Goal: Task Accomplishment & Management: Complete application form

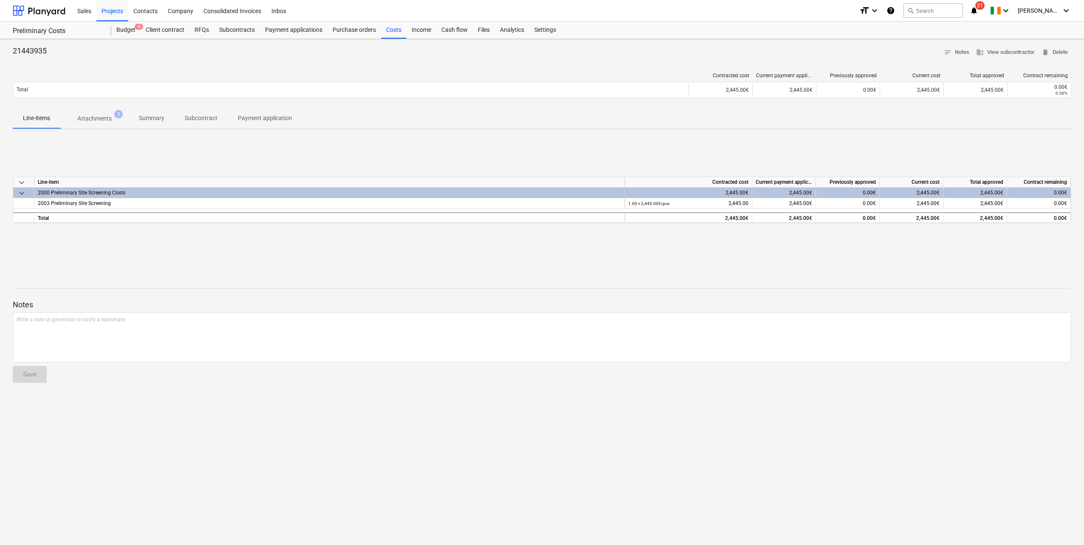
click at [110, 14] on div "Projects" at bounding box center [112, 11] width 32 height 22
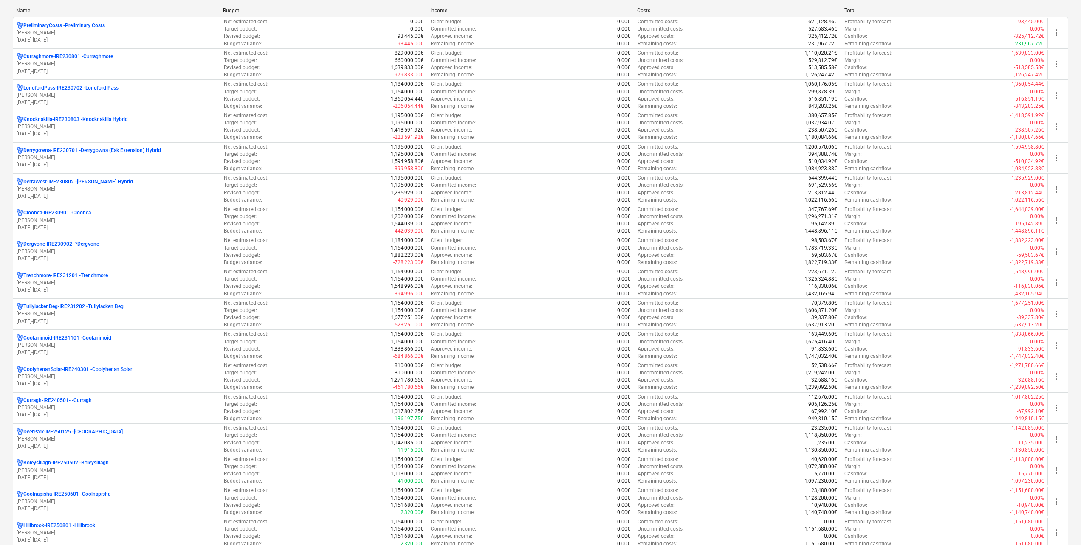
scroll to position [170, 0]
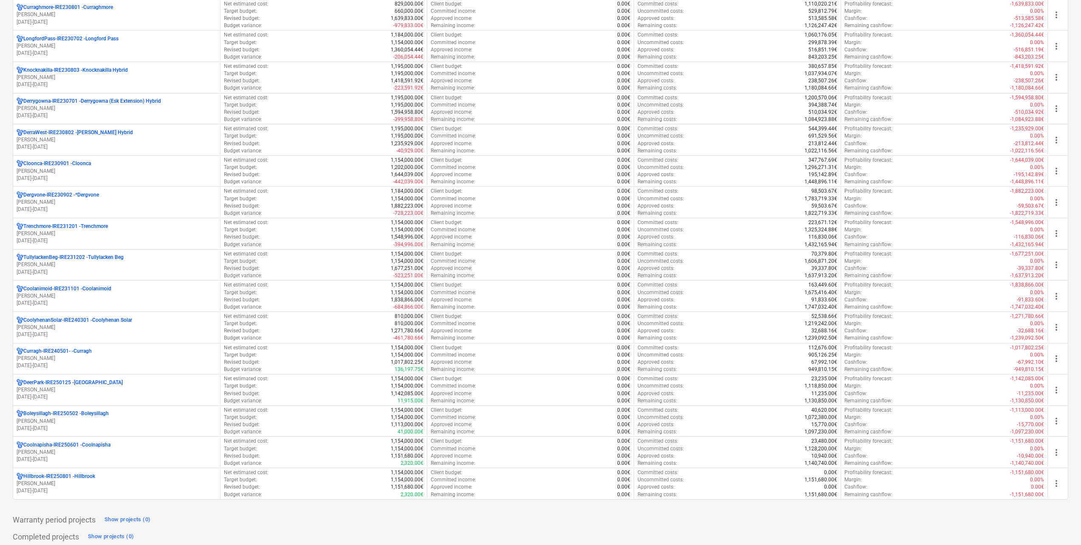
click at [105, 145] on p "01.01.2024 - 31.03.2027" at bounding box center [117, 147] width 200 height 7
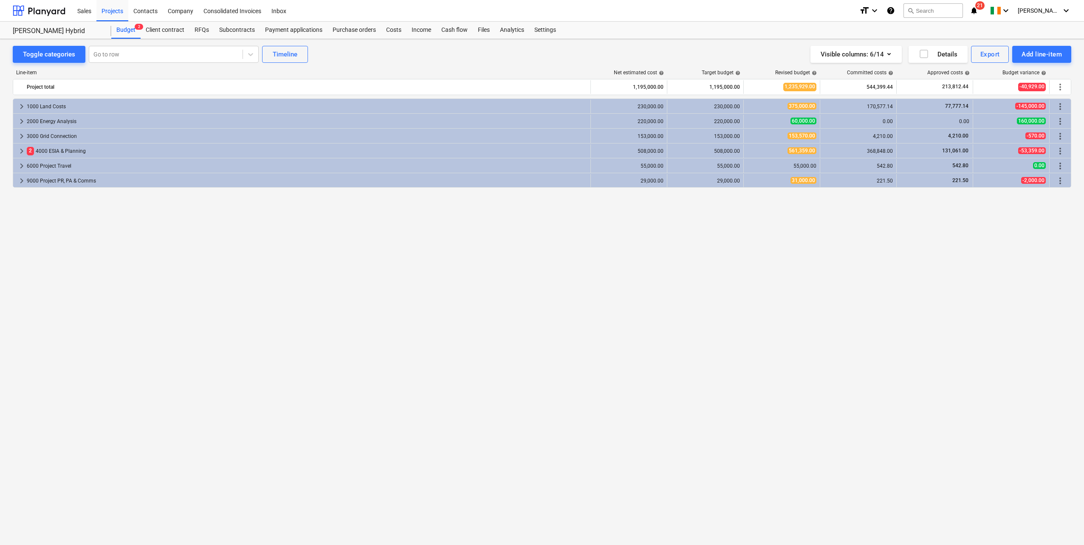
click at [245, 27] on div "Subcontracts" at bounding box center [237, 30] width 46 height 17
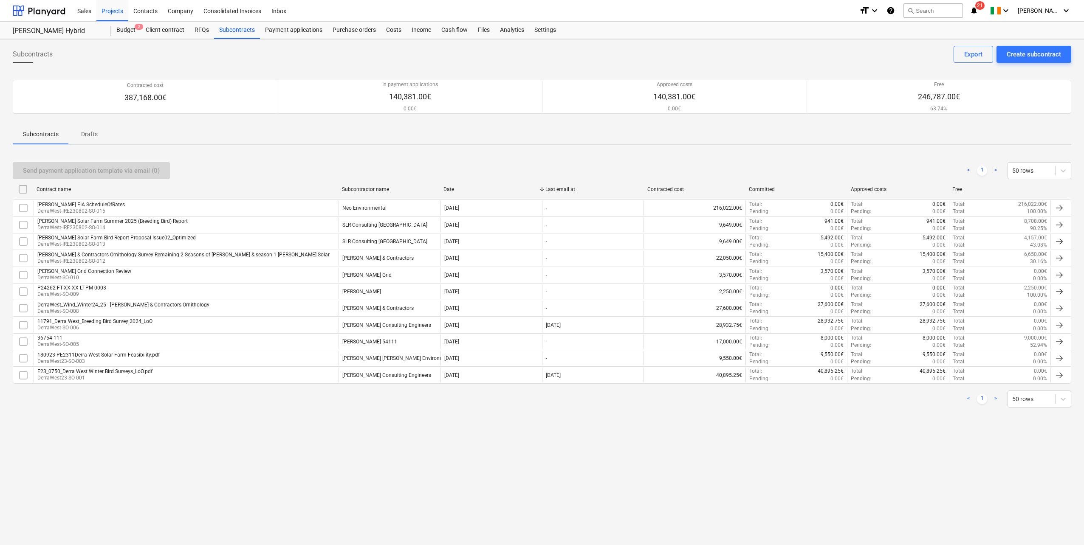
click at [113, 209] on div "Derra West EIA ScheduleOfRates DerraWest-IRE230802-SO-015" at bounding box center [186, 208] width 305 height 14
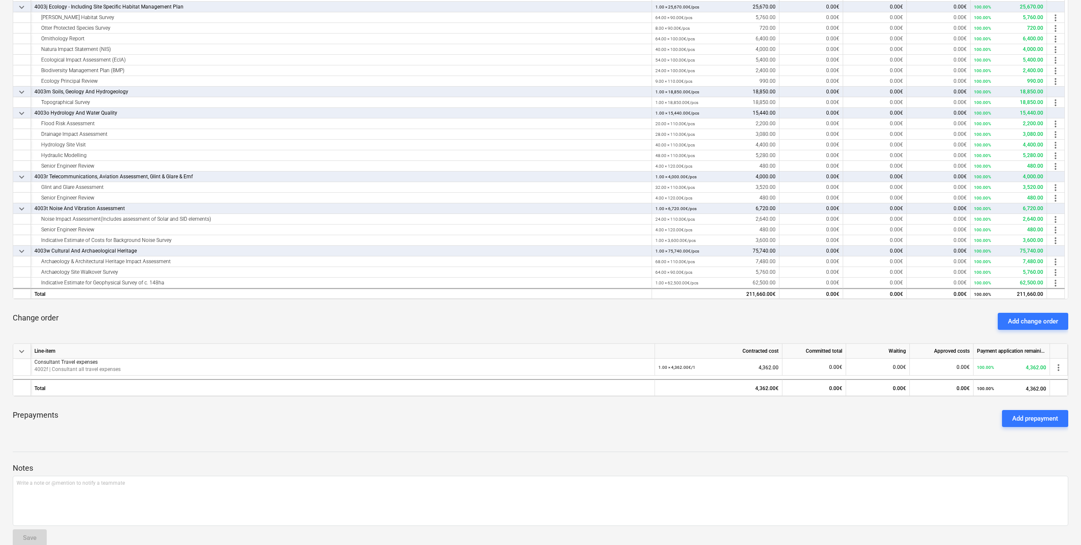
scroll to position [203, 0]
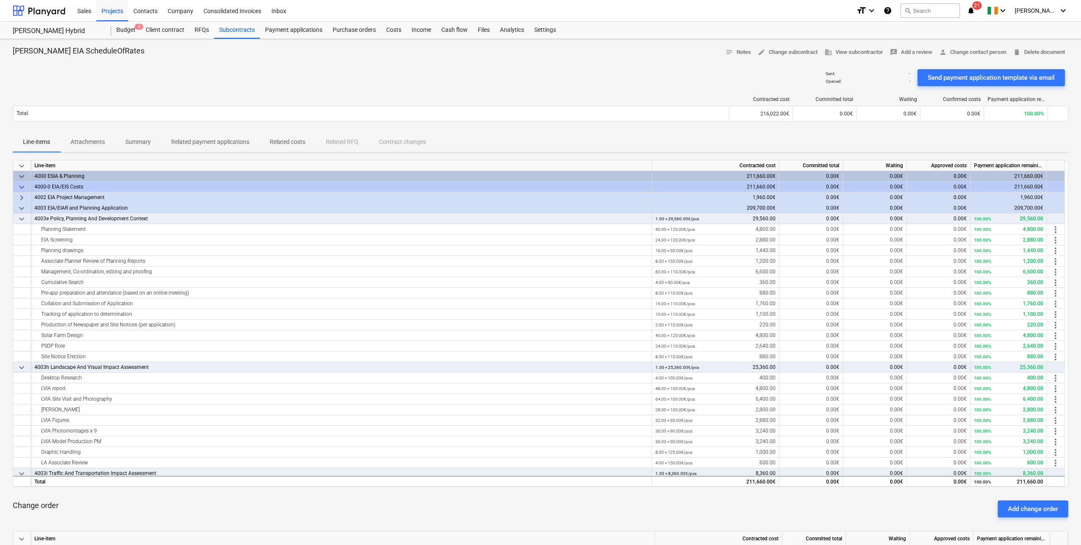
click at [399, 29] on div "Costs" at bounding box center [393, 30] width 25 height 17
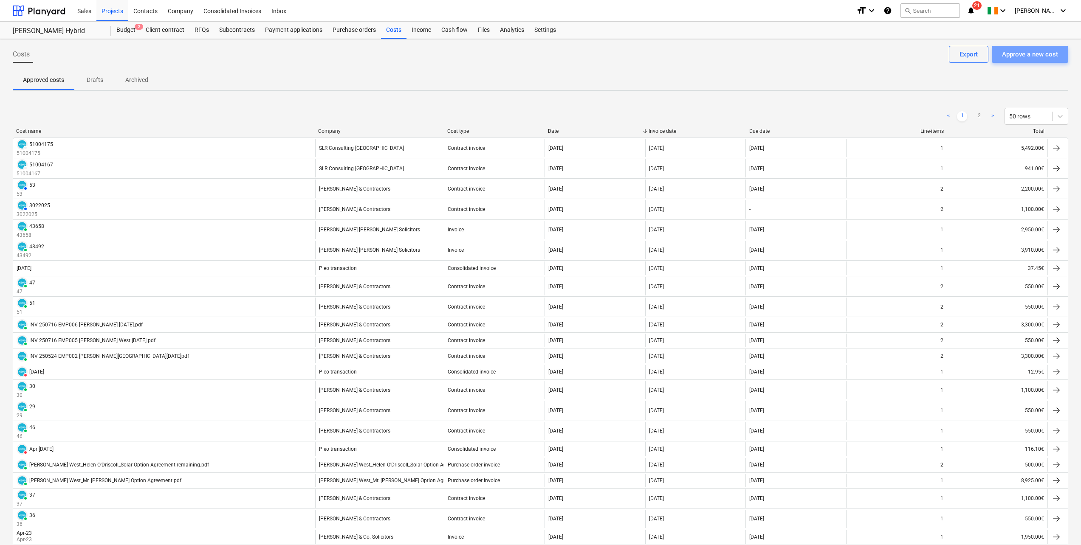
click at [1032, 54] on div "Approve a new cost" at bounding box center [1030, 54] width 56 height 11
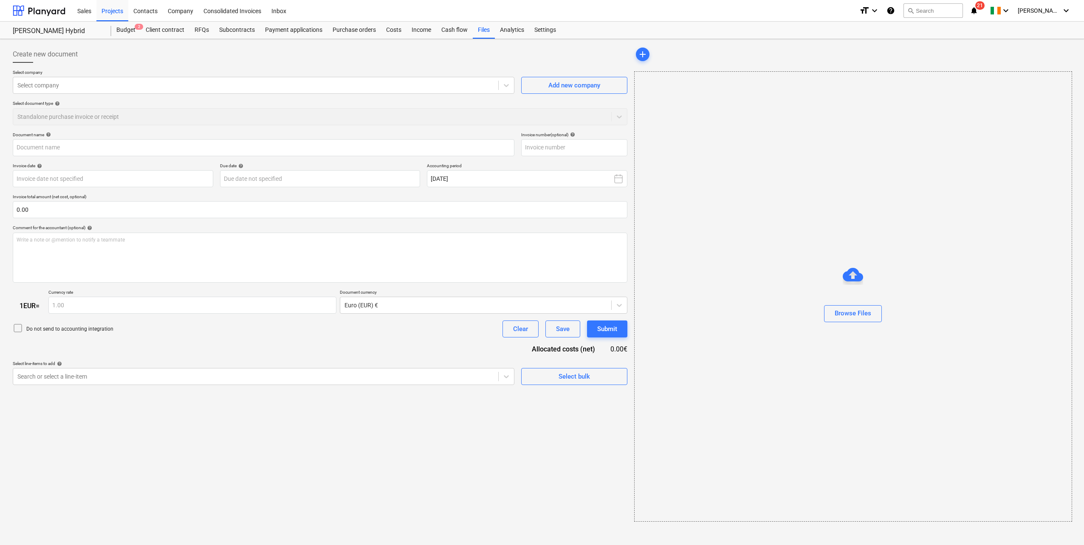
click at [68, 82] on div at bounding box center [255, 85] width 477 height 8
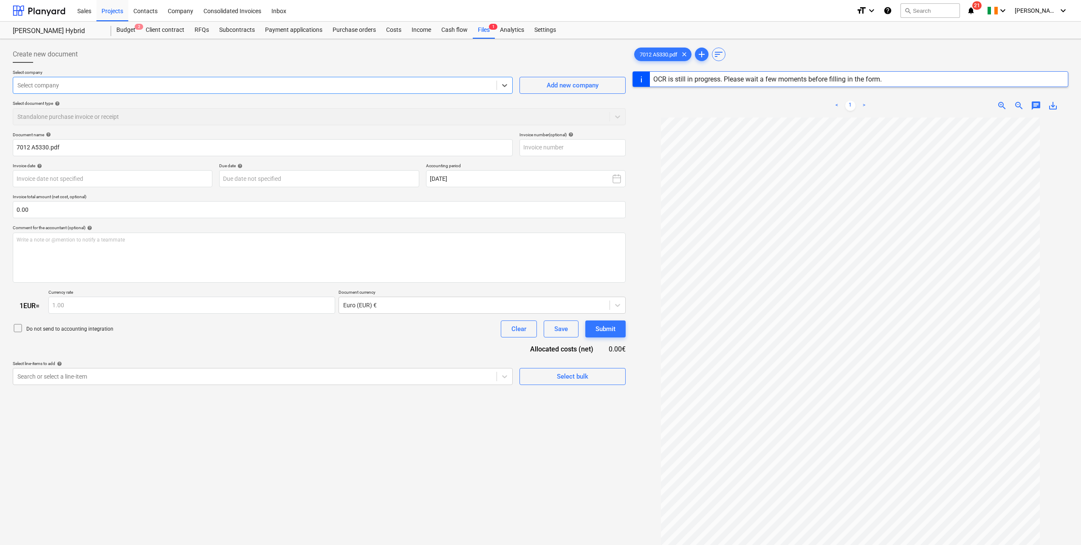
type input "7012"
type input "[DATE]"
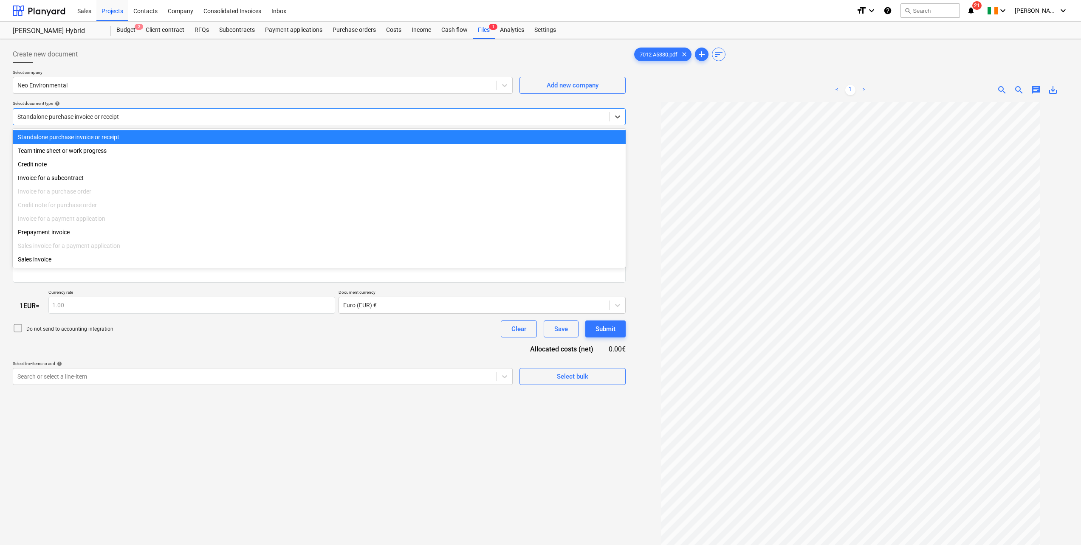
click at [86, 117] on div at bounding box center [311, 117] width 588 height 8
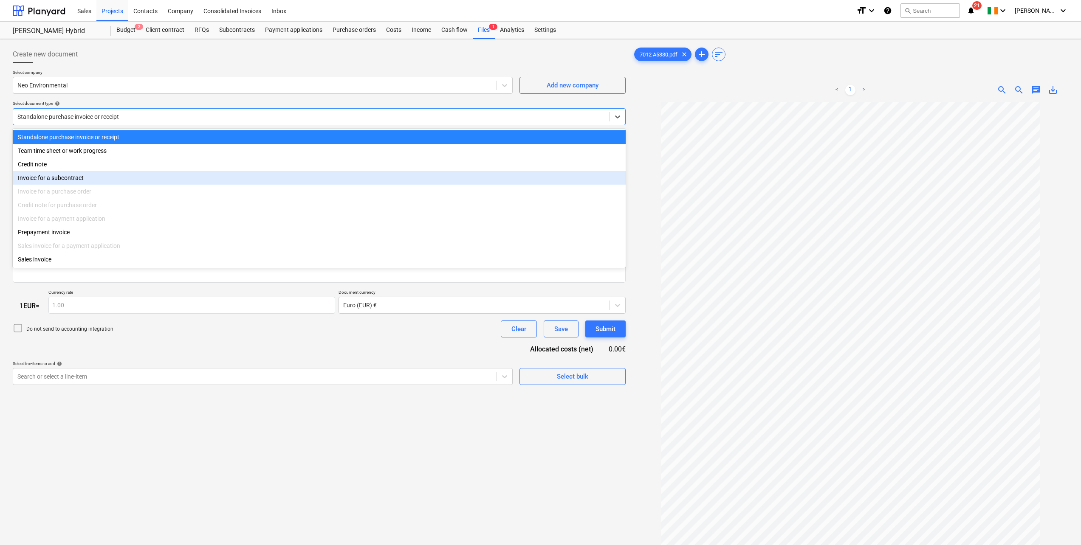
click at [80, 180] on div "Invoice for a subcontract" at bounding box center [319, 178] width 613 height 14
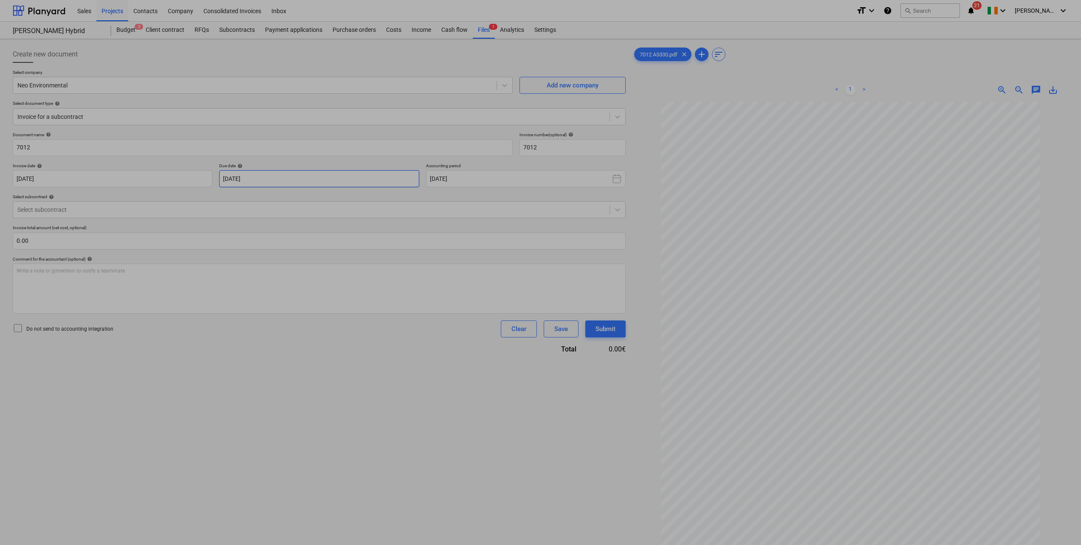
click at [313, 180] on body "Sales Projects Contacts Company Consolidated Invoices Inbox format_size keyboar…" at bounding box center [540, 272] width 1081 height 545
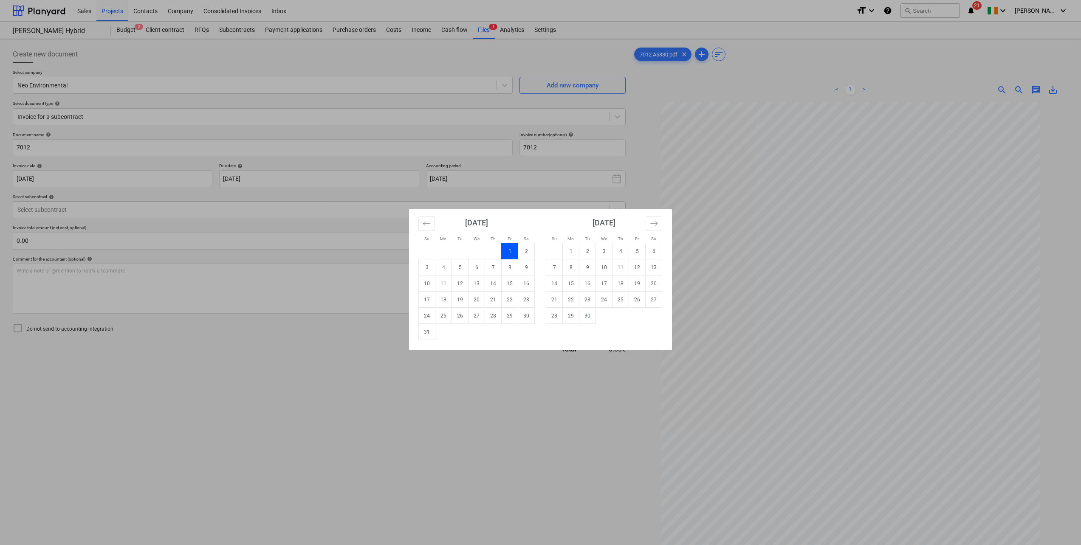
click at [572, 257] on td "1" at bounding box center [571, 251] width 17 height 16
type input "[DATE]"
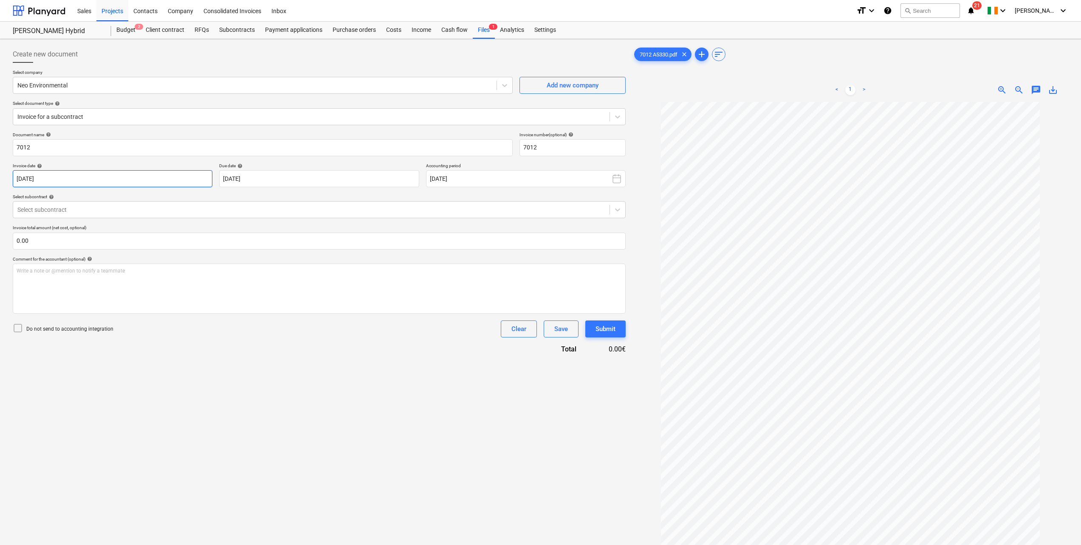
click at [119, 181] on body "Sales Projects Contacts Company Consolidated Invoices Inbox format_size keyboar…" at bounding box center [540, 272] width 1081 height 545
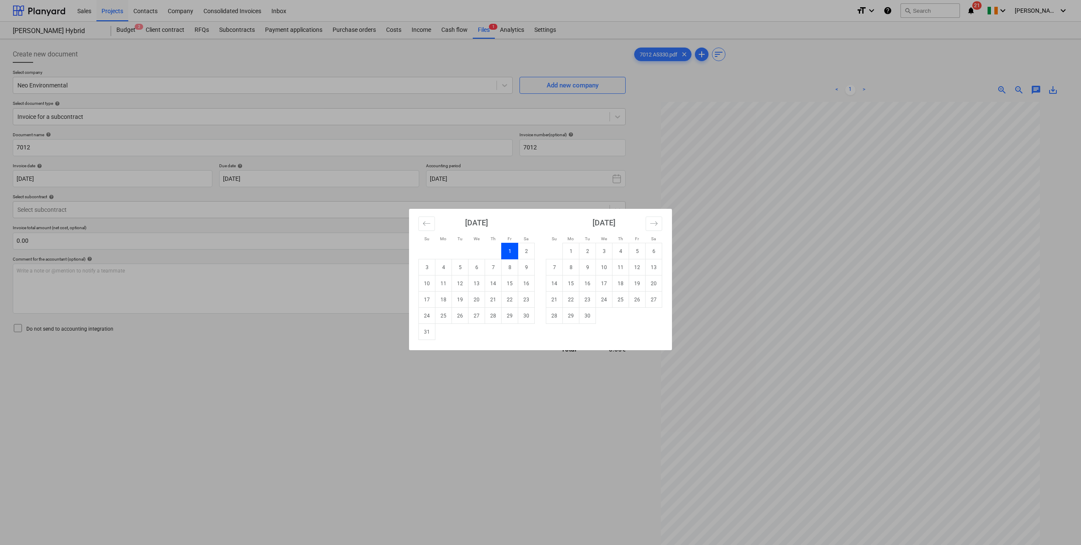
click at [574, 254] on td "1" at bounding box center [571, 251] width 17 height 16
type input "[DATE]"
click at [288, 178] on body "Sales Projects Contacts Company Consolidated Invoices Inbox format_size keyboar…" at bounding box center [540, 272] width 1081 height 545
click at [447, 286] on td "15" at bounding box center [443, 284] width 17 height 16
type input "[DATE]"
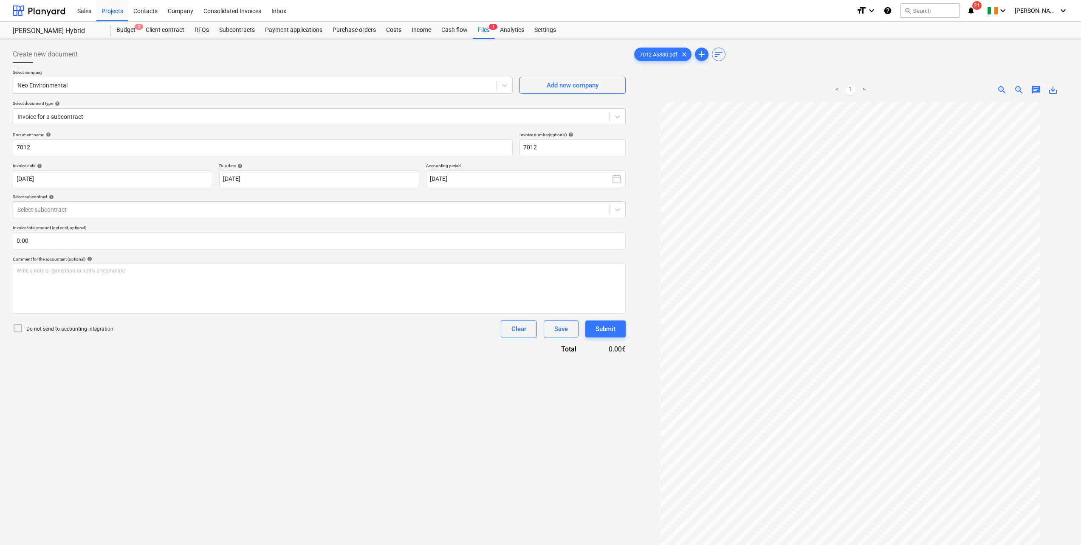
click at [121, 214] on div at bounding box center [311, 210] width 588 height 8
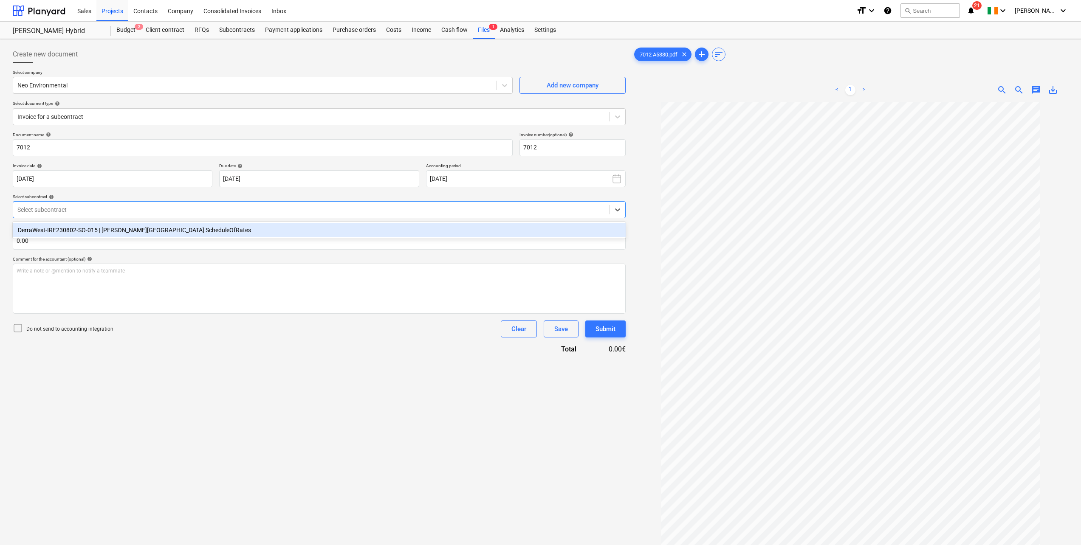
click at [121, 232] on div "DerraWest-IRE230802-SO-015 | [PERSON_NAME][GEOGRAPHIC_DATA] ScheduleOfRates" at bounding box center [319, 230] width 613 height 14
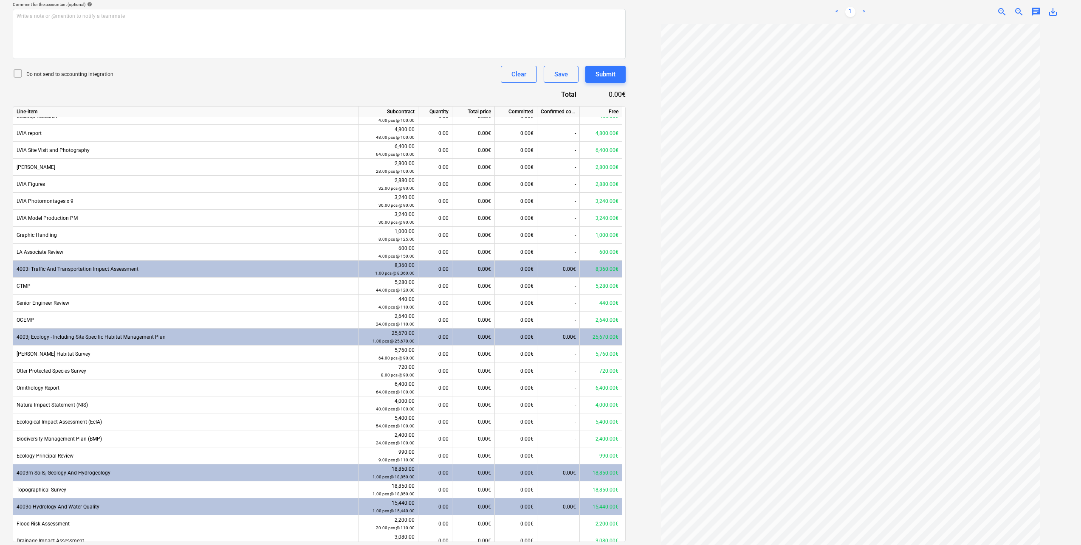
scroll to position [340, 0]
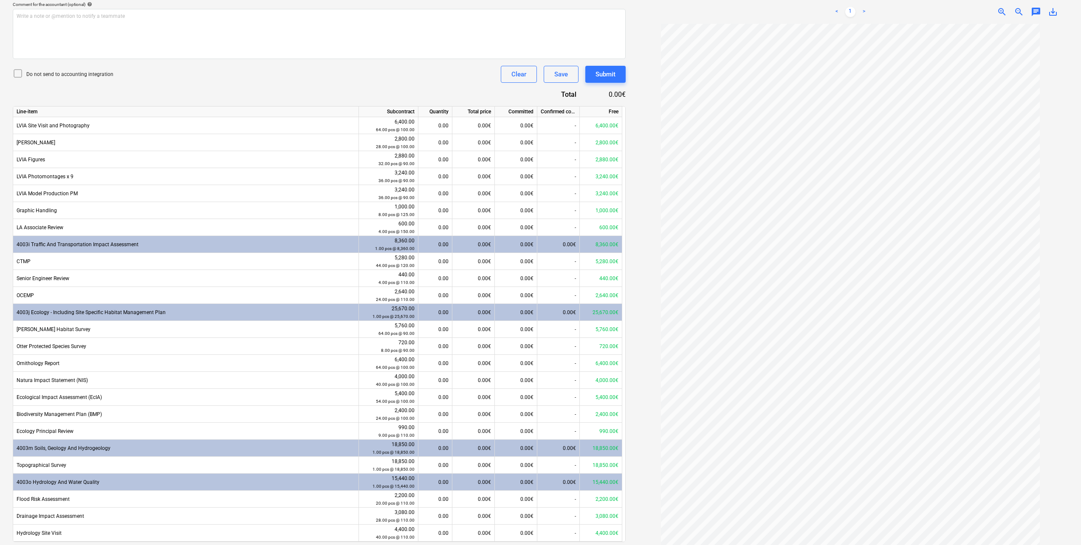
click at [444, 328] on div "0.00" at bounding box center [435, 329] width 27 height 17
type input "24"
click at [420, 77] on div "Do not send to accounting integration Clear Save Submit" at bounding box center [319, 74] width 613 height 17
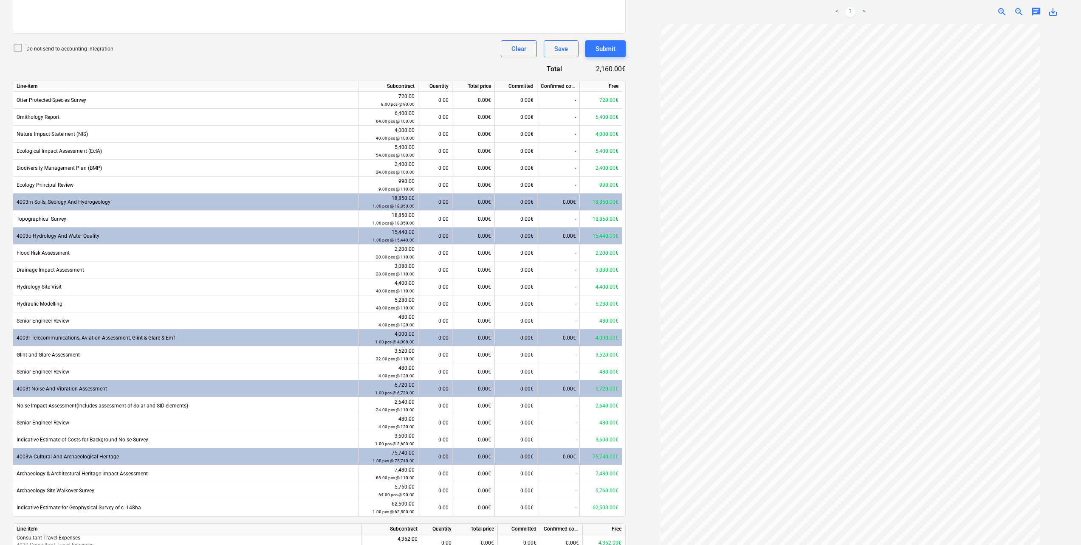
scroll to position [321, 0]
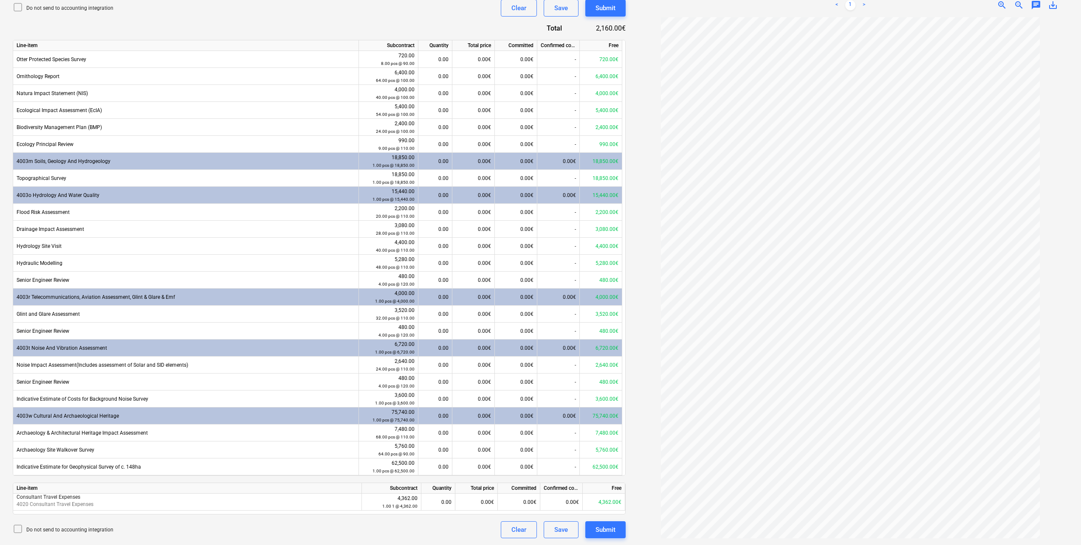
click at [477, 499] on div "0.00€" at bounding box center [476, 502] width 42 height 17
type input "451.50"
click at [310, 528] on div "Do not send to accounting integration Clear Save Submit" at bounding box center [319, 530] width 613 height 17
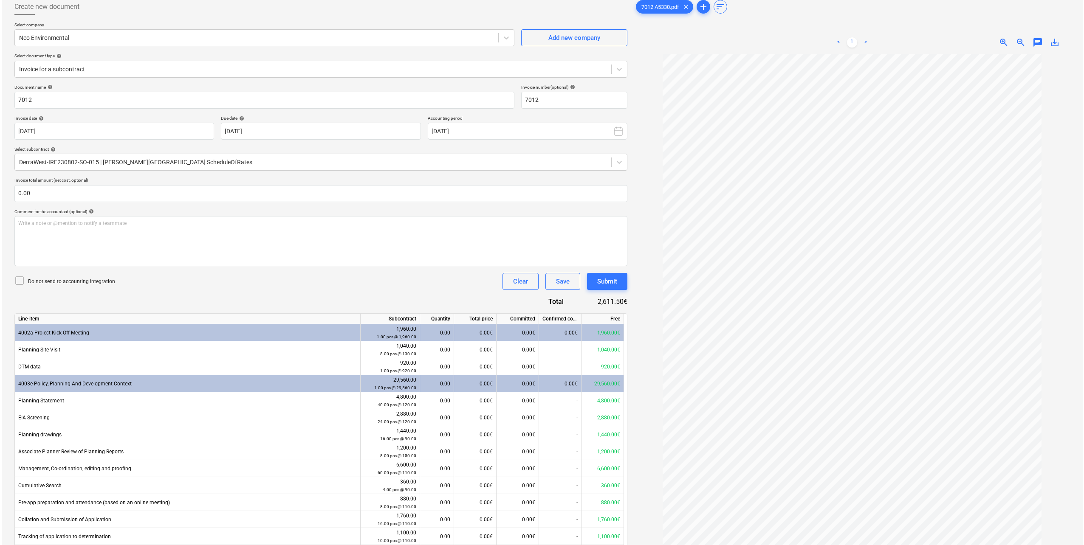
scroll to position [170, 0]
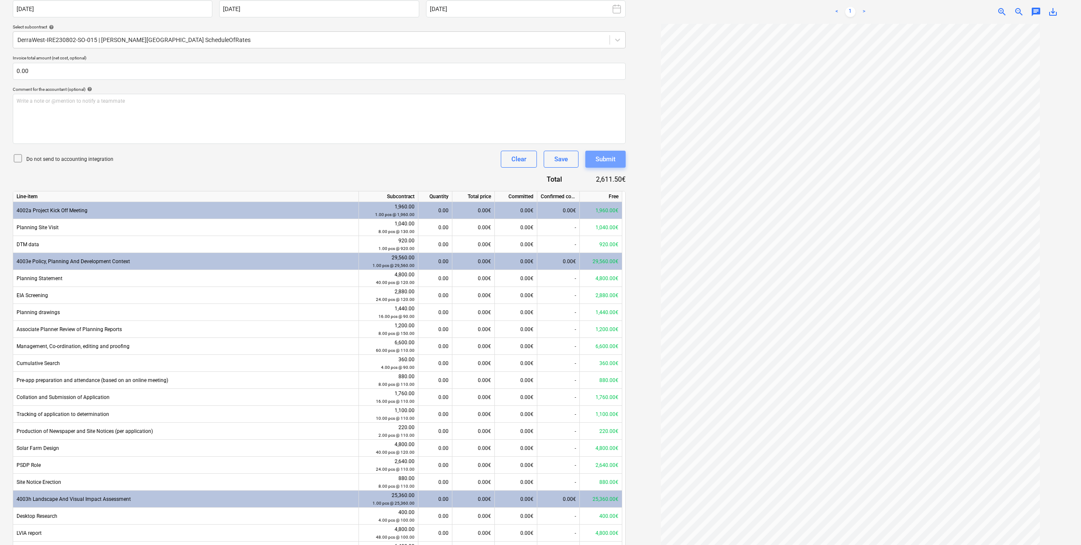
click at [597, 161] on div "Submit" at bounding box center [605, 159] width 20 height 11
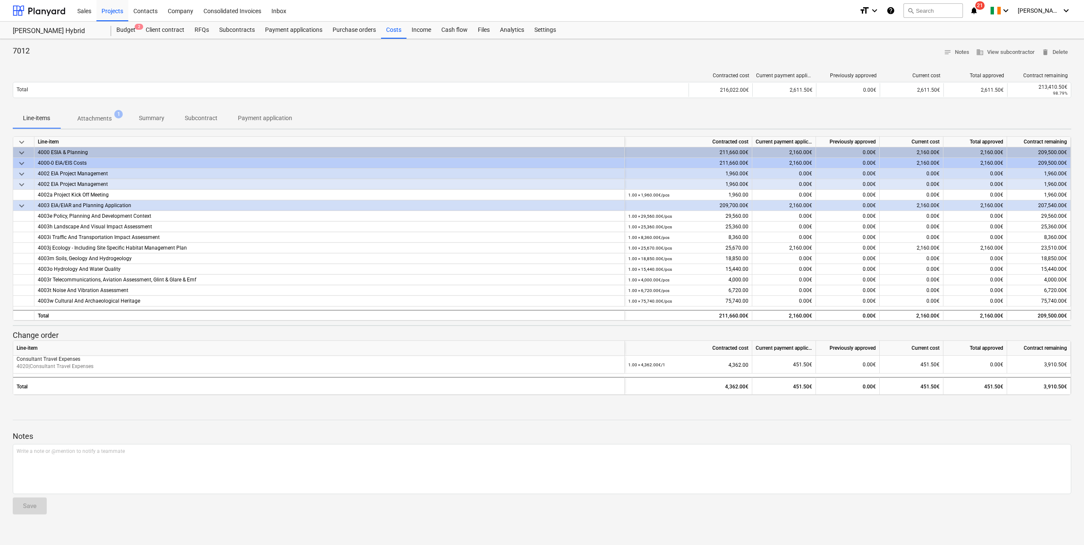
click at [386, 30] on div "Costs" at bounding box center [393, 30] width 25 height 17
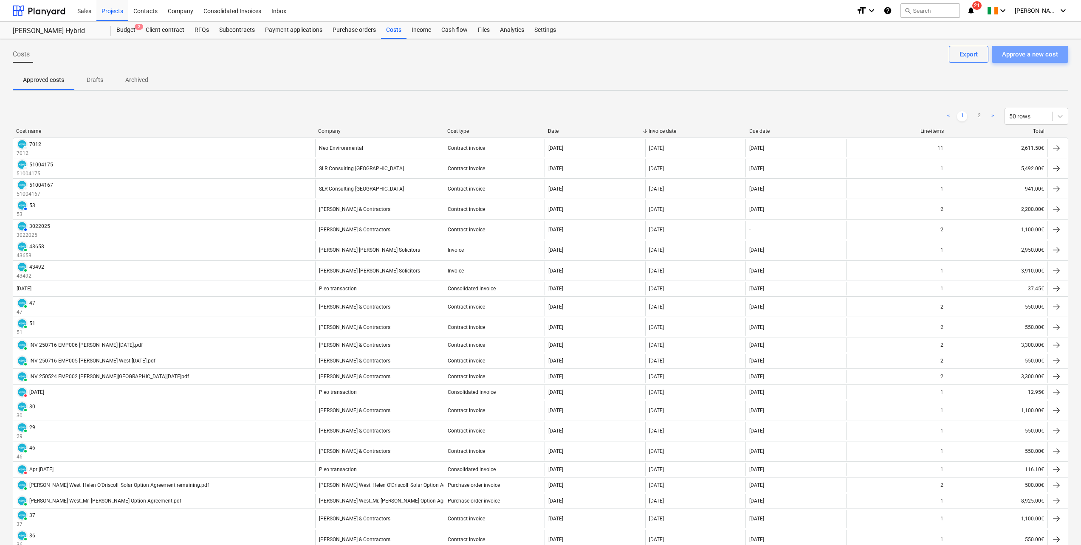
click at [1021, 55] on div "Approve a new cost" at bounding box center [1030, 54] width 56 height 11
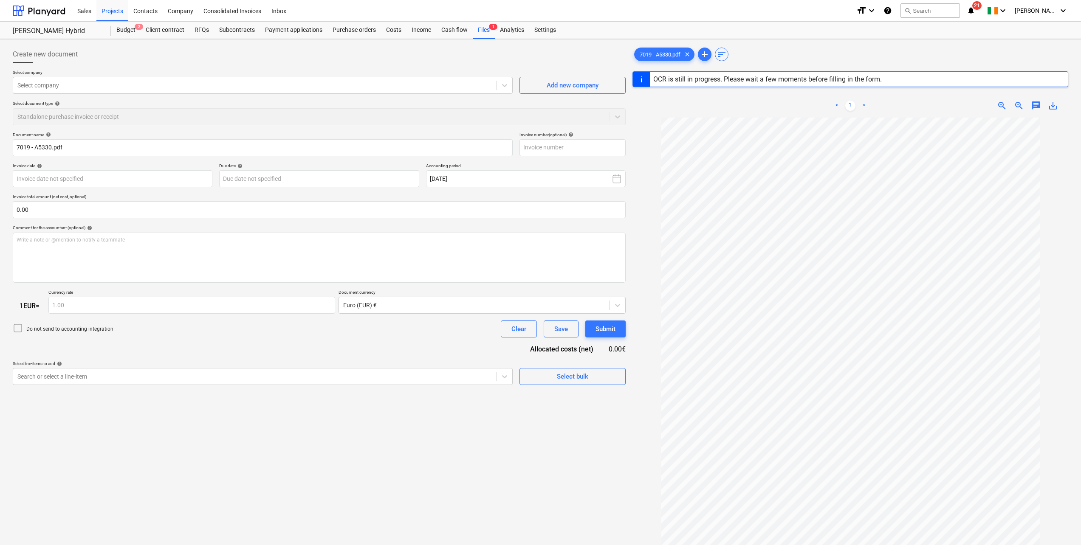
type input "7019"
type input "[DATE]"
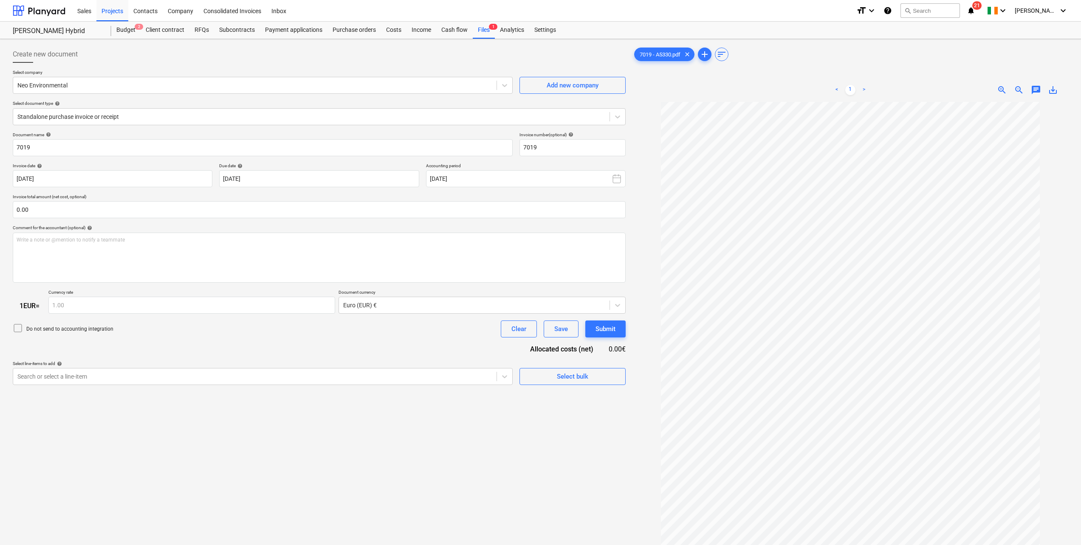
click at [136, 115] on div at bounding box center [311, 117] width 588 height 8
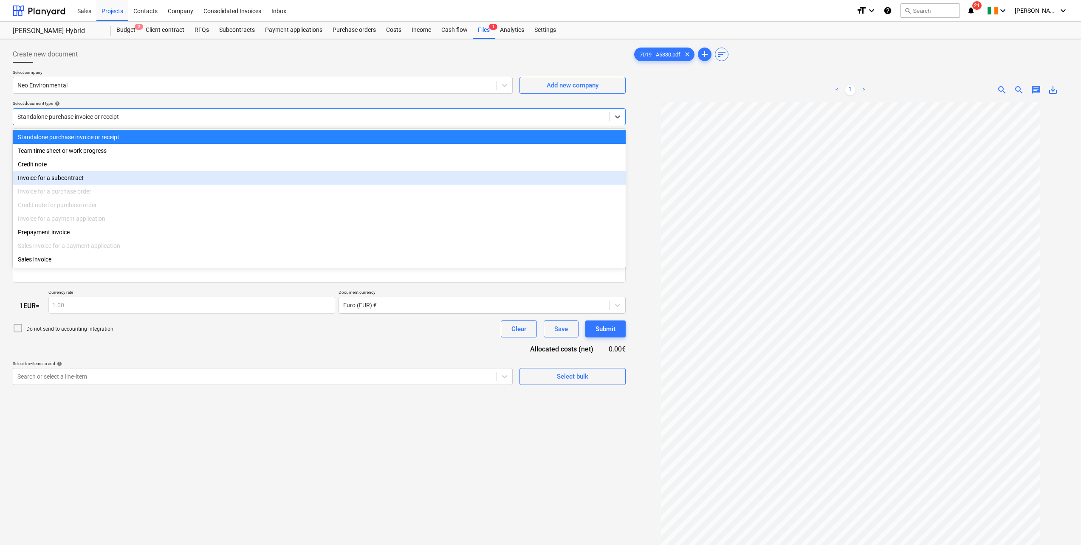
click at [108, 181] on div "Invoice for a subcontract" at bounding box center [319, 178] width 613 height 14
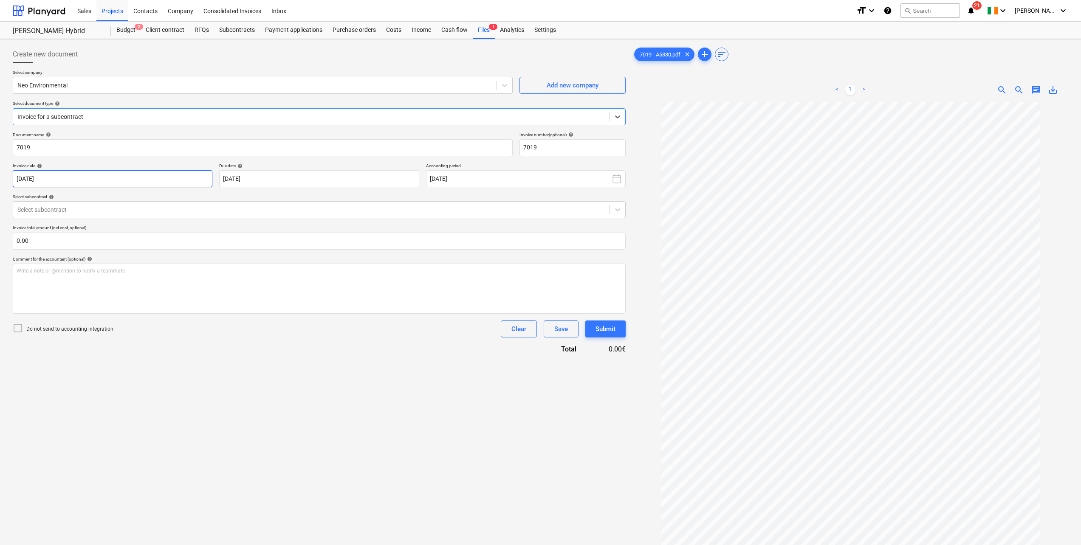
click at [141, 181] on body "Sales Projects Contacts Company Consolidated Invoices Inbox format_size keyboar…" at bounding box center [540, 272] width 1081 height 545
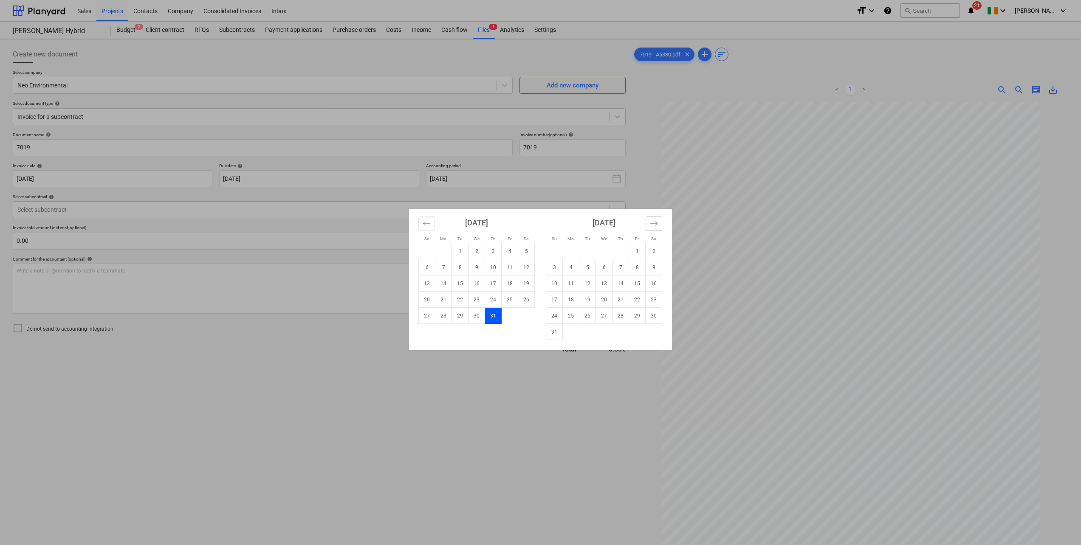
click at [661, 219] on button "Move forward to switch to the next month." at bounding box center [654, 224] width 17 height 14
click at [568, 247] on td "1" at bounding box center [571, 251] width 17 height 16
type input "[DATE]"
click at [301, 179] on body "Sales Projects Contacts Company Consolidated Invoices Inbox format_size keyboar…" at bounding box center [540, 272] width 1081 height 545
click at [652, 222] on icon "Move forward to switch to the next month." at bounding box center [654, 224] width 8 height 8
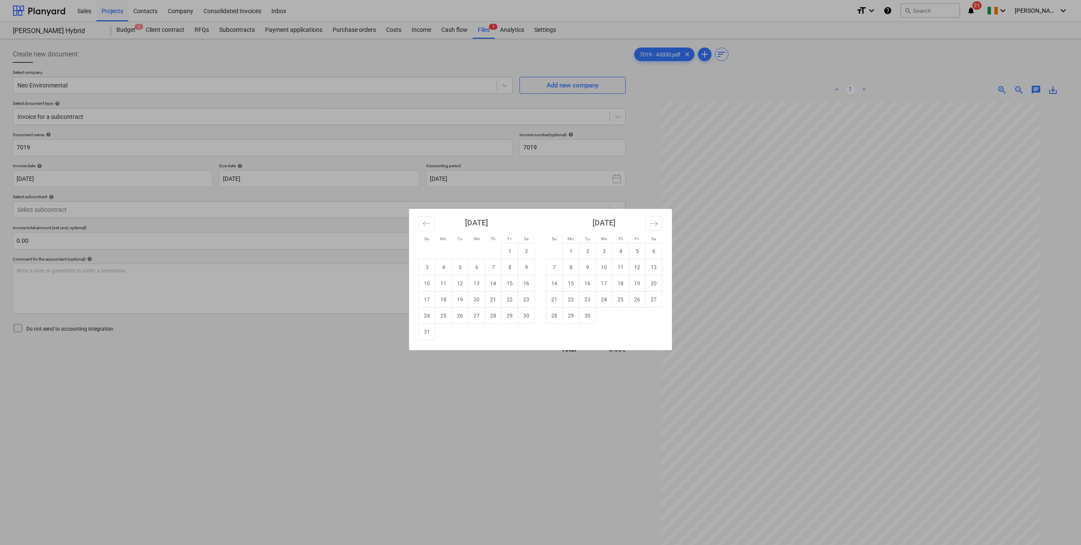
click at [573, 284] on td "15" at bounding box center [571, 284] width 17 height 16
type input "[DATE]"
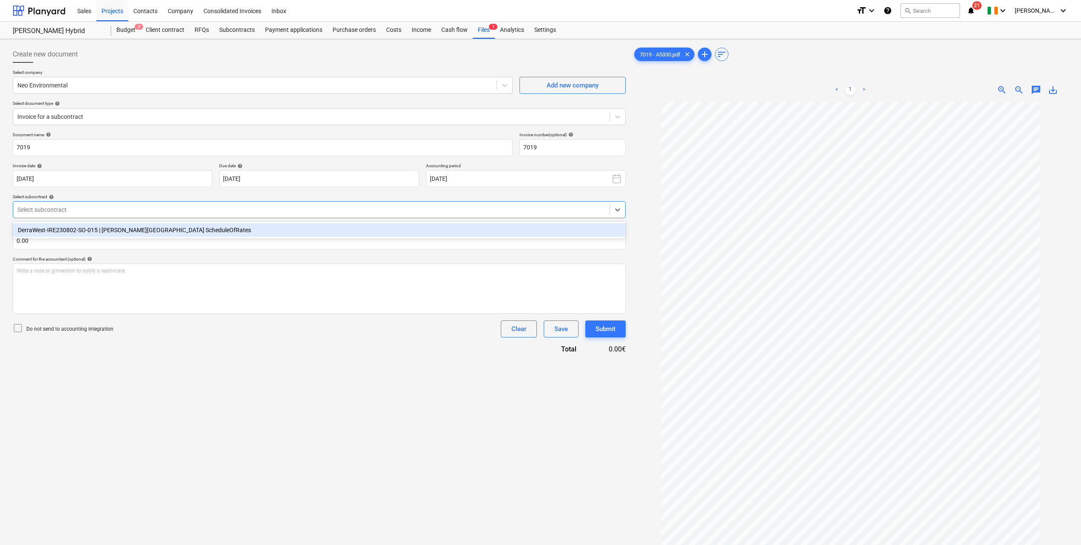
click at [150, 212] on div at bounding box center [311, 210] width 588 height 8
click at [148, 231] on div "DerraWest-IRE230802-SO-015 | [PERSON_NAME][GEOGRAPHIC_DATA] ScheduleOfRates" at bounding box center [319, 230] width 613 height 14
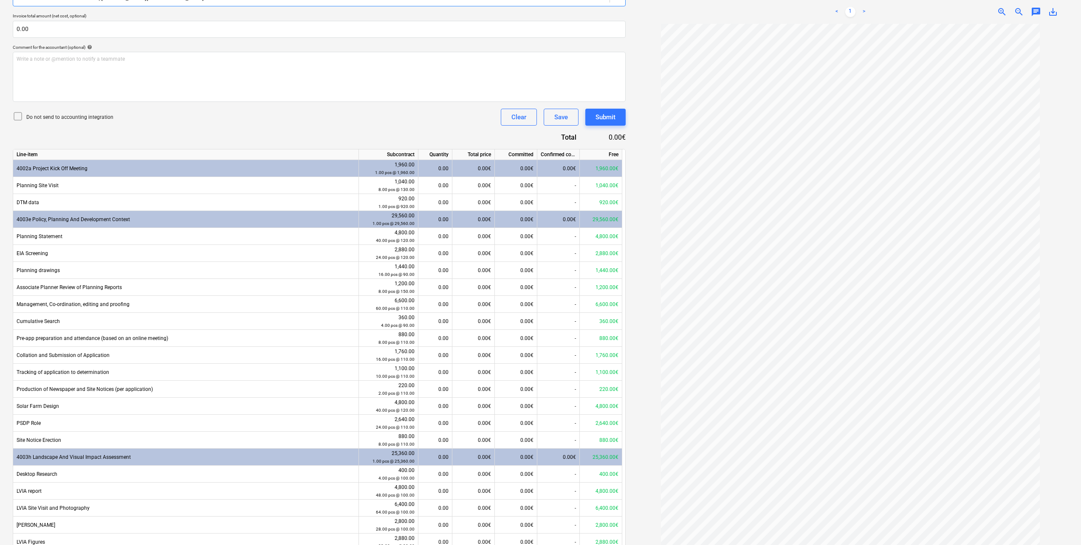
scroll to position [212, 0]
click at [439, 306] on div "0.00" at bounding box center [435, 304] width 27 height 17
type input "8"
click at [378, 130] on div "Document name help 7019 Invoice number (optional) help 7019 Invoice date help […" at bounding box center [319, 284] width 613 height 728
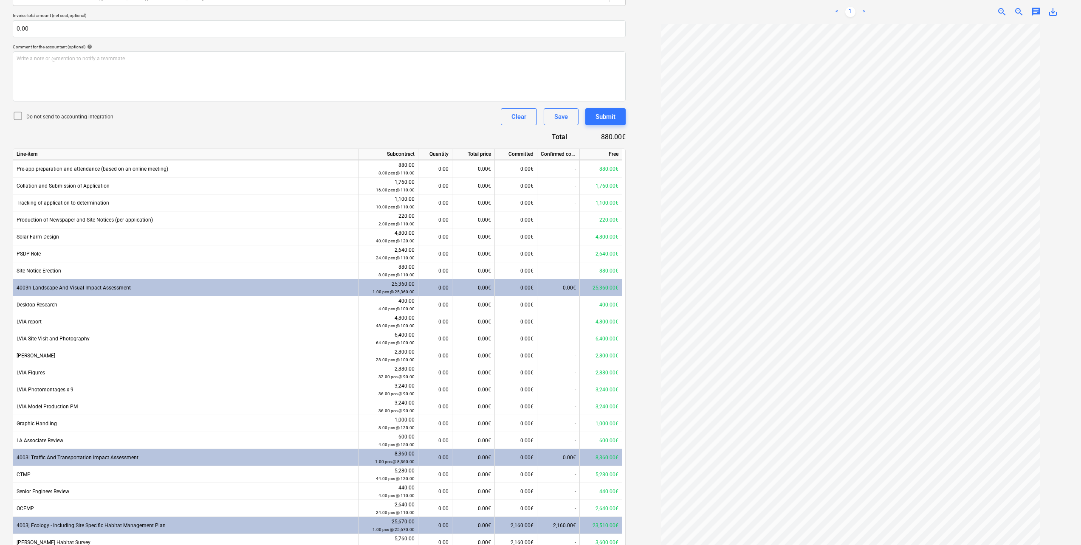
scroll to position [170, 0]
click at [435, 340] on div "0.00" at bounding box center [435, 338] width 27 height 17
type input "64"
click at [420, 126] on div "Document name help 7019 Invoice number (optional) help 7019 Invoice date help […" at bounding box center [319, 284] width 613 height 728
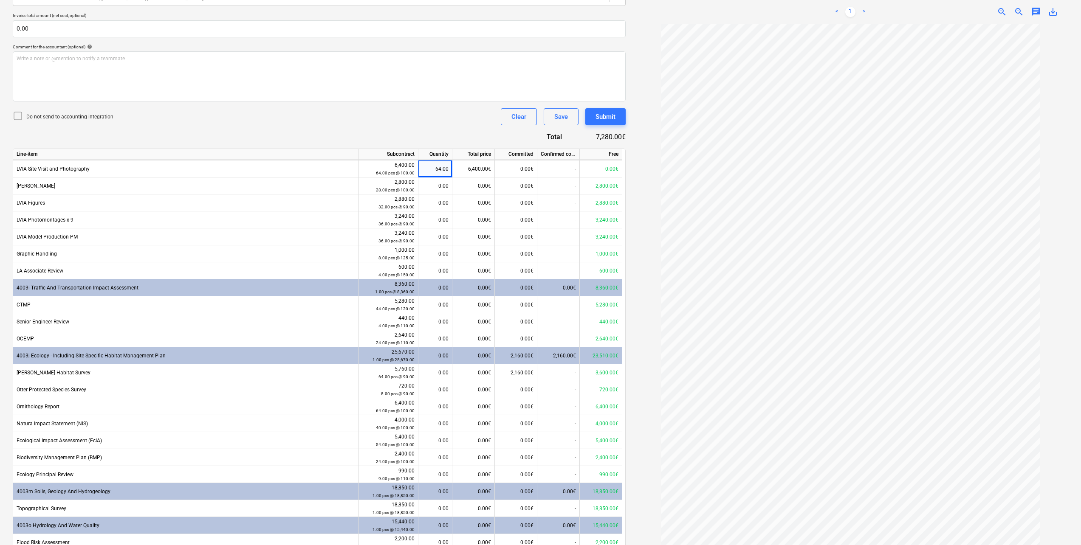
scroll to position [340, 0]
click at [442, 376] on div "0.00" at bounding box center [435, 372] width 27 height 17
type input "40"
click at [371, 120] on div "Do not send to accounting integration Clear Save Submit" at bounding box center [319, 116] width 613 height 17
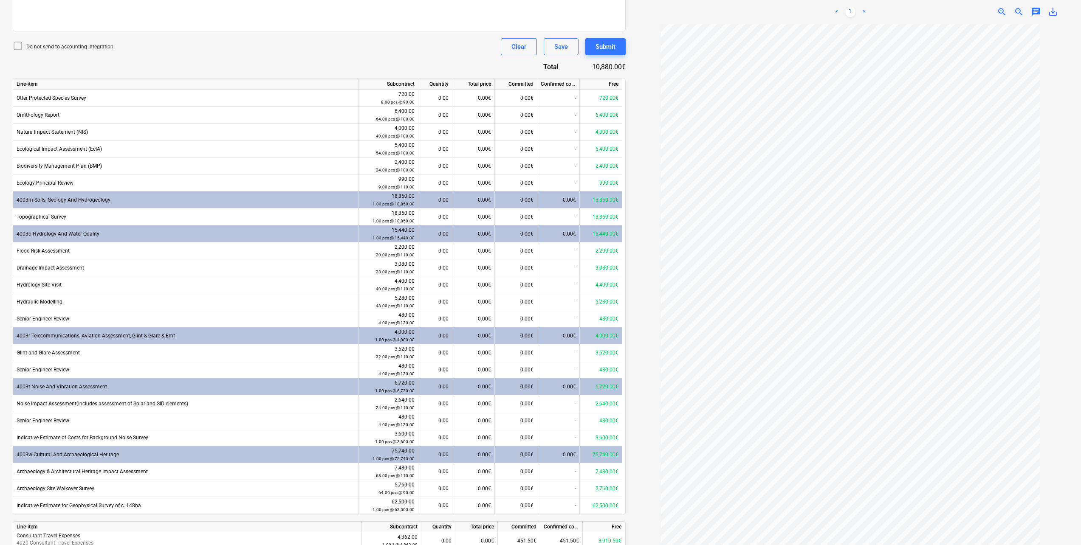
scroll to position [297, 0]
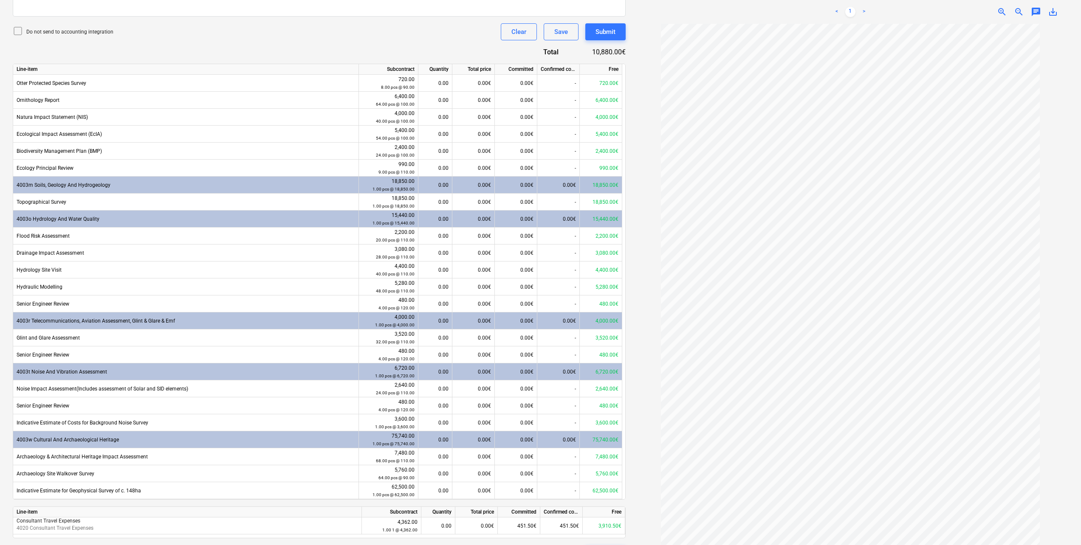
click at [429, 473] on div "0.00" at bounding box center [435, 473] width 27 height 17
type input "64"
click at [429, 41] on div "Document name help 7019 Invoice number (optional) help 7019 Invoice date help […" at bounding box center [319, 199] width 613 height 728
click at [436, 268] on div "0.00" at bounding box center [435, 270] width 27 height 17
type input "40"
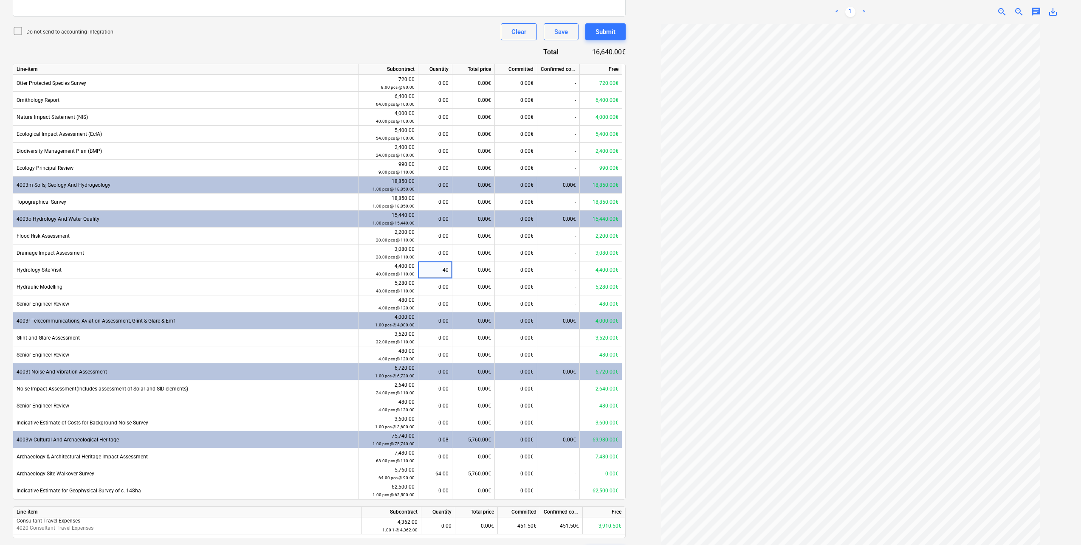
click at [376, 37] on div "Do not send to accounting integration Clear Save Submit" at bounding box center [319, 31] width 613 height 17
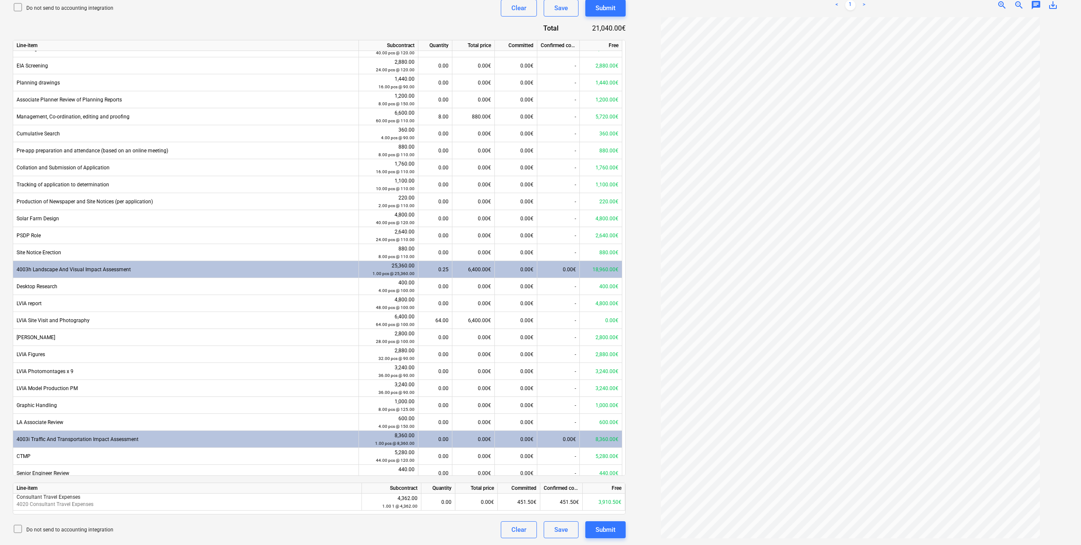
scroll to position [51, 0]
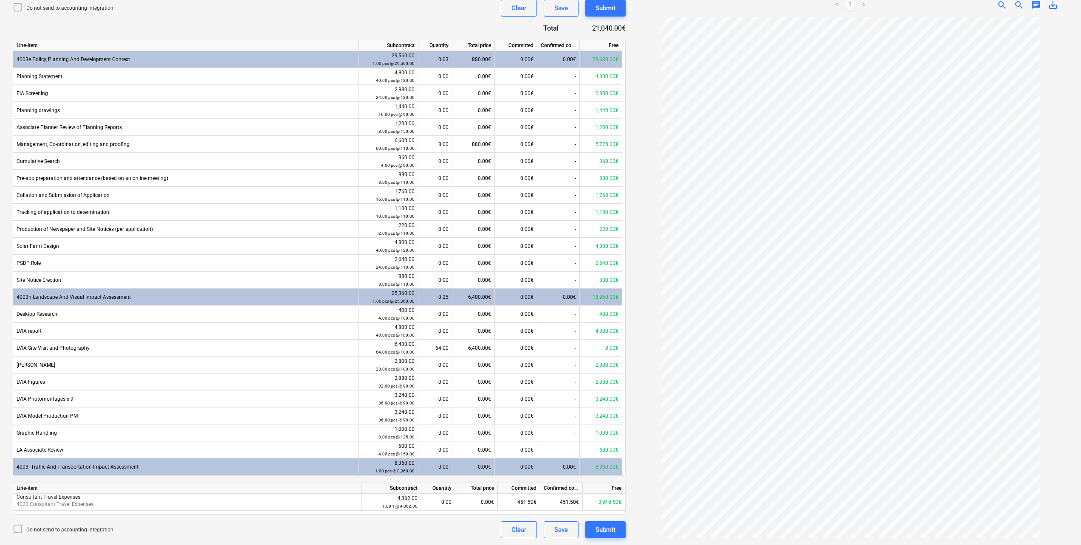
click at [443, 160] on div "0.00" at bounding box center [435, 161] width 27 height 17
type input "4"
click at [478, 17] on div "Do not send to accounting integration Clear Save Submit" at bounding box center [319, 8] width 613 height 17
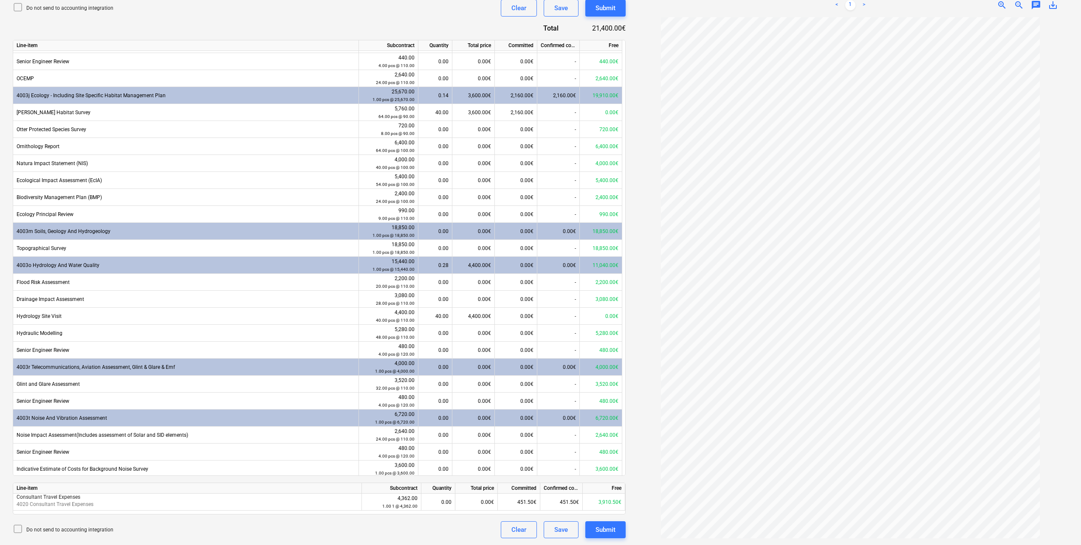
scroll to position [476, 0]
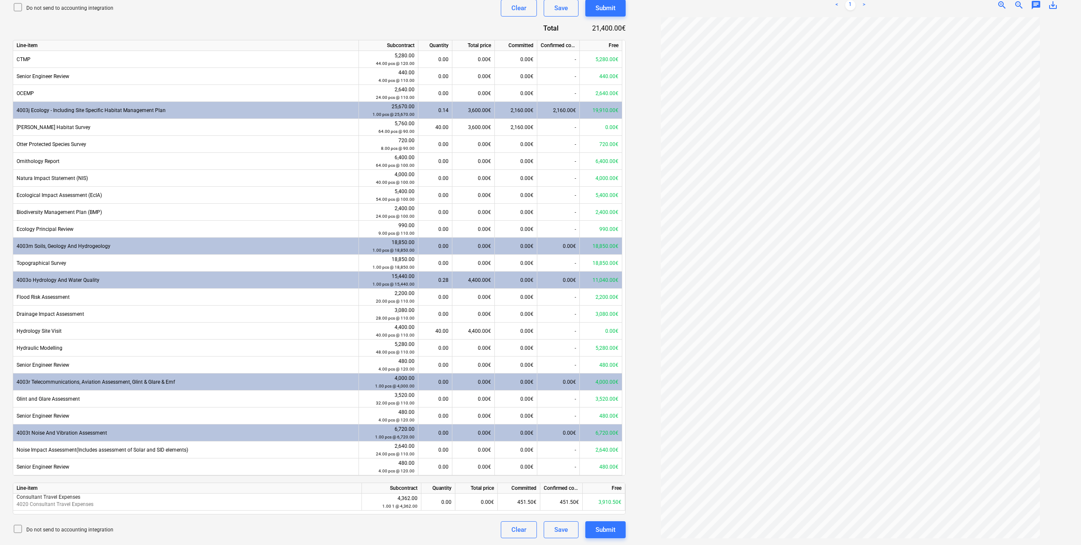
click at [432, 262] on div "0.00" at bounding box center [435, 263] width 27 height 17
type input "1"
click at [376, 18] on div "Document name help 7019 Invoice number (optional) help 7019 Invoice date help […" at bounding box center [319, 175] width 613 height 728
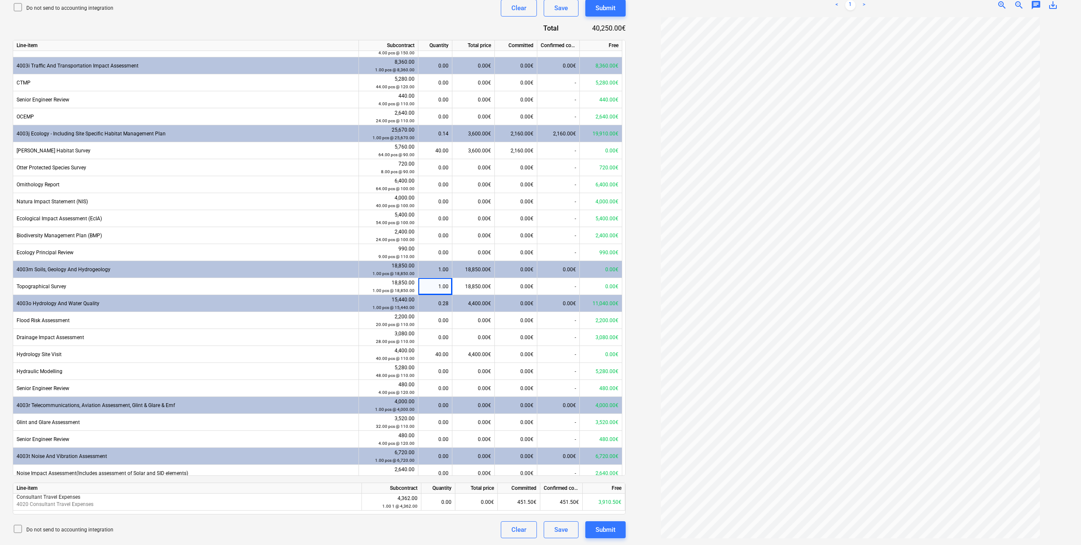
scroll to position [433, 0]
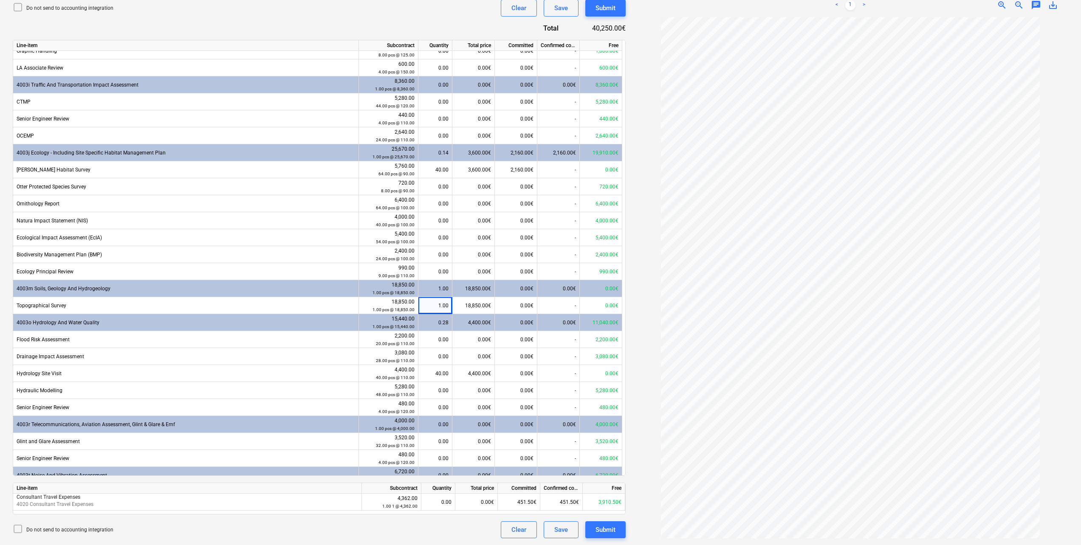
click at [433, 186] on div "0.00" at bounding box center [435, 186] width 27 height 17
type input "8"
click at [388, 30] on div "Document name help 7019 Invoice number (optional) help 7019 Invoice date help […" at bounding box center [319, 175] width 613 height 728
click at [445, 505] on div "0.00" at bounding box center [438, 502] width 27 height 17
type input "1"
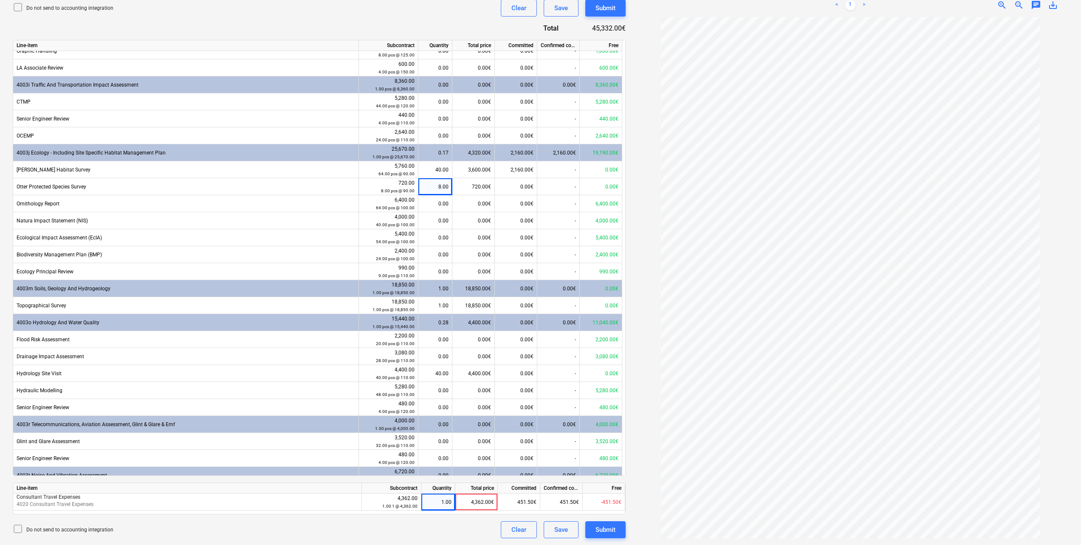
click at [390, 532] on div "Do not send to accounting integration Clear Save Submit" at bounding box center [319, 530] width 613 height 17
click at [452, 502] on div "1.00" at bounding box center [438, 502] width 34 height 17
click at [467, 523] on div "Do not send to accounting integration Clear Save Submit" at bounding box center [319, 530] width 613 height 17
click at [487, 502] on div "0.00€" at bounding box center [476, 502] width 42 height 17
type input "3910.5"
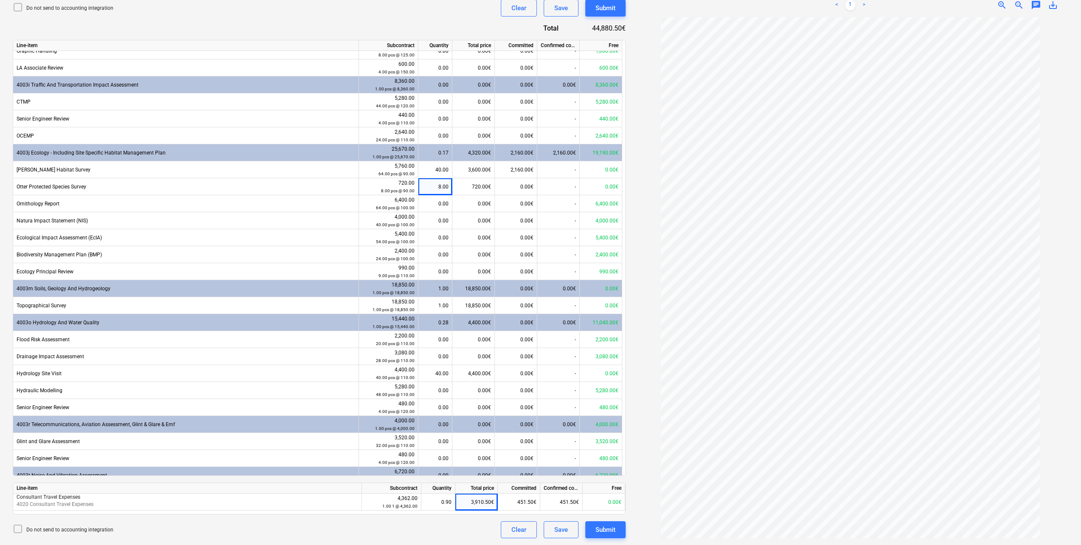
click at [406, 525] on div "Do not send to accounting integration Clear Save Submit" at bounding box center [319, 530] width 613 height 17
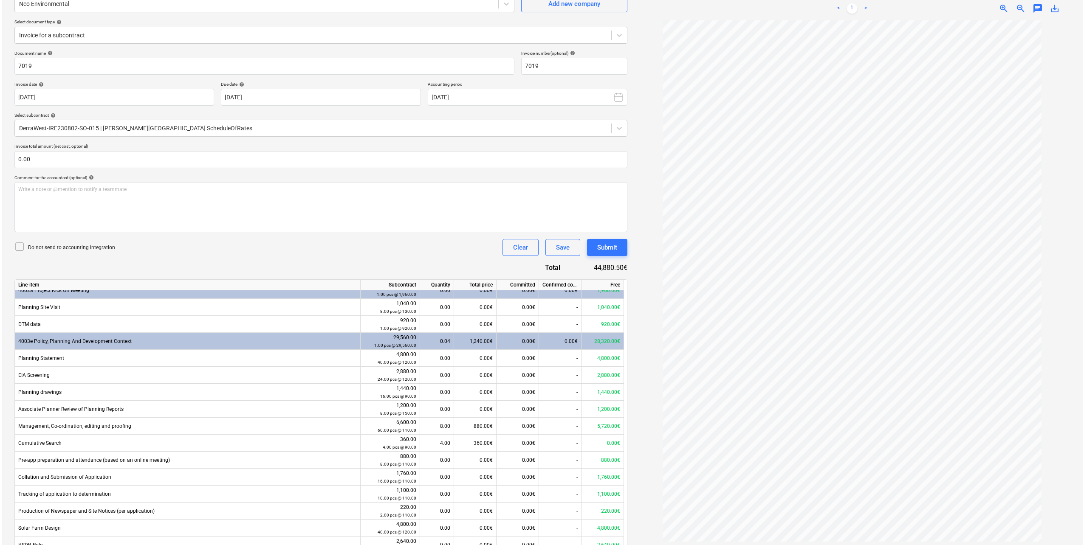
scroll to position [85, 0]
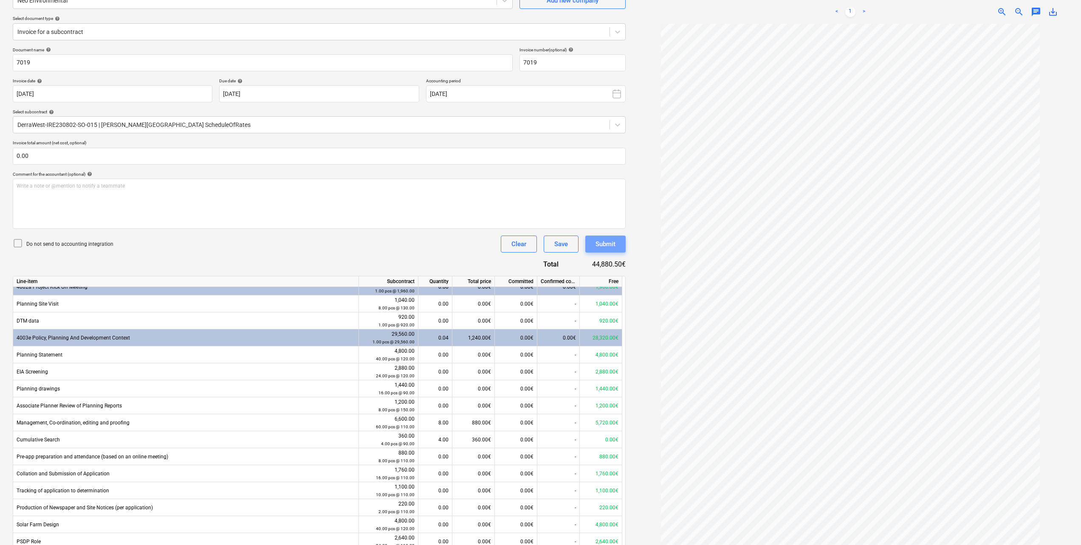
click at [605, 248] on div "Submit" at bounding box center [605, 244] width 20 height 11
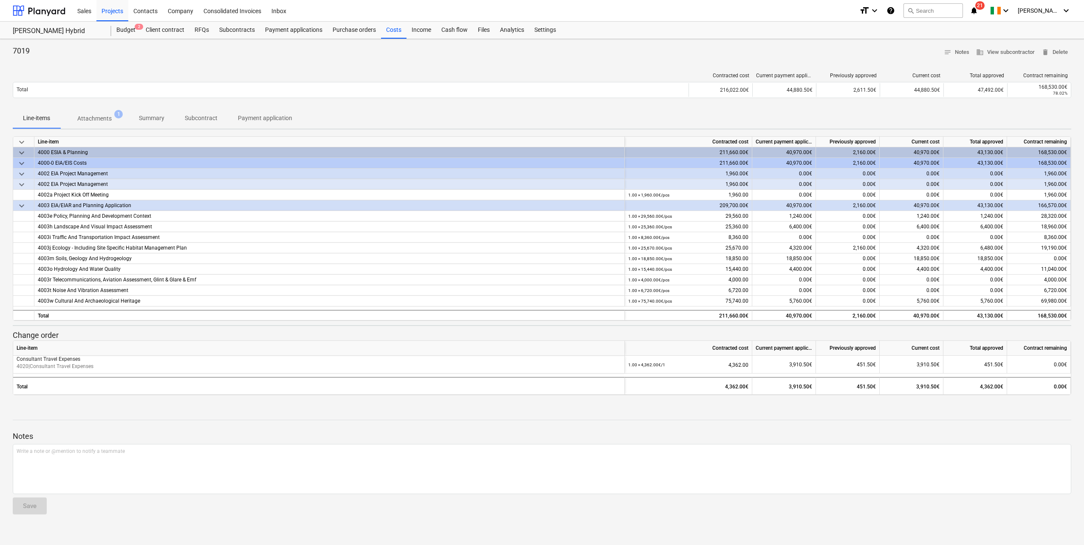
click at [108, 9] on div "Projects" at bounding box center [112, 11] width 32 height 22
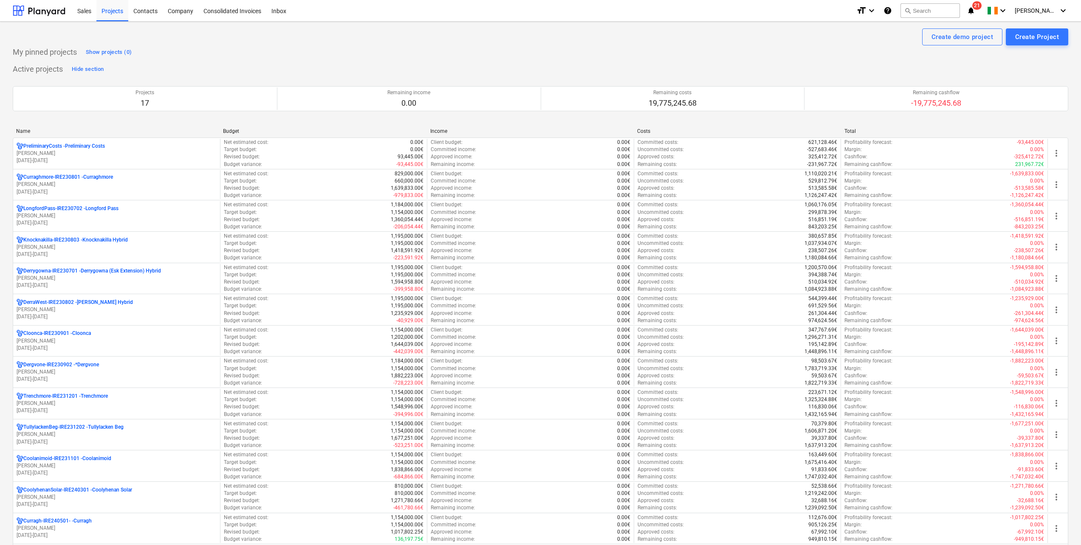
scroll to position [170, 0]
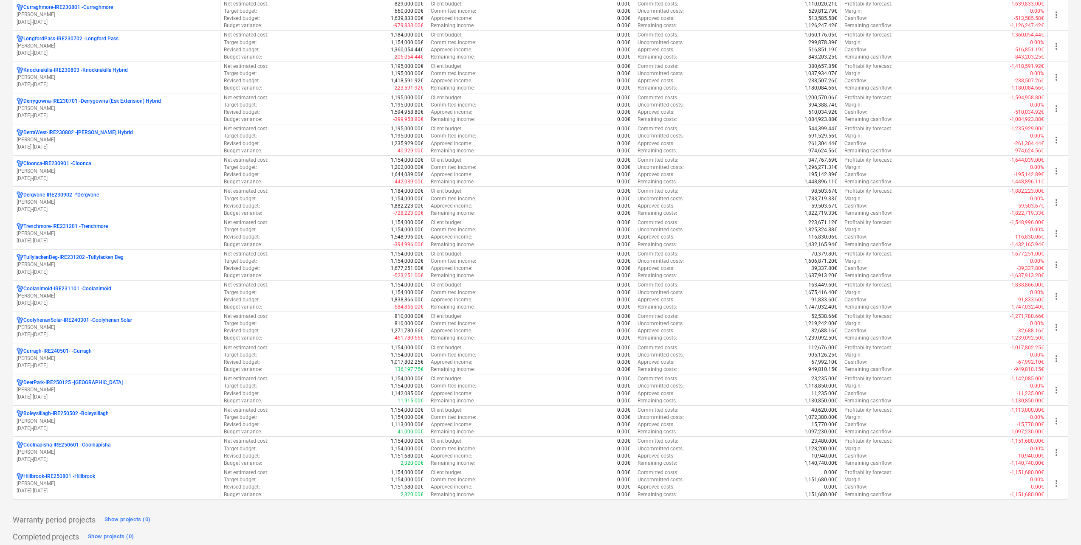
click at [88, 234] on p "[PERSON_NAME]" at bounding box center [117, 233] width 200 height 7
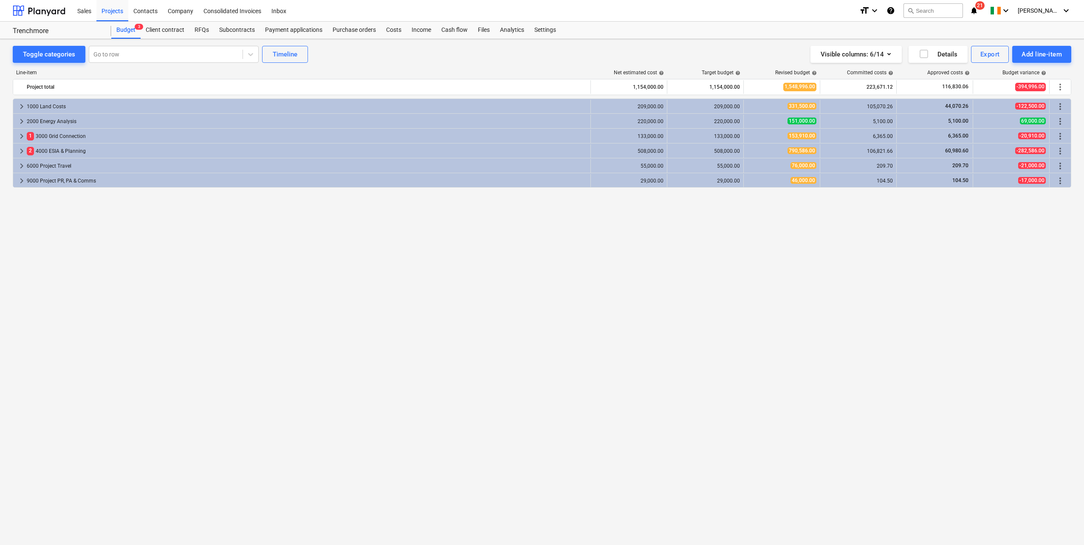
click at [358, 29] on div "Purchase orders" at bounding box center [354, 30] width 54 height 17
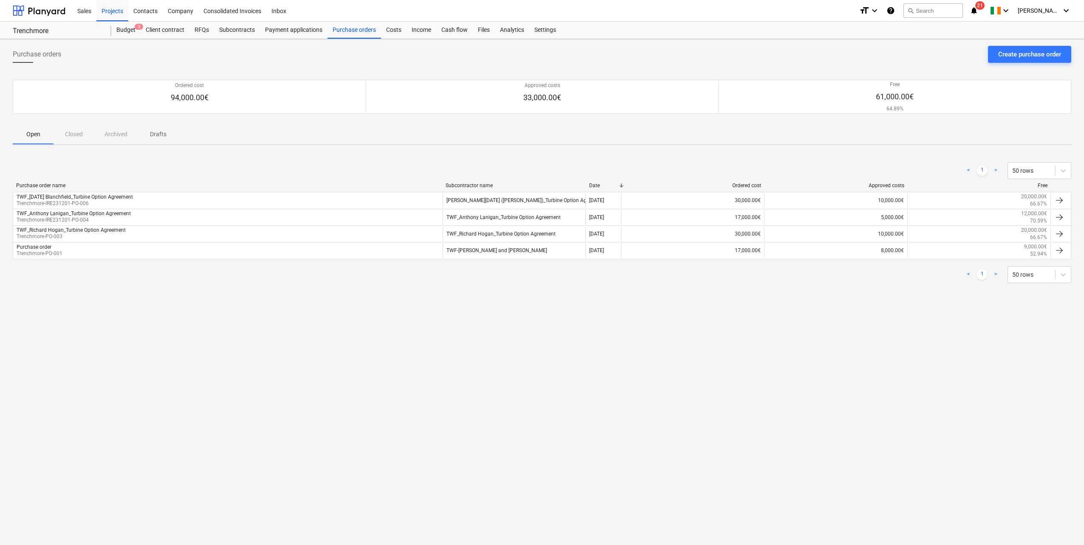
click at [393, 28] on div "Costs" at bounding box center [393, 30] width 25 height 17
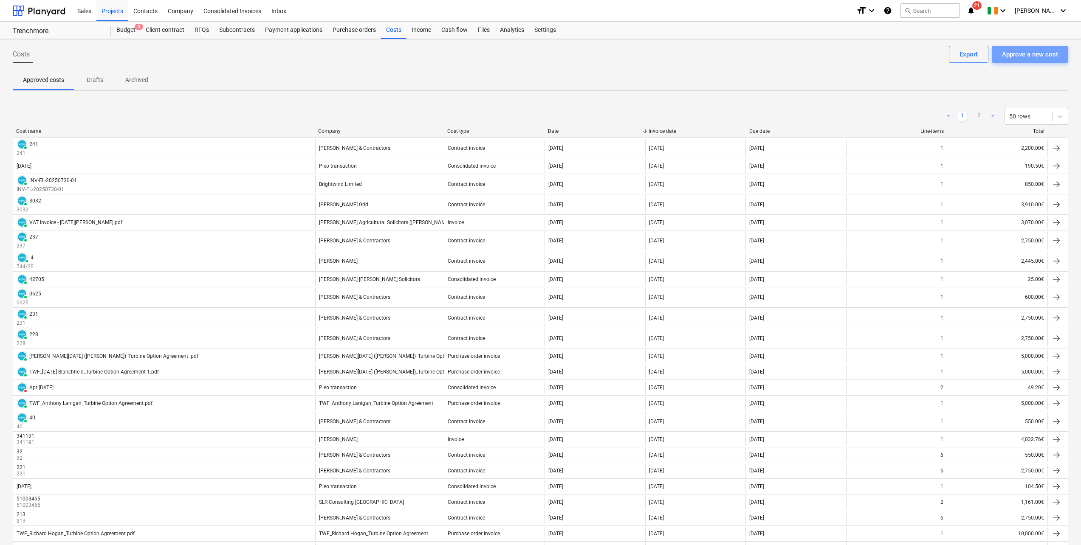
click at [1008, 49] on div "Approve a new cost" at bounding box center [1030, 54] width 56 height 11
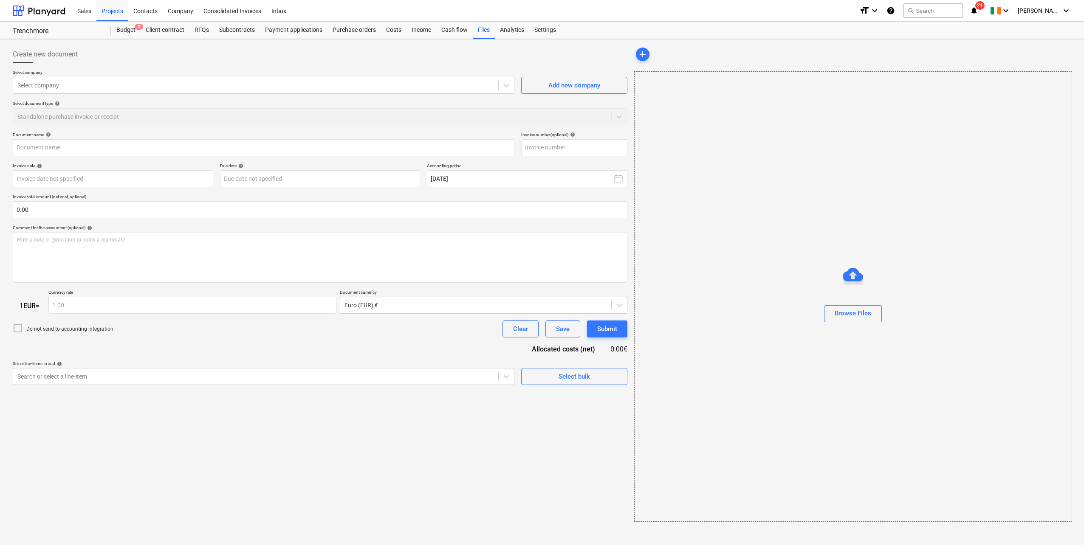
type input "Invoice [PERSON_NAME] Solicitors LLP.pdf"
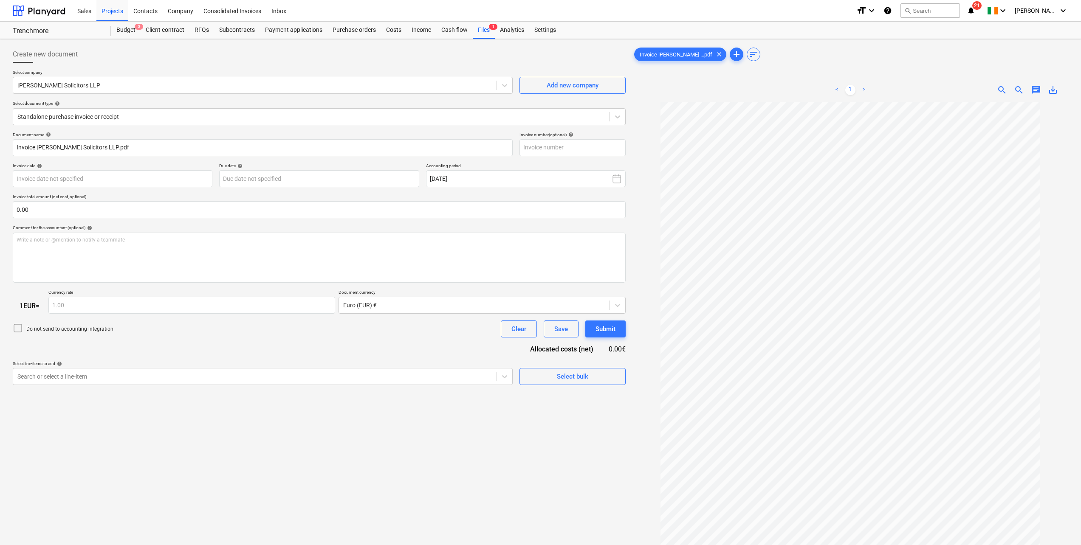
click at [274, 114] on div at bounding box center [311, 117] width 588 height 8
click at [243, 55] on div "Create new document" at bounding box center [319, 54] width 613 height 17
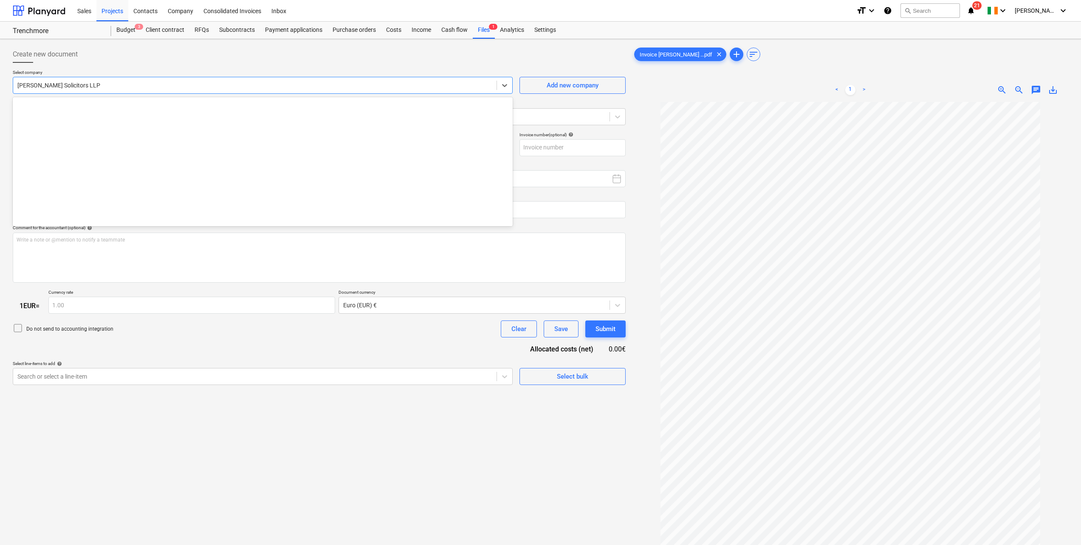
click at [104, 89] on div at bounding box center [254, 85] width 475 height 8
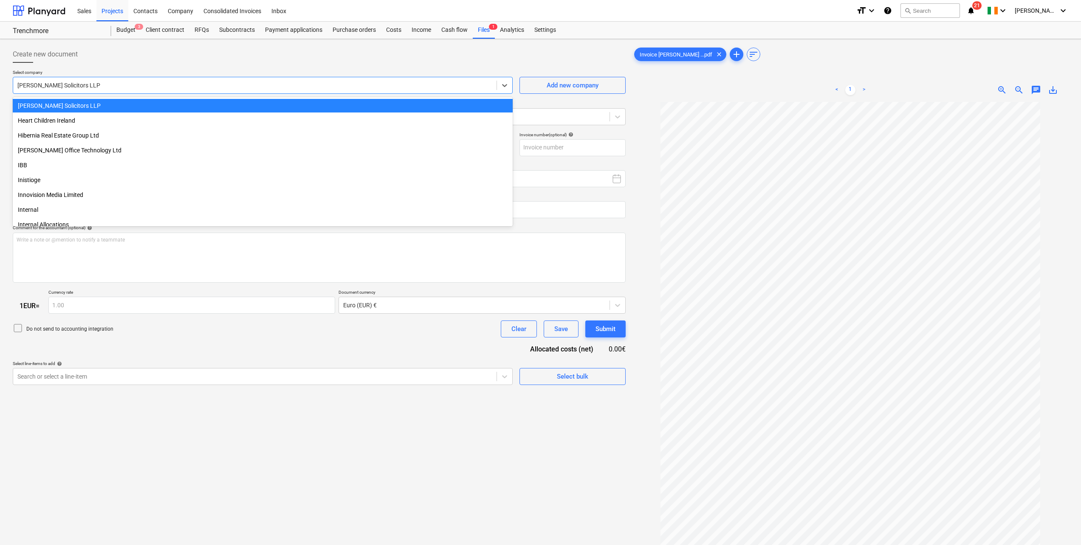
click at [102, 107] on div "[PERSON_NAME] Solicitors LLP" at bounding box center [263, 106] width 500 height 14
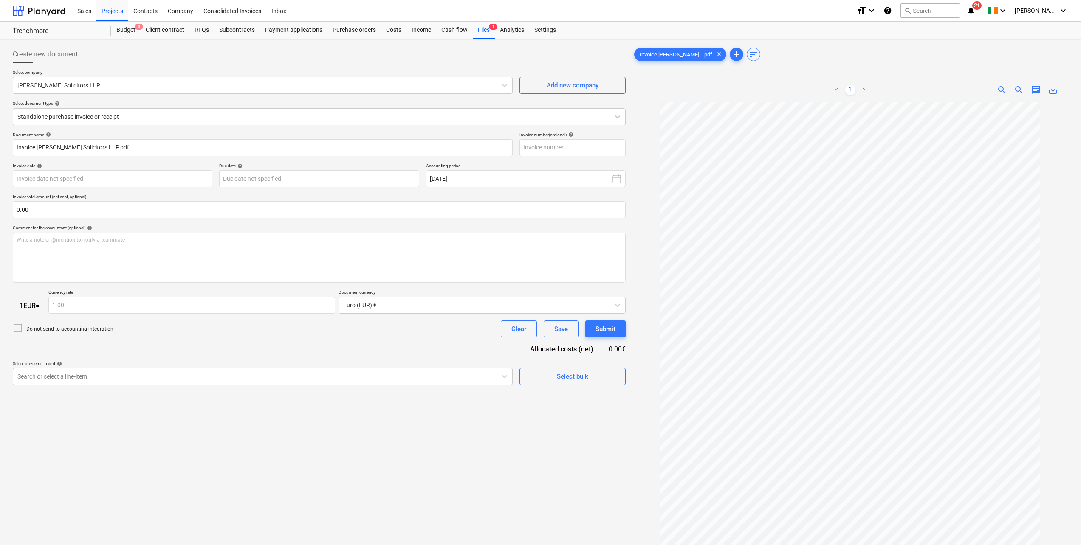
click at [156, 13] on div "Contacts" at bounding box center [145, 11] width 34 height 22
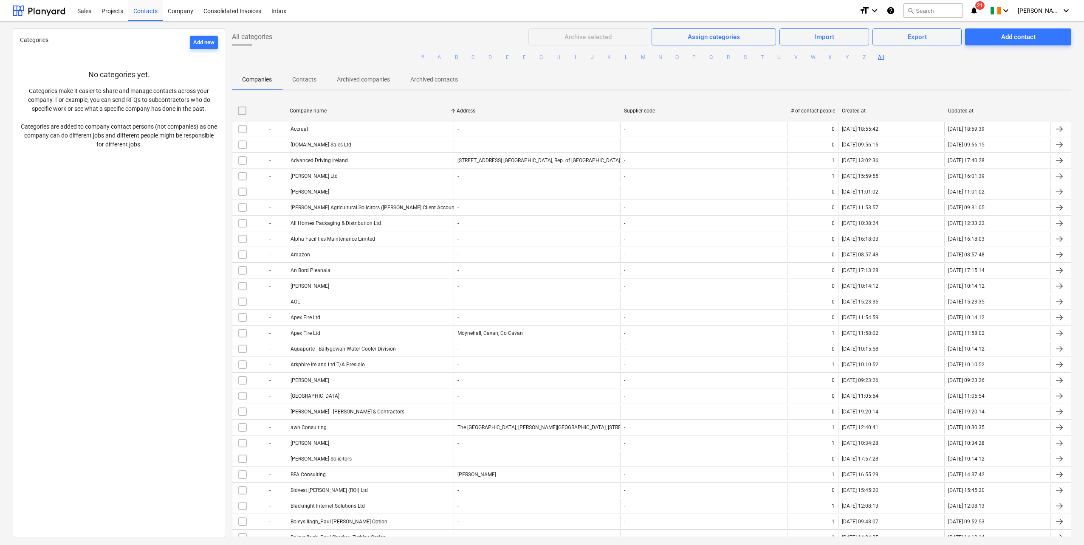
click at [555, 57] on button "H" at bounding box center [558, 57] width 10 height 10
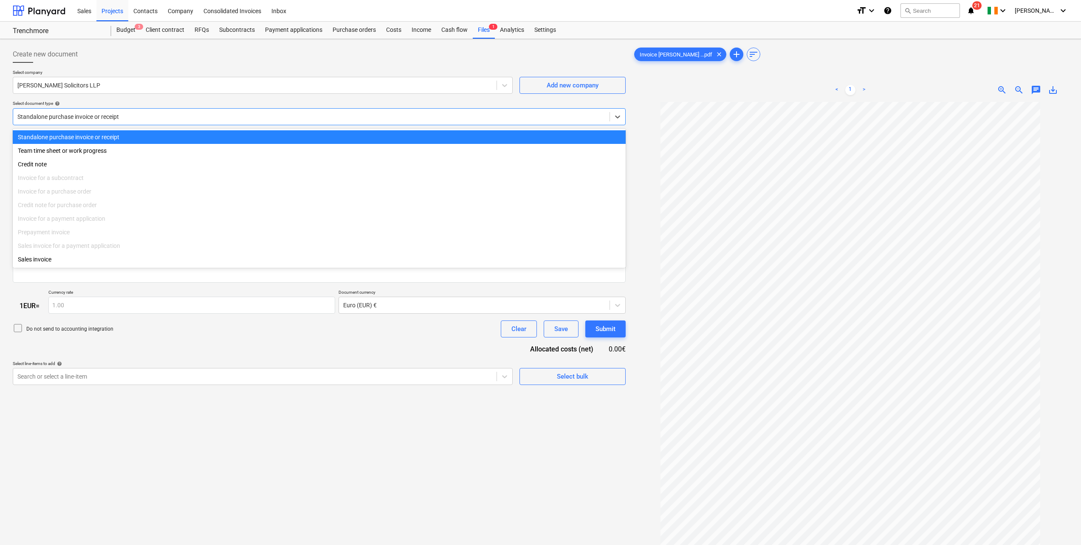
click at [120, 113] on div at bounding box center [311, 117] width 588 height 8
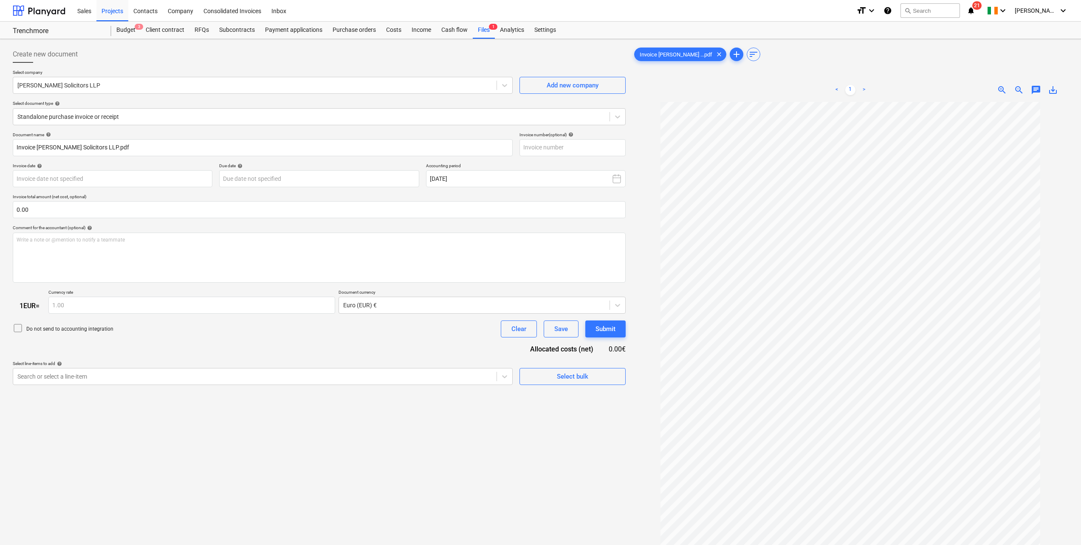
click at [166, 65] on div at bounding box center [319, 66] width 613 height 7
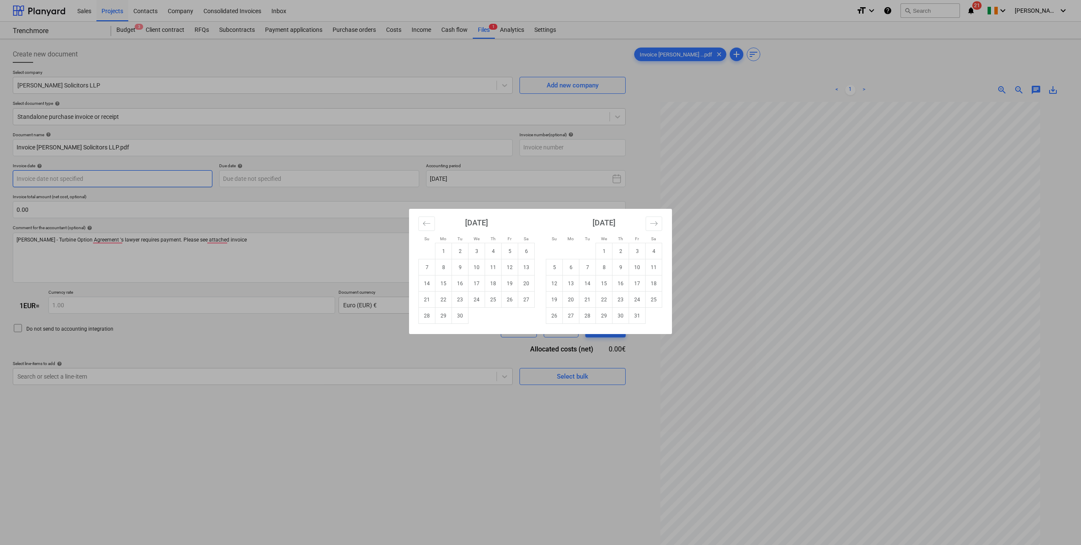
click at [74, 184] on body "Sales Projects Contacts Company Consolidated Invoices Inbox format_size keyboar…" at bounding box center [540, 272] width 1081 height 545
click at [449, 248] on td "1" at bounding box center [443, 251] width 17 height 16
type input "[DATE]"
click at [274, 176] on body "Sales Projects Contacts Company Consolidated Invoices Inbox format_size keyboar…" at bounding box center [540, 272] width 1081 height 545
click at [442, 288] on td "15" at bounding box center [443, 284] width 17 height 16
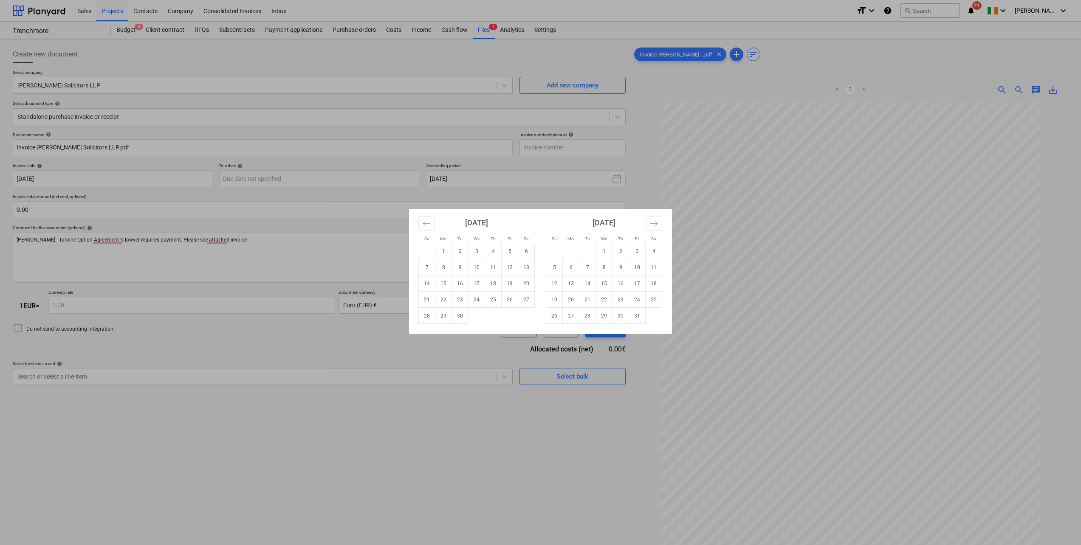
type input "[DATE]"
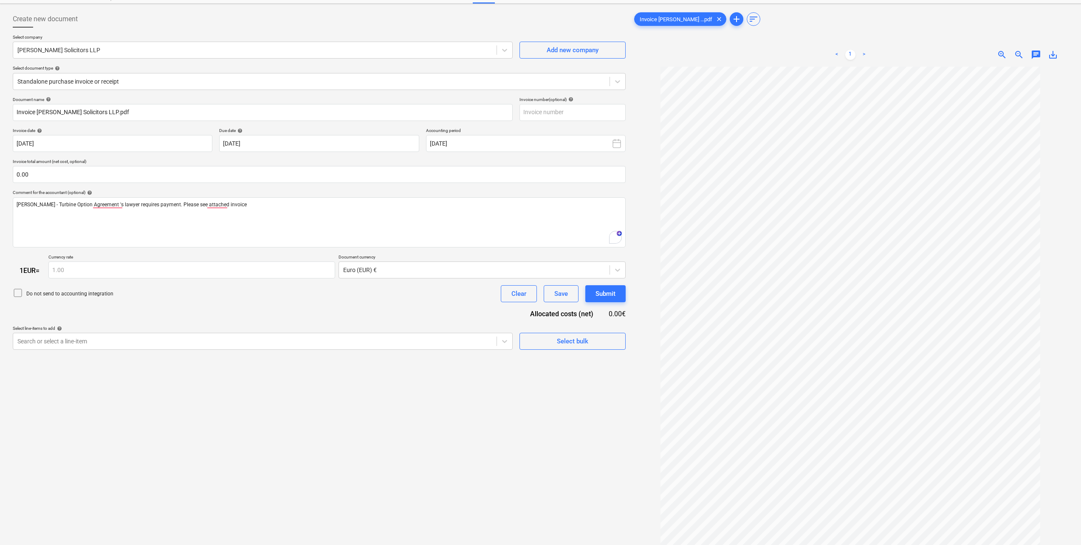
scroll to position [85, 0]
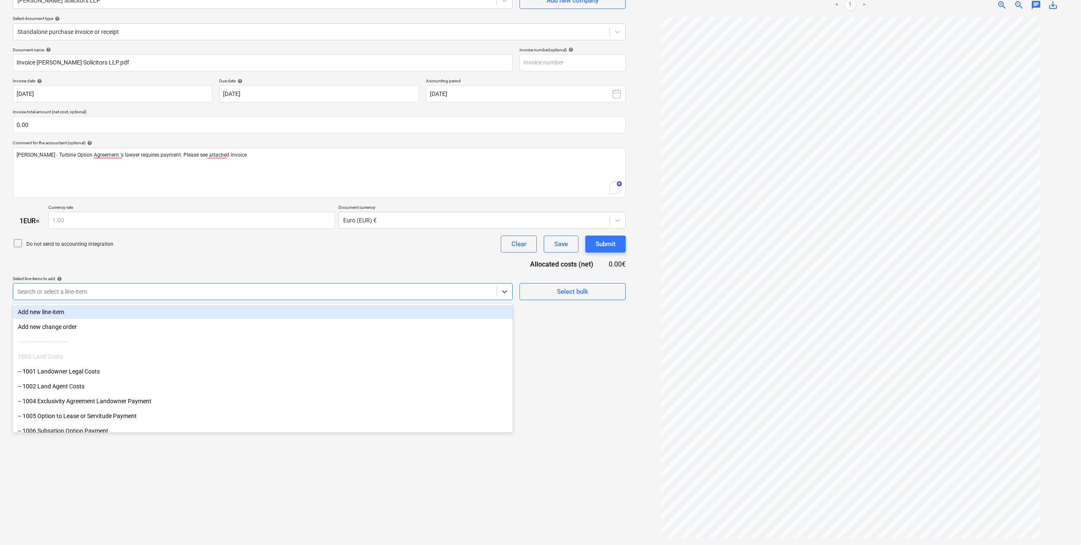
click at [508, 292] on icon at bounding box center [504, 292] width 8 height 8
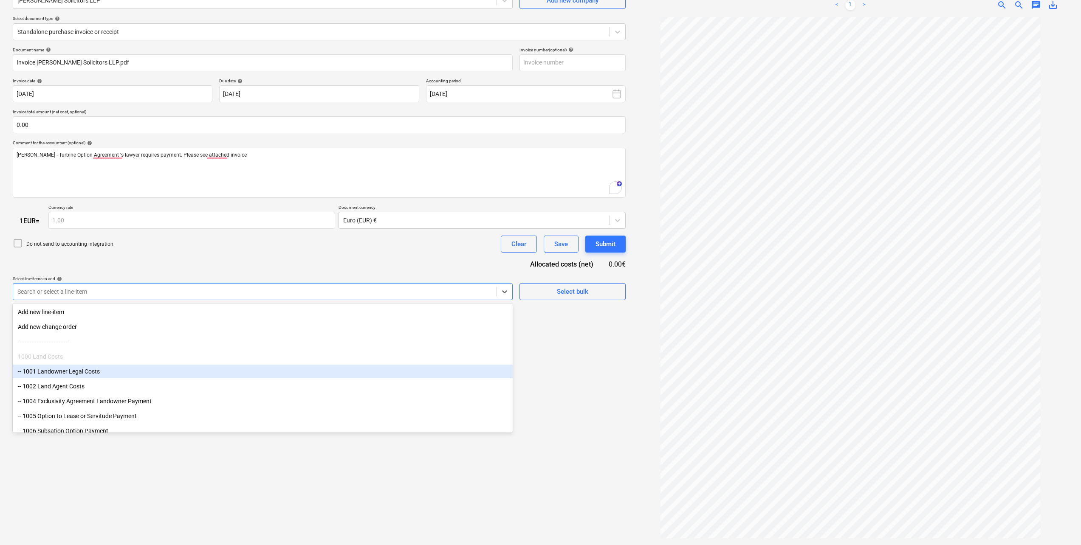
click at [114, 370] on div "-- 1001 Landowner Legal Costs" at bounding box center [263, 372] width 500 height 14
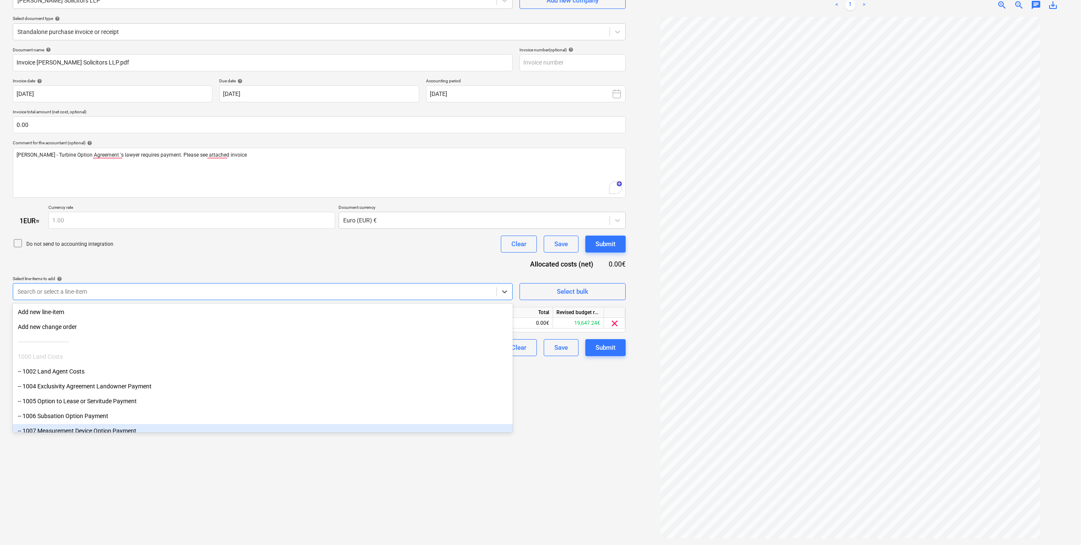
click at [567, 427] on div "Create new document Select company [PERSON_NAME] Solicitors LLP Add new company…" at bounding box center [319, 250] width 620 height 584
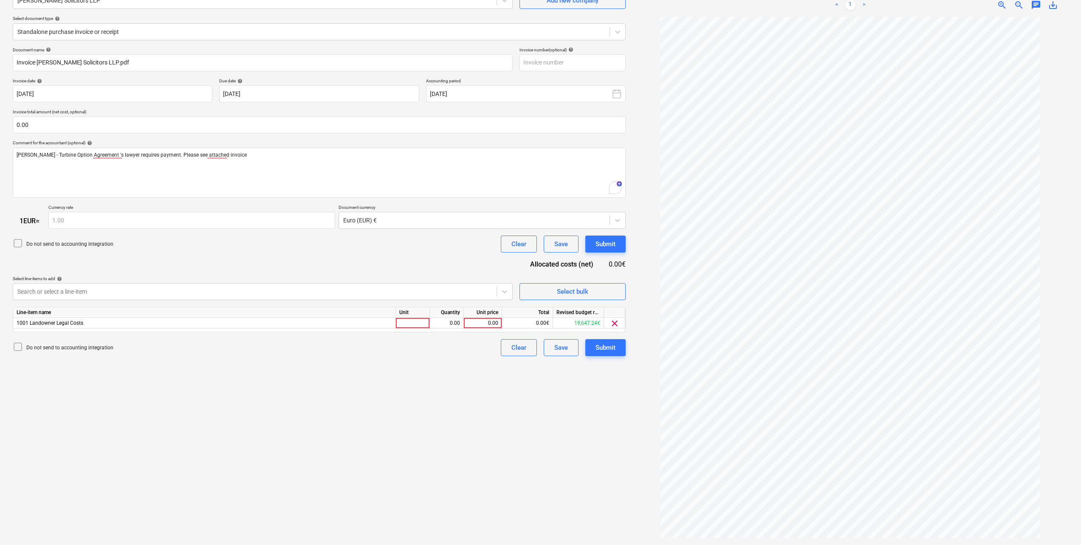
scroll to position [17, 0]
click at [412, 325] on div at bounding box center [413, 323] width 34 height 11
type input "pcs"
click at [449, 320] on div "0.00" at bounding box center [446, 323] width 27 height 11
type input "1"
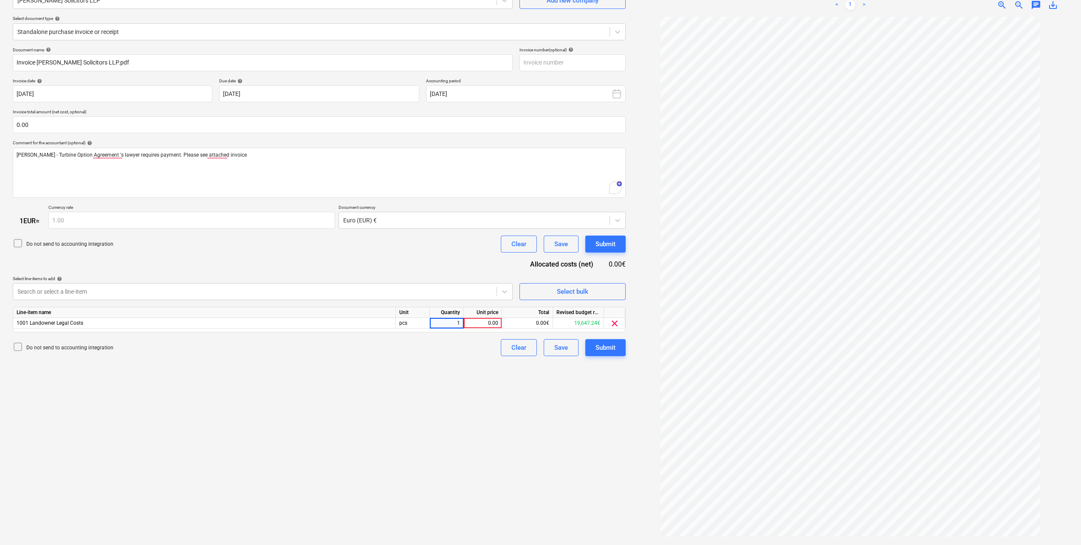
click at [490, 321] on div "0.00" at bounding box center [482, 323] width 31 height 11
type input "2030"
click at [430, 367] on div "Create new document Select company [PERSON_NAME] Solicitors LLP Add new company…" at bounding box center [319, 250] width 620 height 584
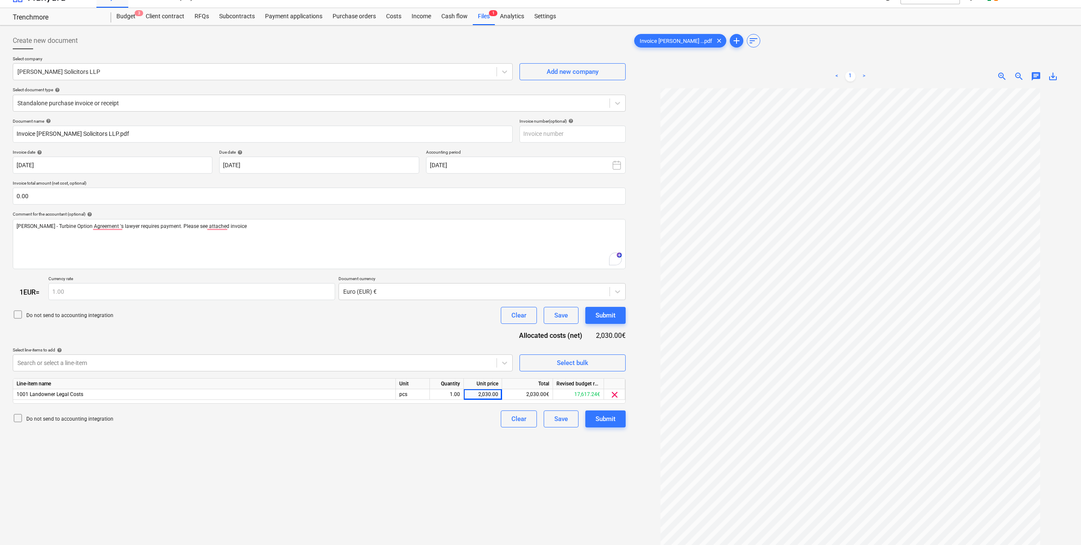
scroll to position [0, 0]
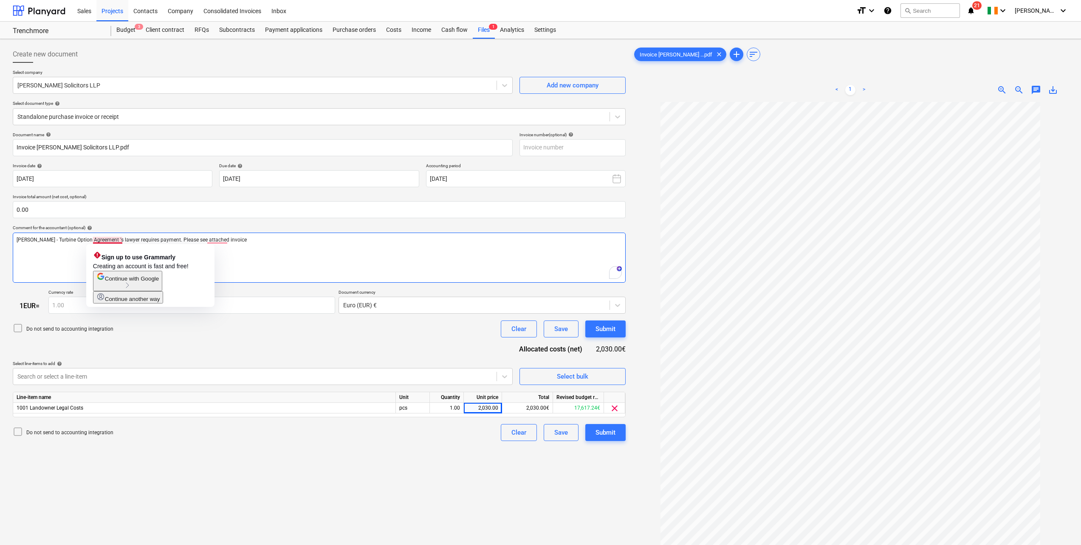
click at [105, 241] on span "[PERSON_NAME] - Turbine Option Agreement 's lawyer requires payment. Please see…" at bounding box center [132, 240] width 230 height 6
click at [33, 252] on div "[PERSON_NAME] - Turbine Option Agreement 's lawyer requires payment. Please see…" at bounding box center [319, 258] width 613 height 50
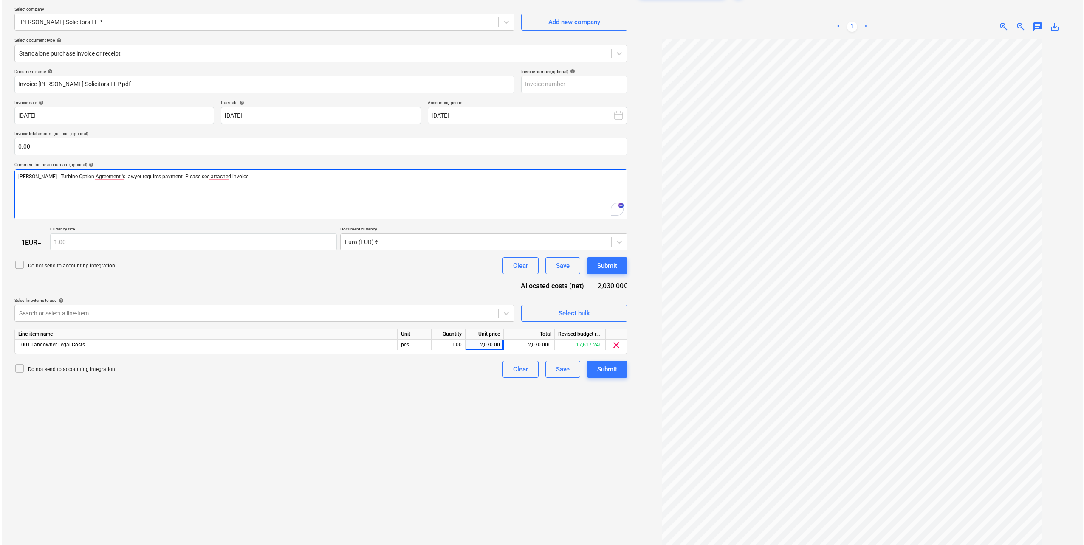
scroll to position [85, 0]
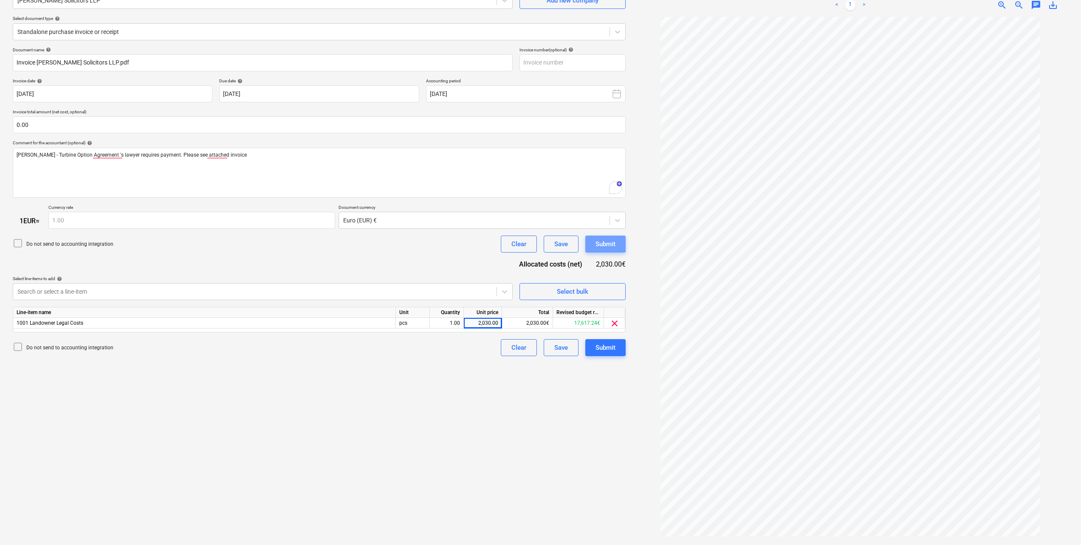
click at [609, 246] on div "Submit" at bounding box center [605, 244] width 20 height 11
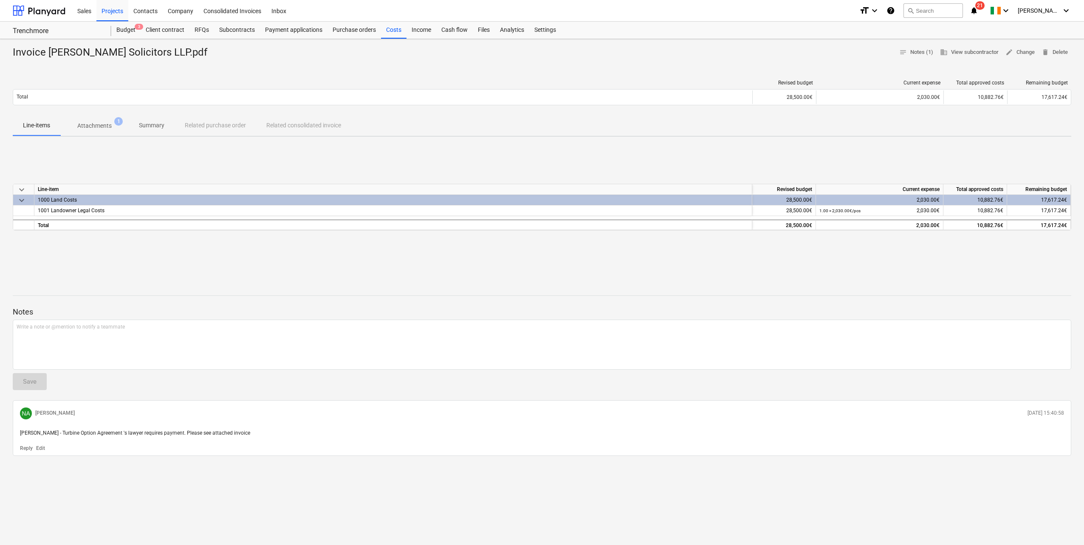
click at [111, 11] on div "Projects" at bounding box center [112, 11] width 32 height 22
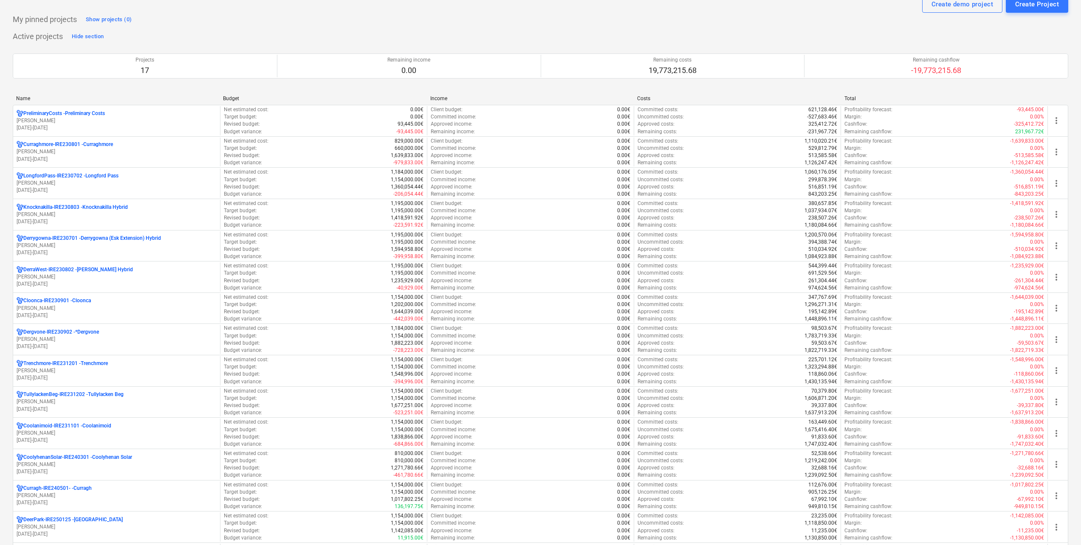
scroll to position [85, 0]
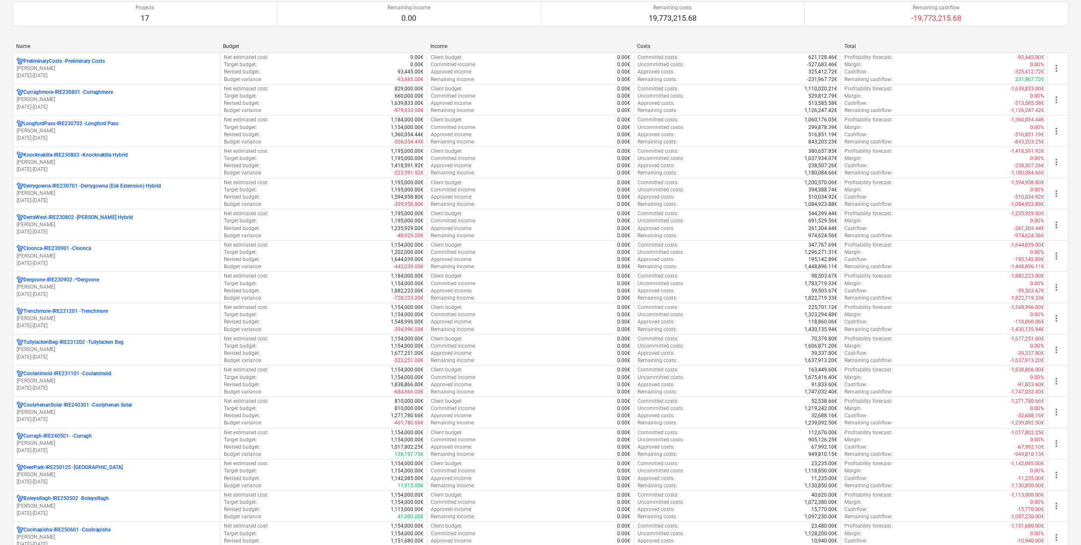
click at [95, 94] on p "Curraghmore-IRE230801 - [GEOGRAPHIC_DATA]" at bounding box center [68, 92] width 90 height 7
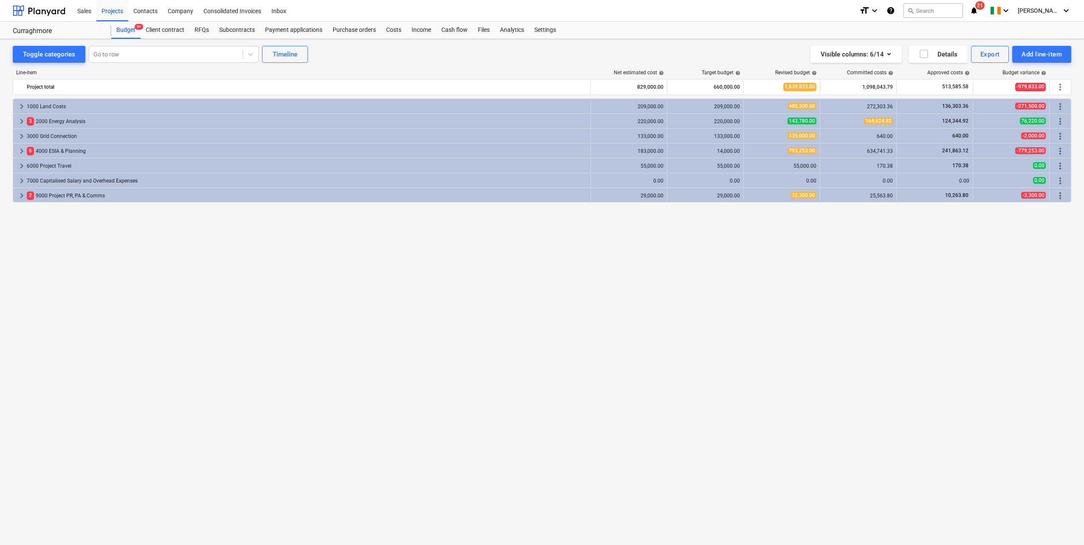
click at [345, 31] on div "Purchase orders" at bounding box center [354, 30] width 54 height 17
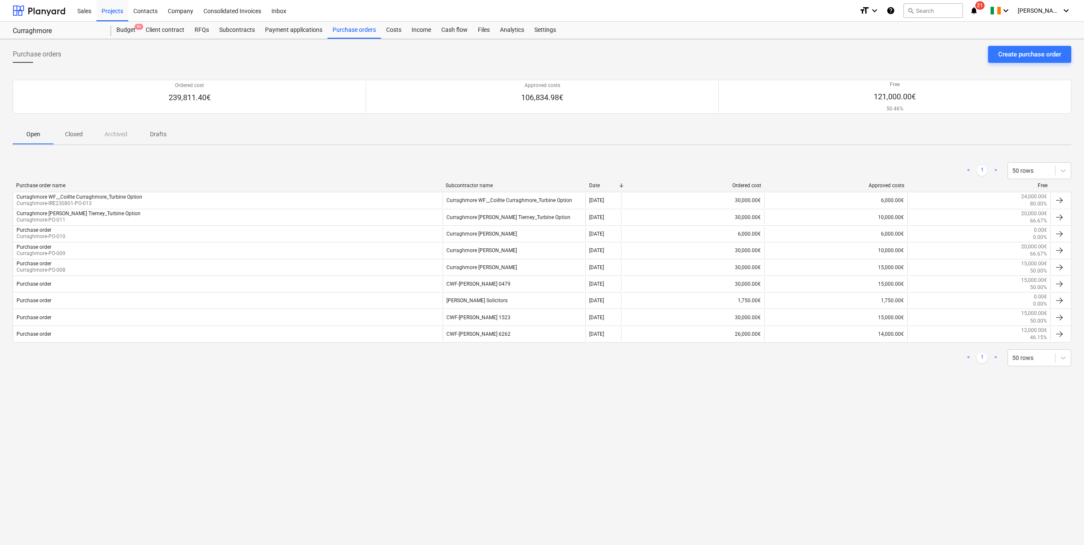
click at [395, 27] on div "Costs" at bounding box center [393, 30] width 25 height 17
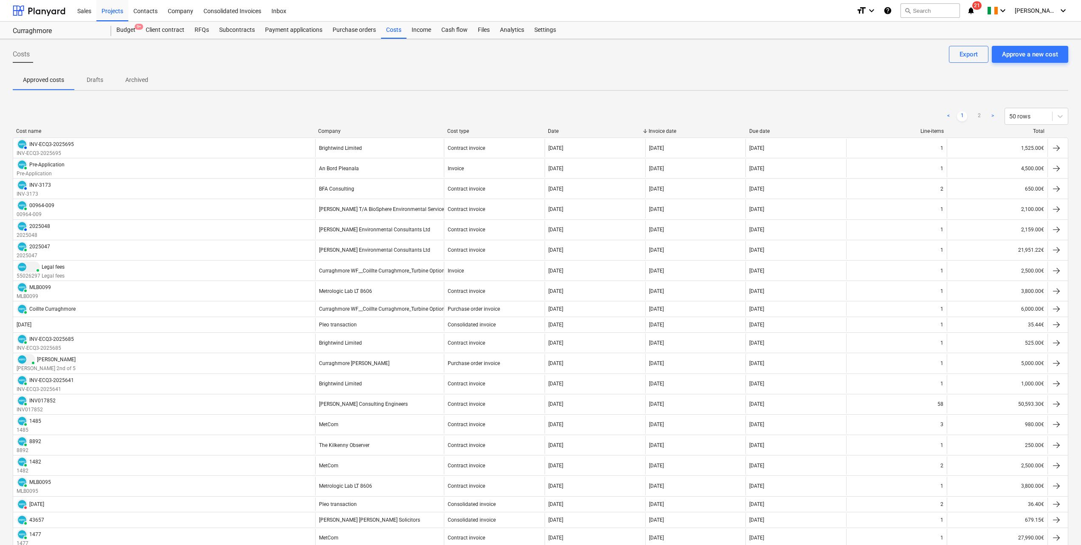
click at [1041, 49] on div "Approve a new cost" at bounding box center [1030, 54] width 56 height 11
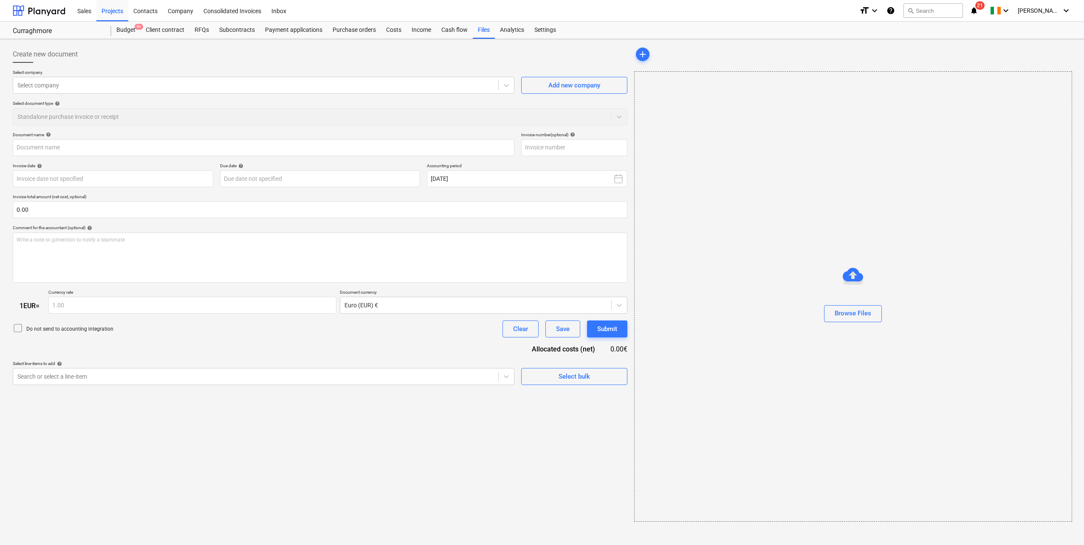
type input "Landowner Solicitor Invoice_.pdf"
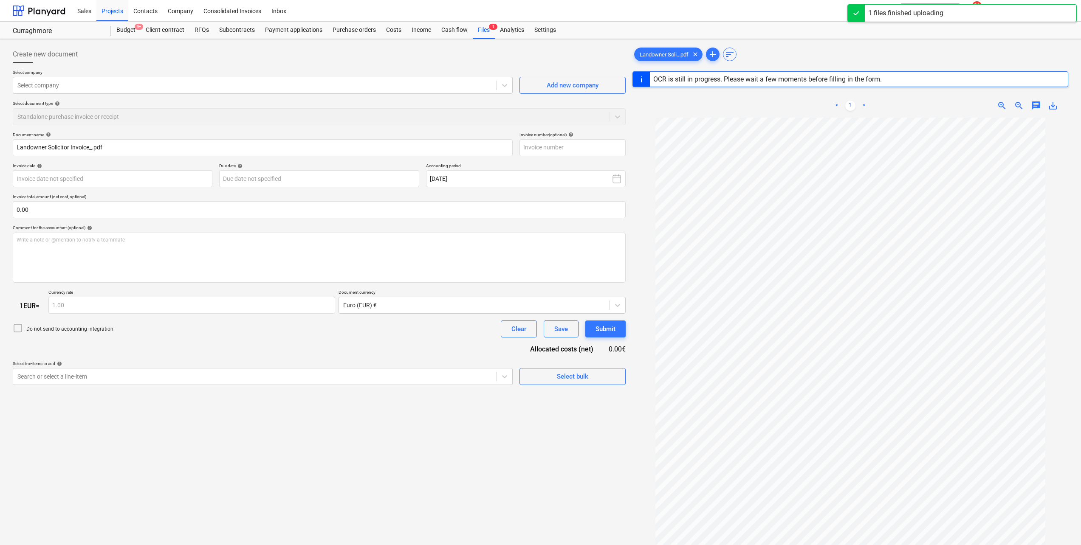
type input "[DATE]"
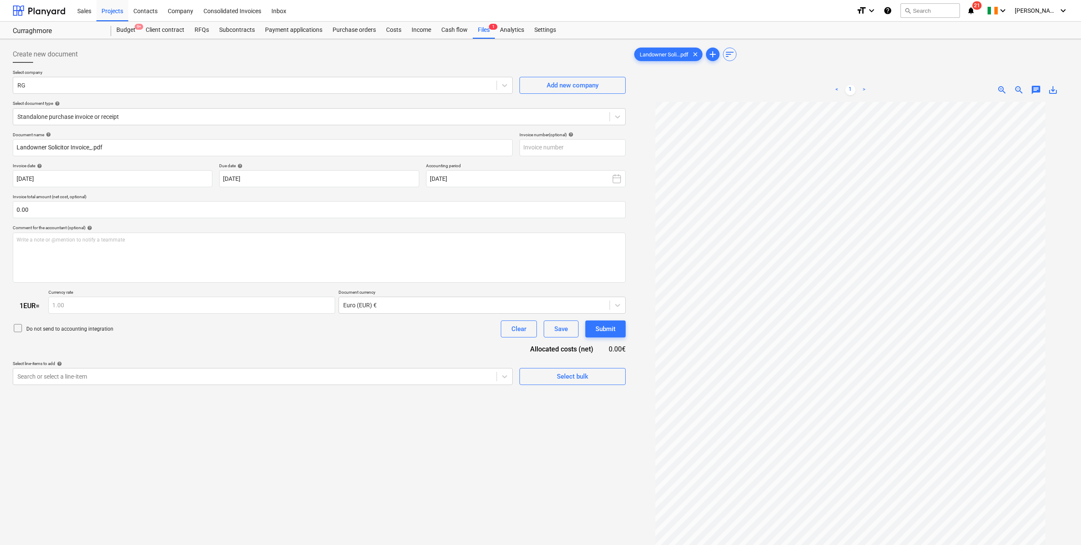
click at [130, 85] on div at bounding box center [254, 85] width 475 height 8
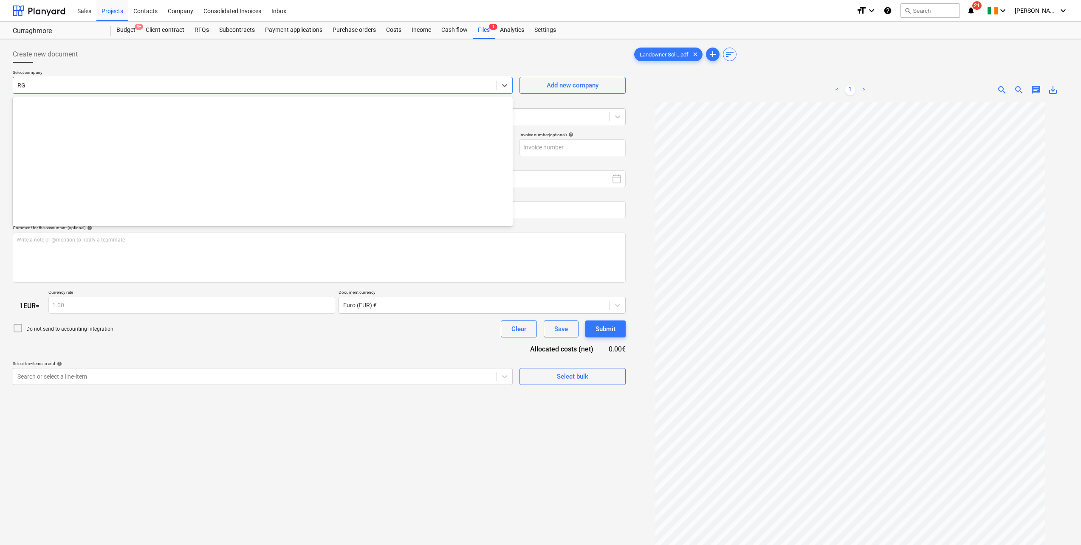
scroll to position [3716, 0]
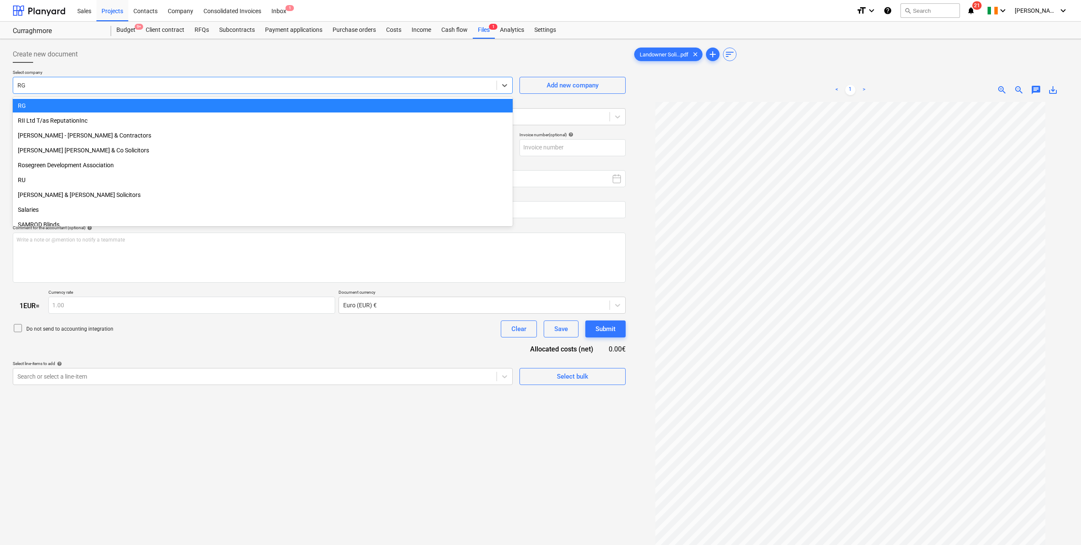
paste input "[PERSON_NAME] [PERSON_NAME] SOLICITORS"
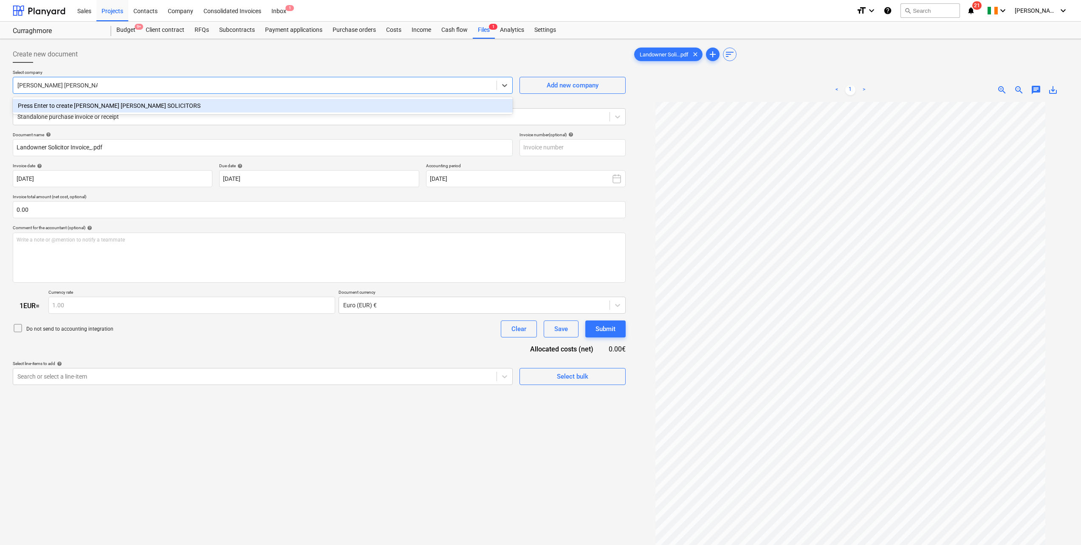
click at [42, 85] on input "[PERSON_NAME] [PERSON_NAME] SOLICITORS" at bounding box center [57, 85] width 80 height 7
click at [58, 84] on input "[PERSON_NAME] [PERSON_NAME] SOLICITORS" at bounding box center [55, 85] width 77 height 7
type input "[PERSON_NAME] [PERSON_NAME] SOLICITORS"
click at [95, 86] on div at bounding box center [254, 85] width 475 height 8
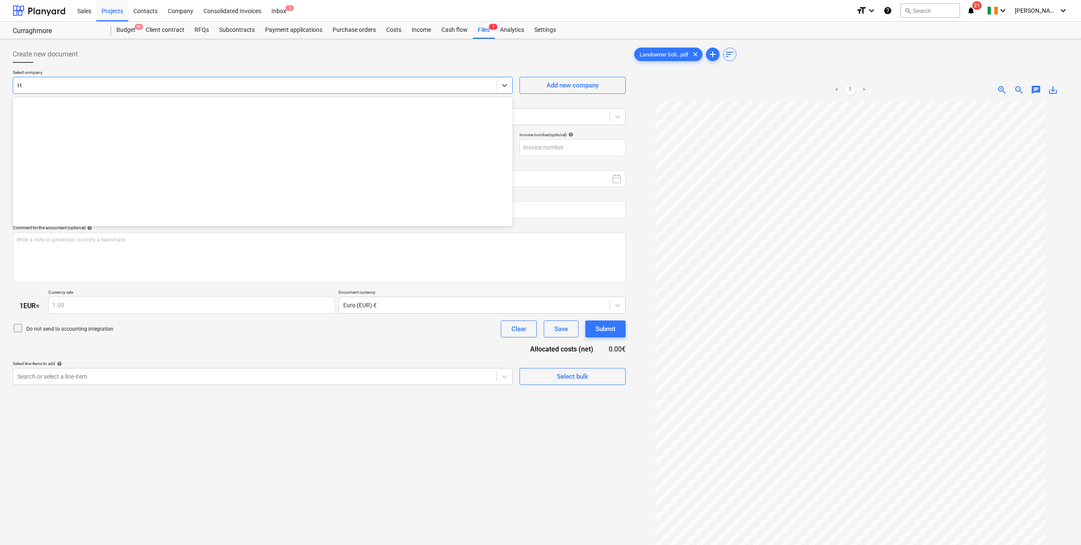
scroll to position [0, 0]
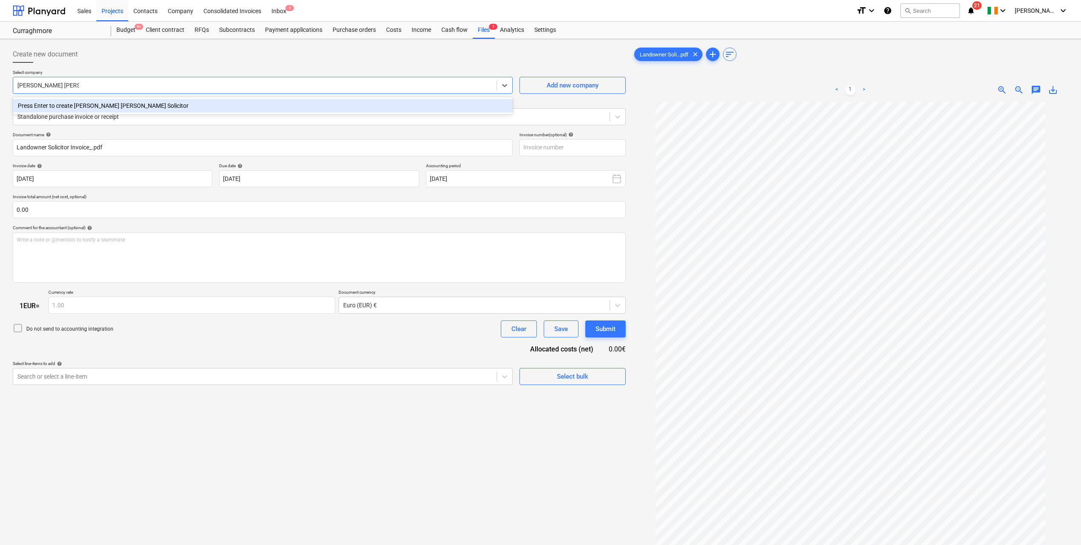
type input "[PERSON_NAME] [PERSON_NAME] Solicitors"
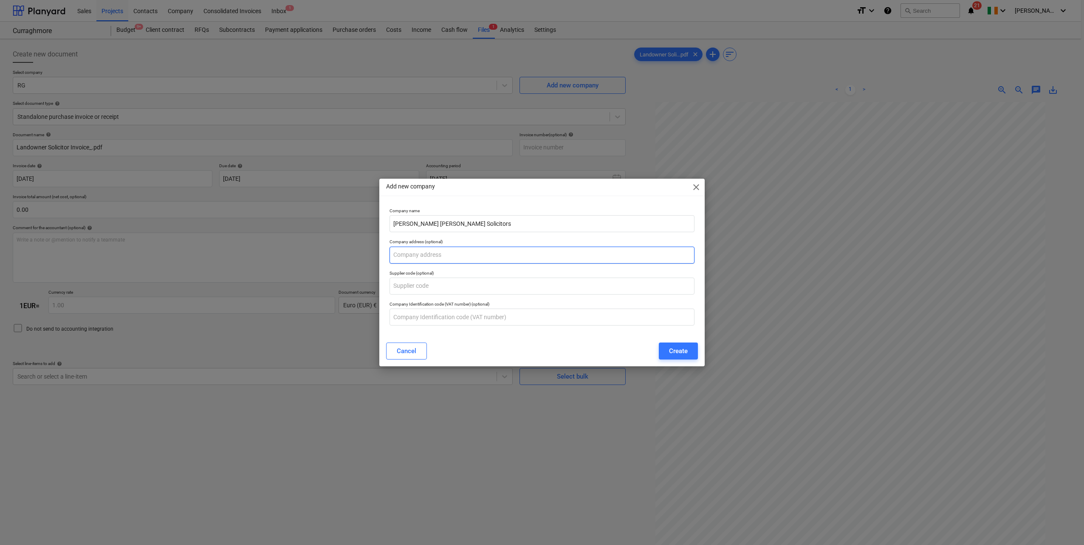
click at [429, 252] on input "text" at bounding box center [541, 255] width 305 height 17
paste input "[STREET_ADDRESS][PERSON_NAME]. Should"
type input "[STREET_ADDRESS][PERSON_NAME]. Should"
click at [677, 351] on div "Create" at bounding box center [678, 351] width 19 height 11
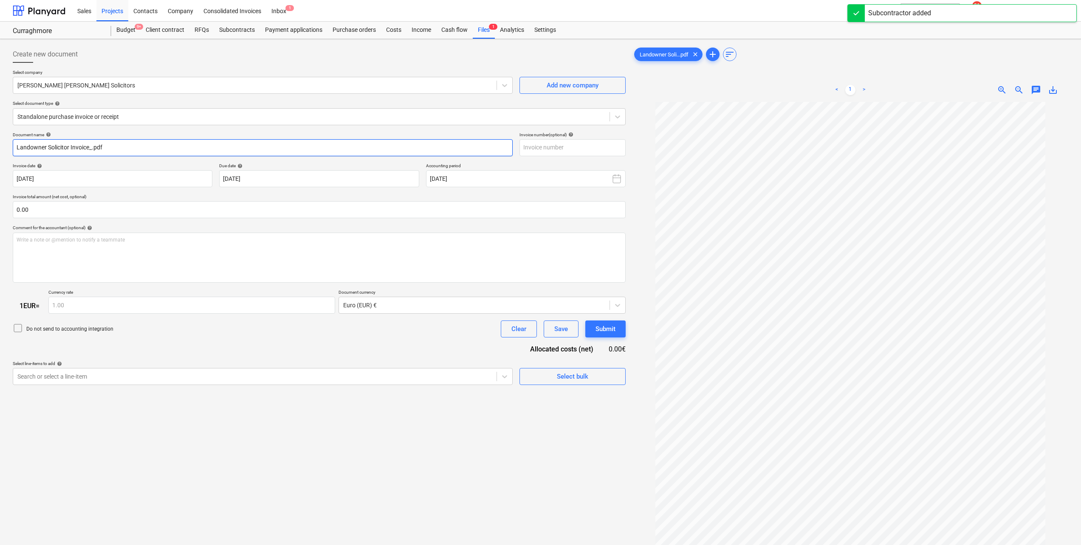
click at [150, 144] on input "Landowner Solicitor Invoice_.pdf" at bounding box center [263, 147] width 500 height 17
type input "Landowner Solicitor Invoice"
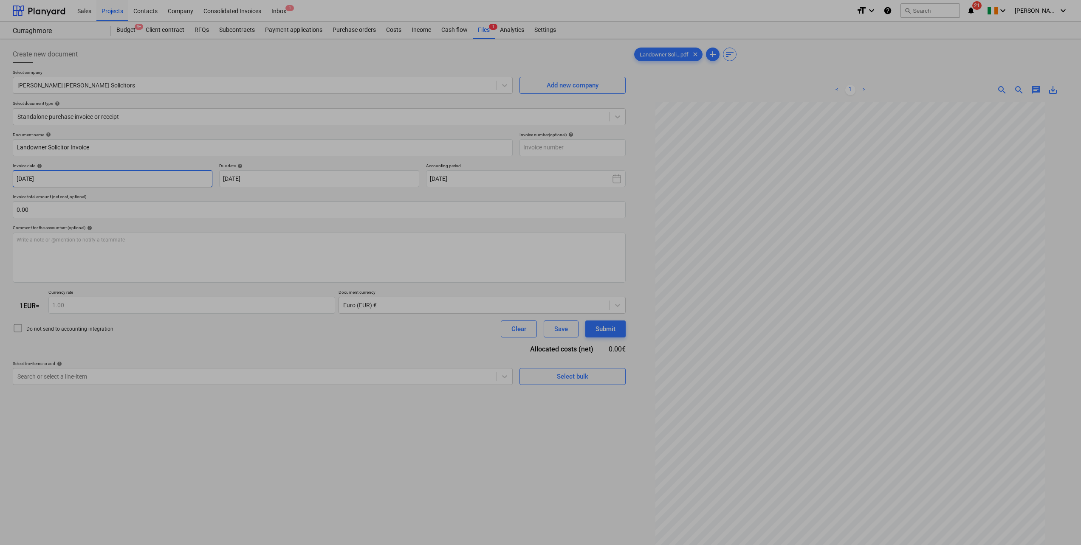
click at [127, 177] on body "Sales Projects Contacts Company Consolidated Invoices Inbox 1 format_size keybo…" at bounding box center [540, 272] width 1081 height 545
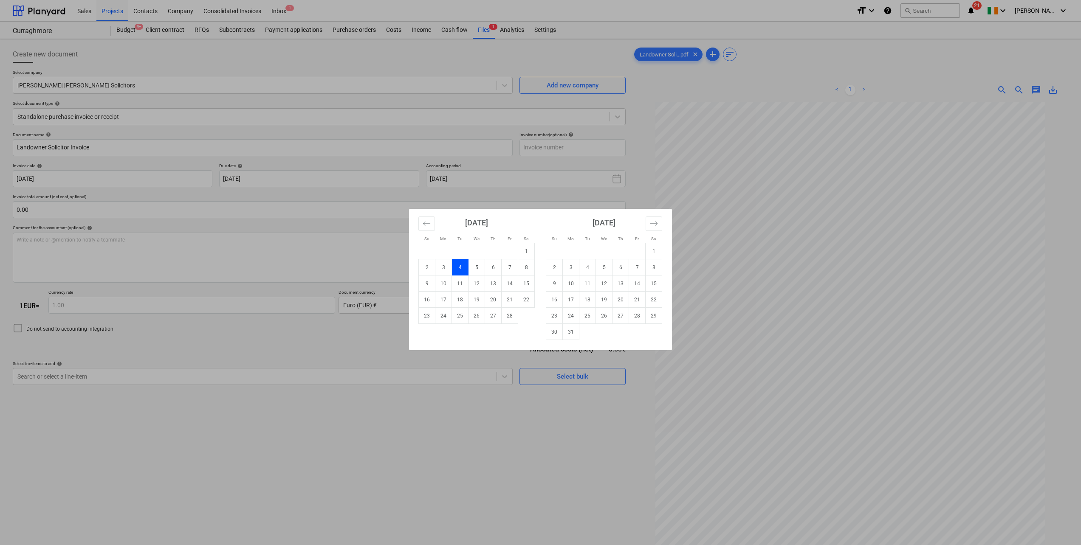
click at [654, 229] on button "Move forward to switch to the next month." at bounding box center [654, 224] width 17 height 14
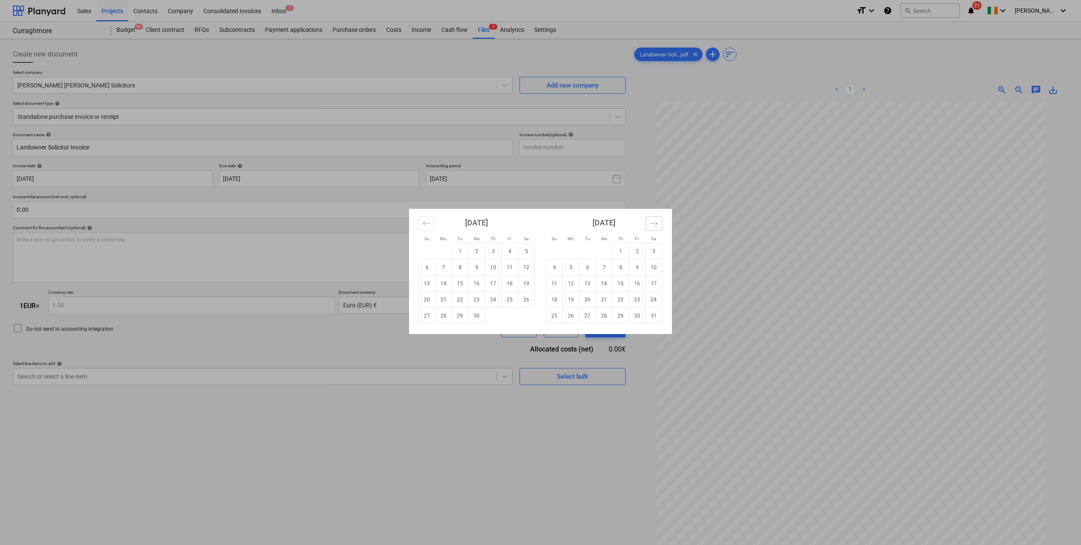
click at [654, 229] on button "Move forward to switch to the next month." at bounding box center [654, 224] width 17 height 14
click at [571, 247] on td "1" at bounding box center [571, 251] width 17 height 16
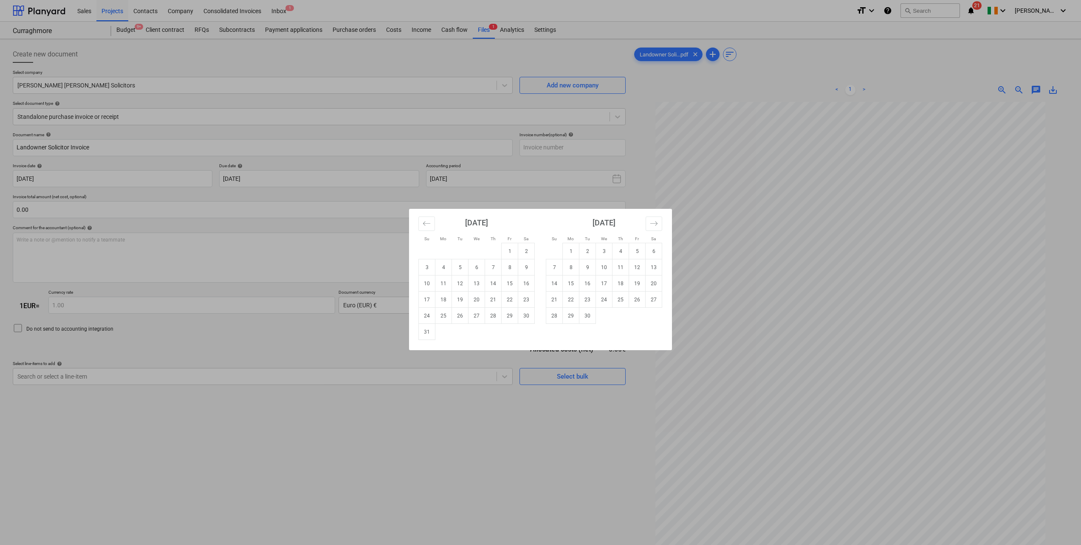
type input "[DATE]"
click at [257, 184] on body "Sales Projects Contacts Company Consolidated Invoices Inbox 1 format_size keybo…" at bounding box center [540, 272] width 1081 height 545
click at [655, 225] on icon "Move forward to switch to the next month." at bounding box center [654, 224] width 8 height 8
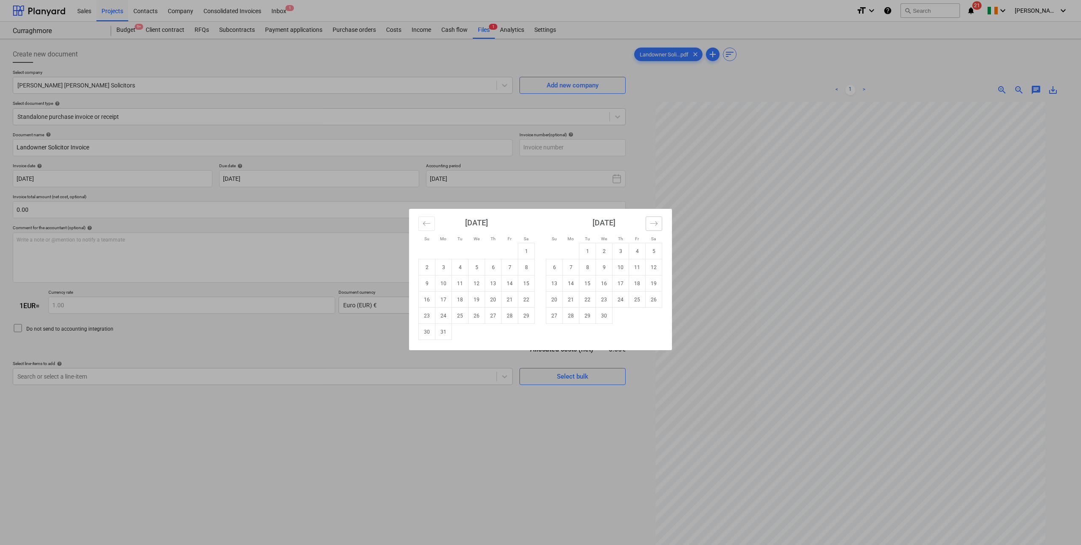
click at [655, 225] on icon "Move forward to switch to the next month." at bounding box center [654, 224] width 8 height 8
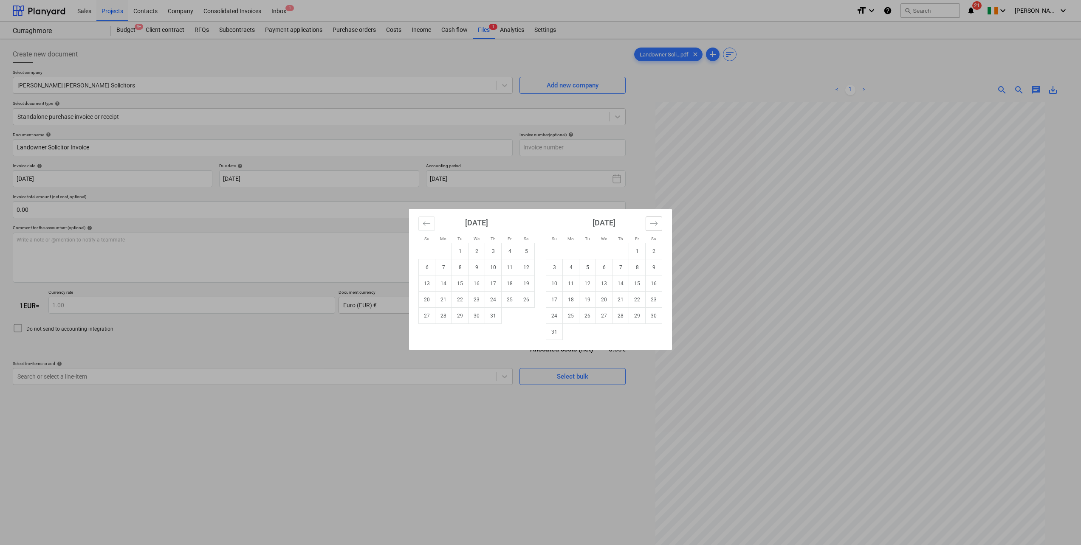
click at [655, 225] on icon "Move forward to switch to the next month." at bounding box center [654, 224] width 8 height 8
click at [573, 286] on td "15" at bounding box center [571, 284] width 17 height 16
type input "[DATE]"
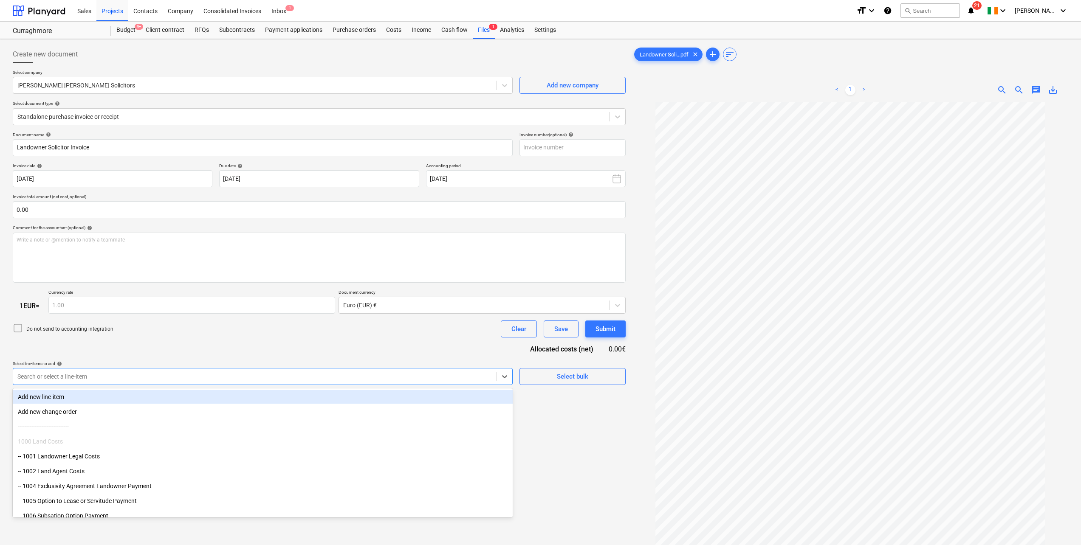
click at [323, 372] on div at bounding box center [254, 376] width 475 height 8
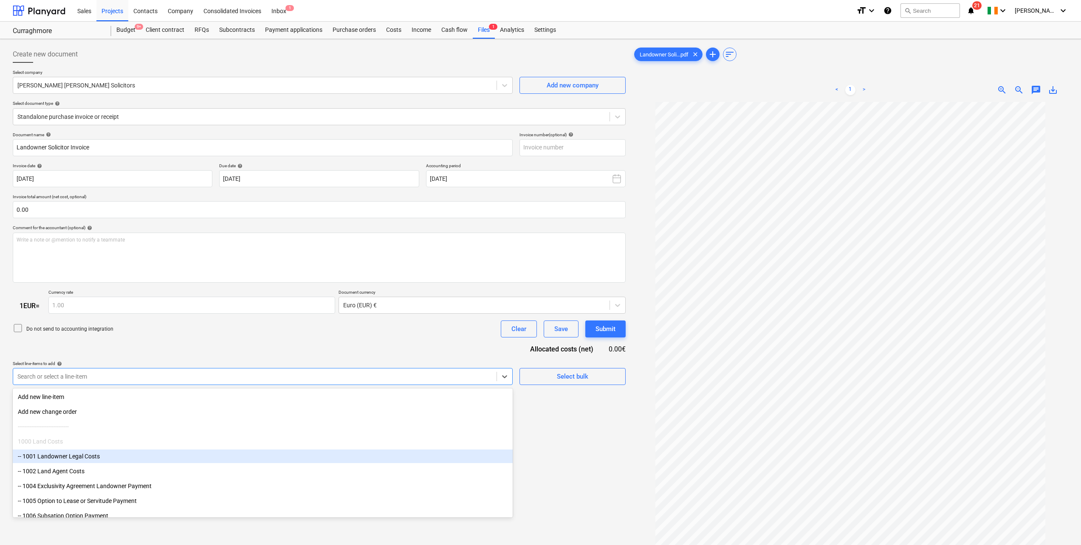
click at [162, 454] on div "-- 1001 Landowner Legal Costs" at bounding box center [263, 457] width 500 height 14
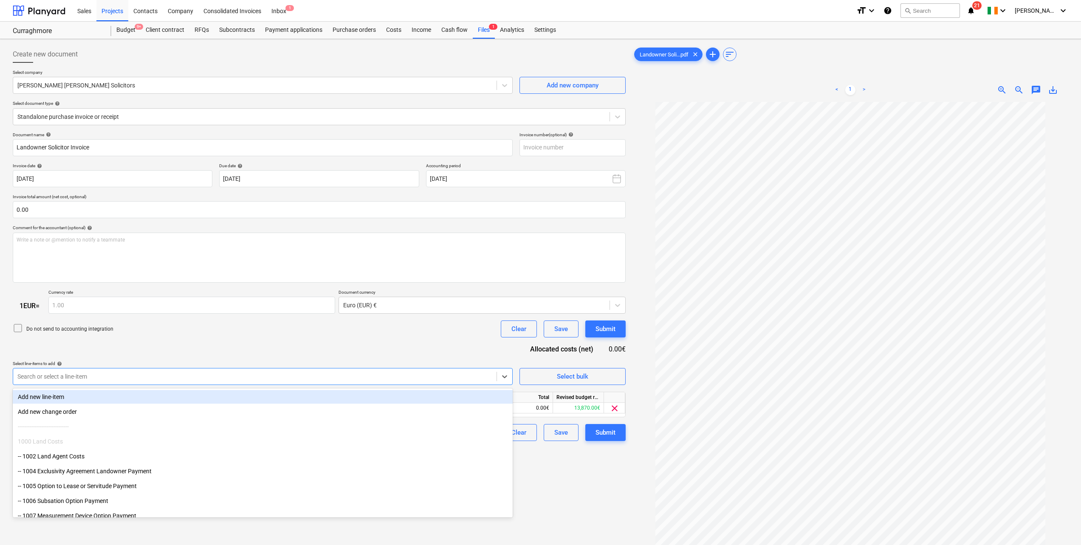
click at [172, 332] on div "Do not send to accounting integration Clear Save Submit" at bounding box center [319, 329] width 613 height 17
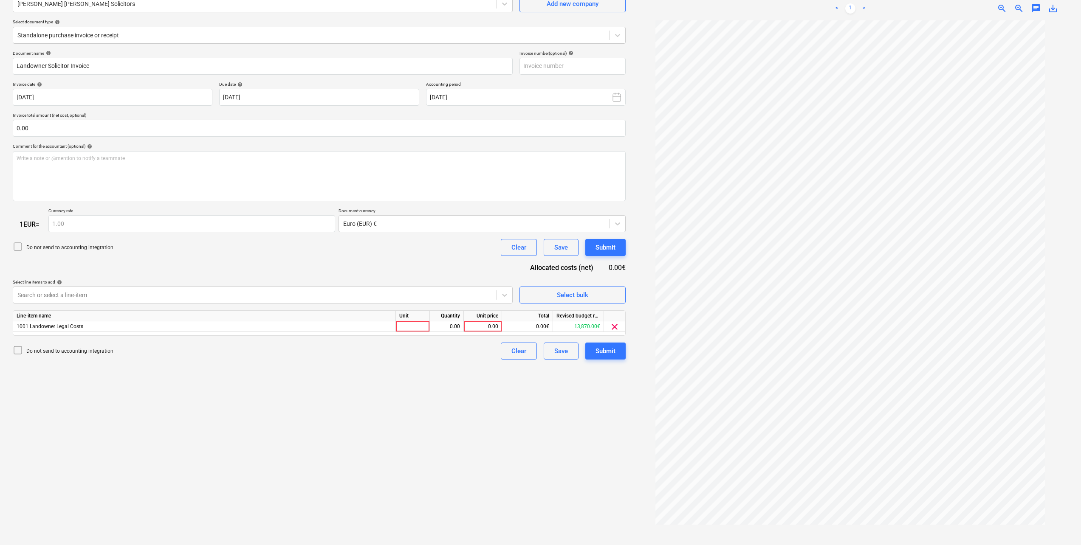
scroll to position [85, 0]
click at [418, 321] on div at bounding box center [413, 323] width 34 height 11
type input "pcs"
click at [456, 324] on div "0.00" at bounding box center [446, 323] width 27 height 11
type input "1"
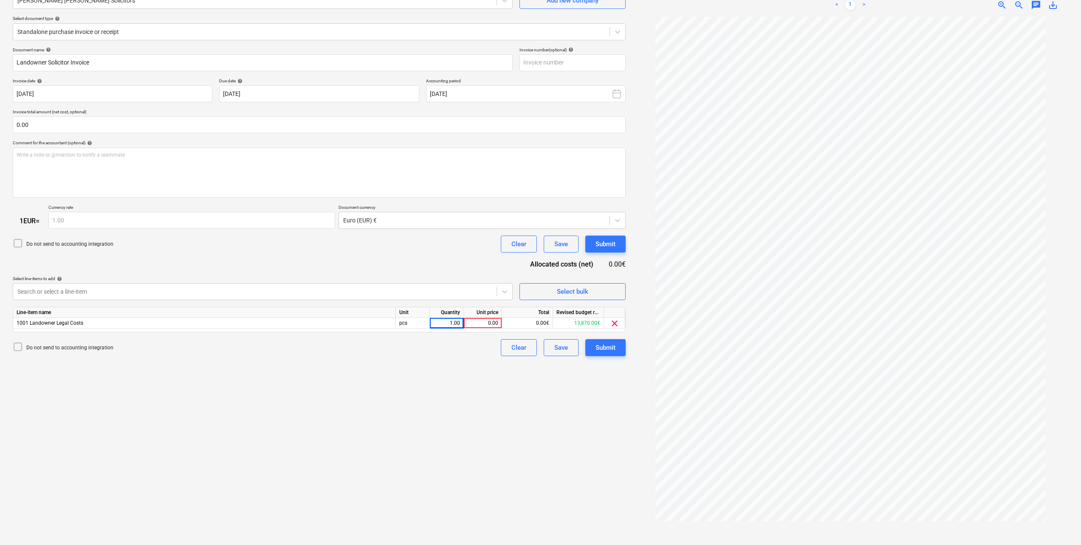
click at [497, 324] on div "0.00" at bounding box center [482, 323] width 31 height 11
type input "1777"
click at [483, 397] on div "Create new document Select company [PERSON_NAME] [PERSON_NAME] Solicitors Add n…" at bounding box center [319, 250] width 620 height 584
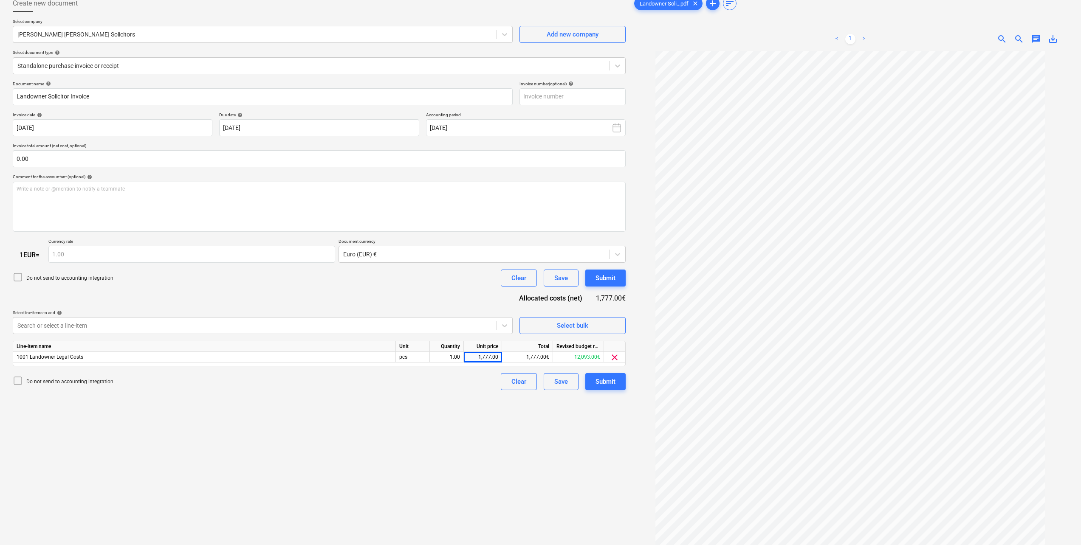
scroll to position [0, 0]
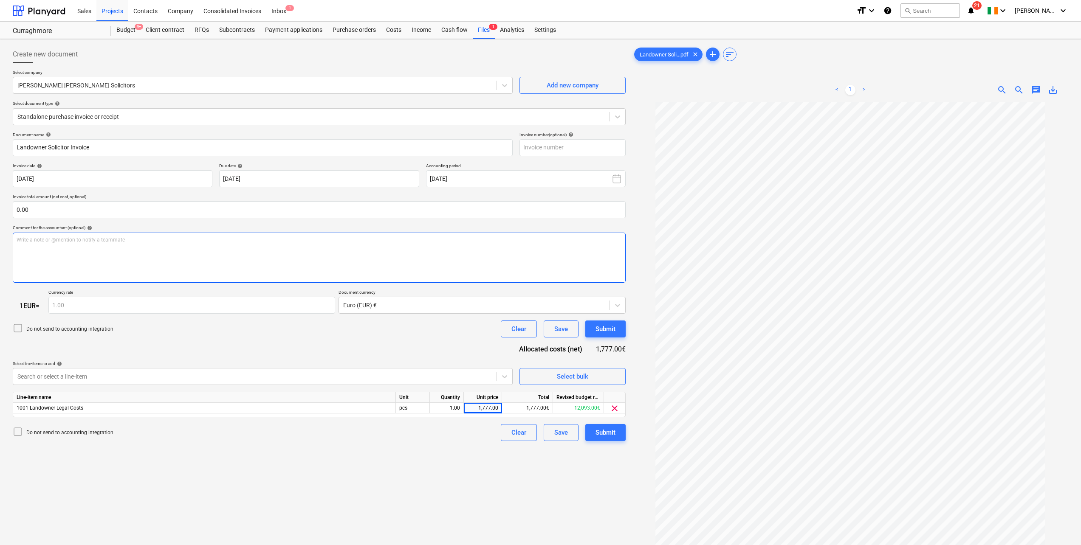
click at [102, 256] on div "Write a note or @mention to notify a teammate [PERSON_NAME]" at bounding box center [319, 258] width 613 height 50
click at [600, 326] on div "Submit" at bounding box center [605, 329] width 20 height 11
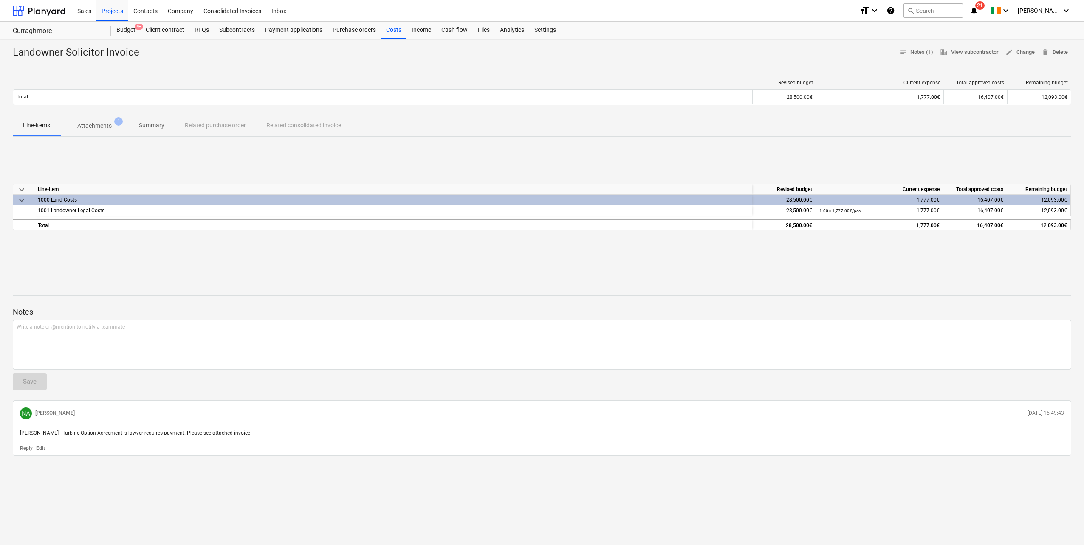
click at [115, 13] on div "Projects" at bounding box center [112, 11] width 32 height 22
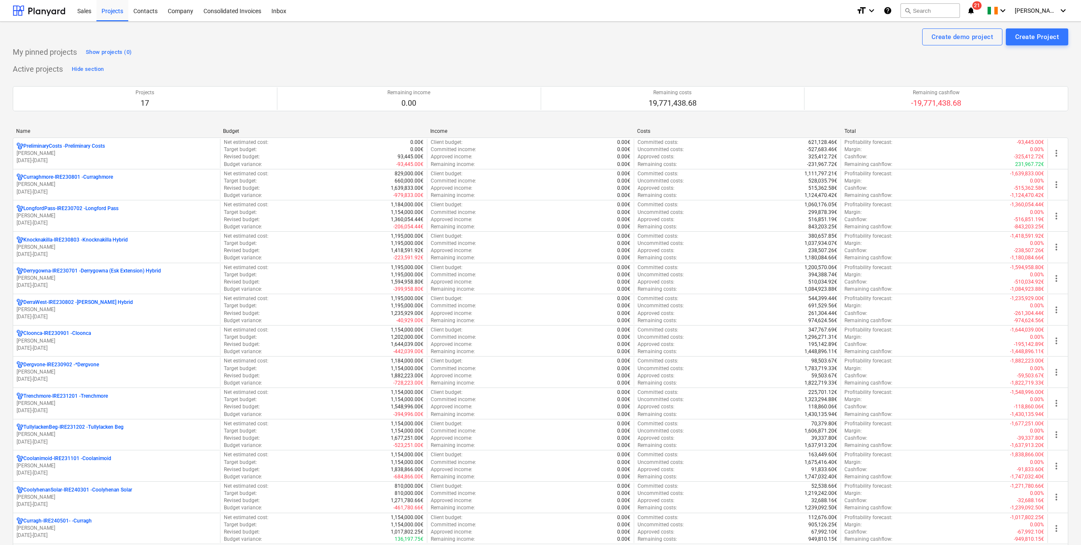
click at [108, 212] on p "LongfordPass-IRE230702 - [GEOGRAPHIC_DATA]" at bounding box center [70, 208] width 95 height 7
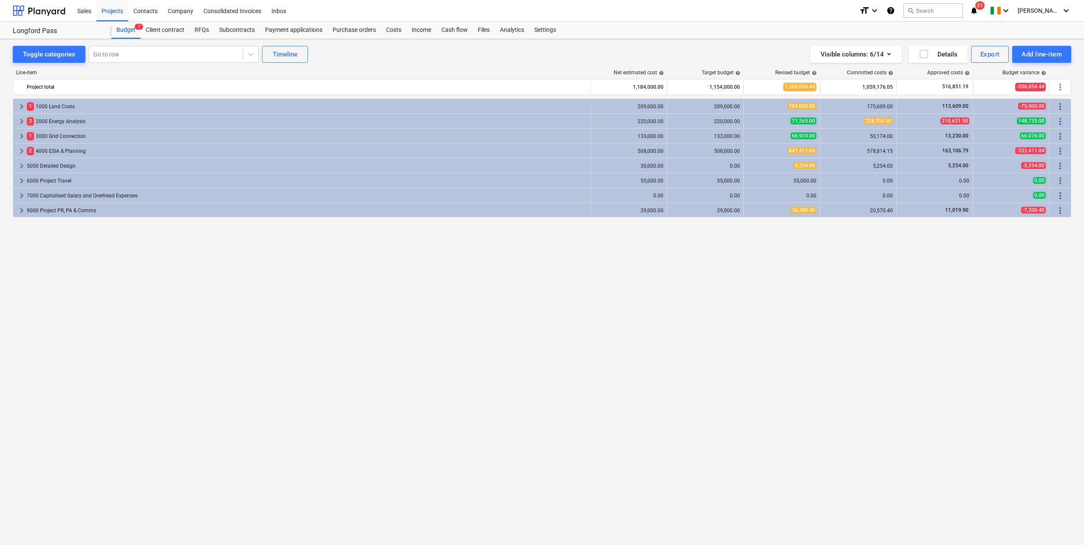
click at [364, 31] on div "Purchase orders" at bounding box center [354, 30] width 54 height 17
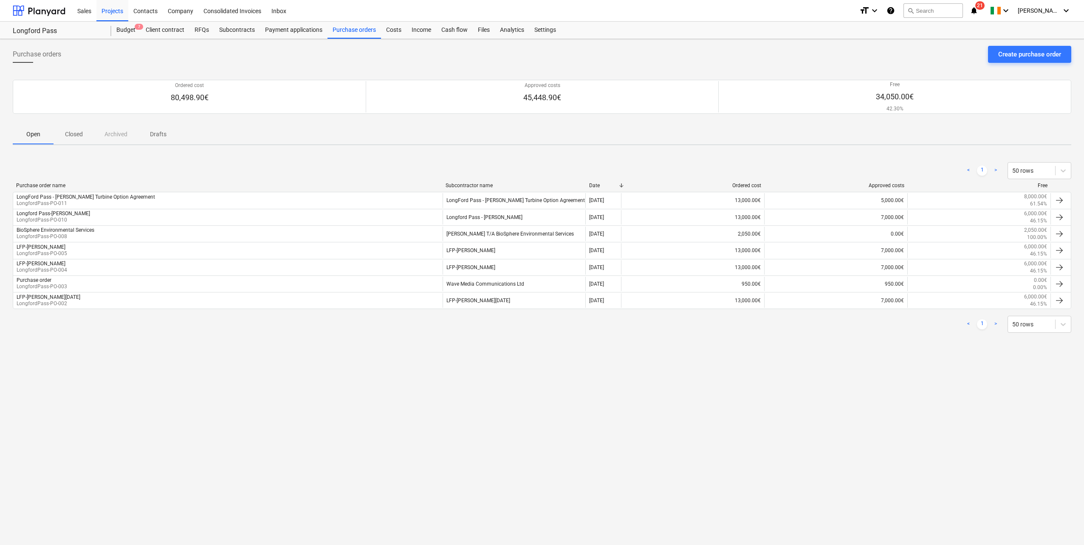
click at [399, 29] on div "Costs" at bounding box center [393, 30] width 25 height 17
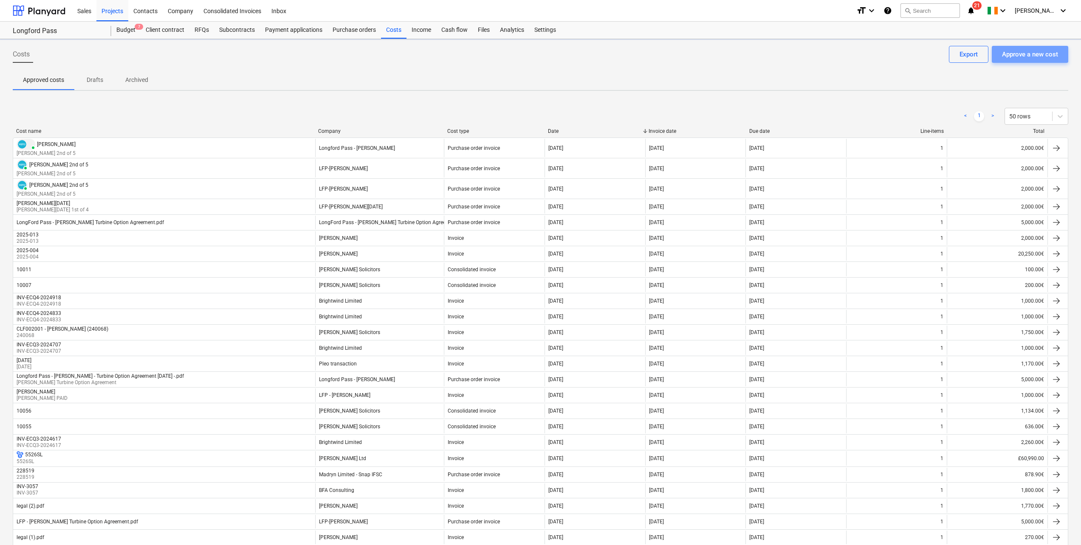
click at [1020, 57] on div "Approve a new cost" at bounding box center [1030, 54] width 56 height 11
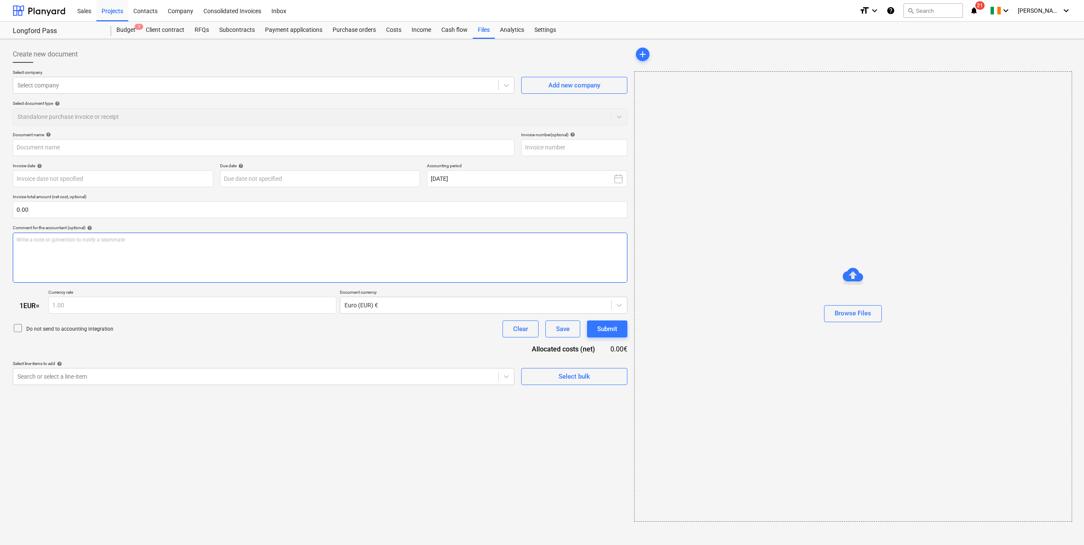
click at [90, 256] on div "Write a note or @mention to notify a teammate [PERSON_NAME]" at bounding box center [320, 258] width 615 height 50
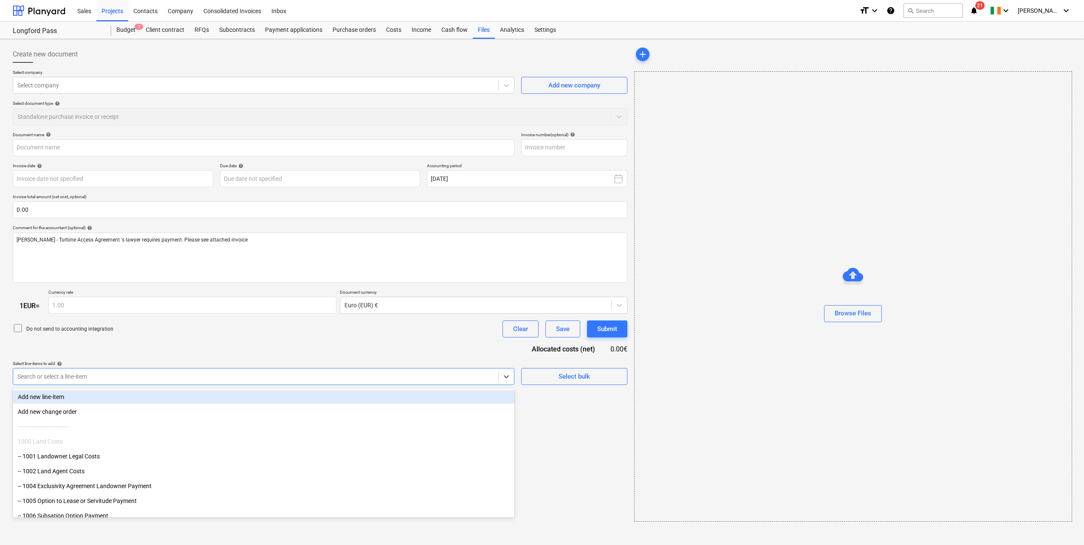
click at [510, 380] on icon at bounding box center [506, 376] width 8 height 8
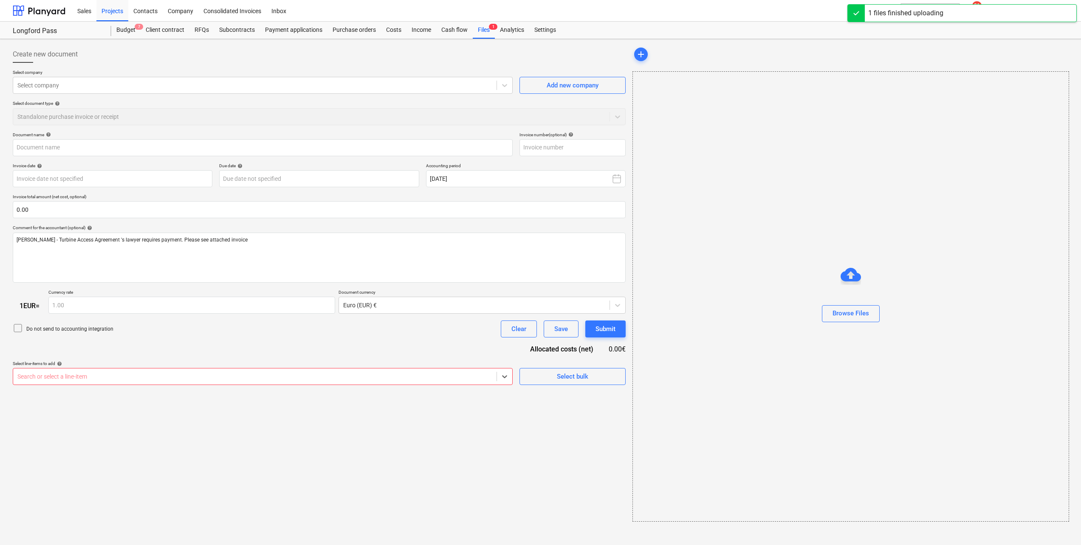
type input "20240912_120426.jpg"
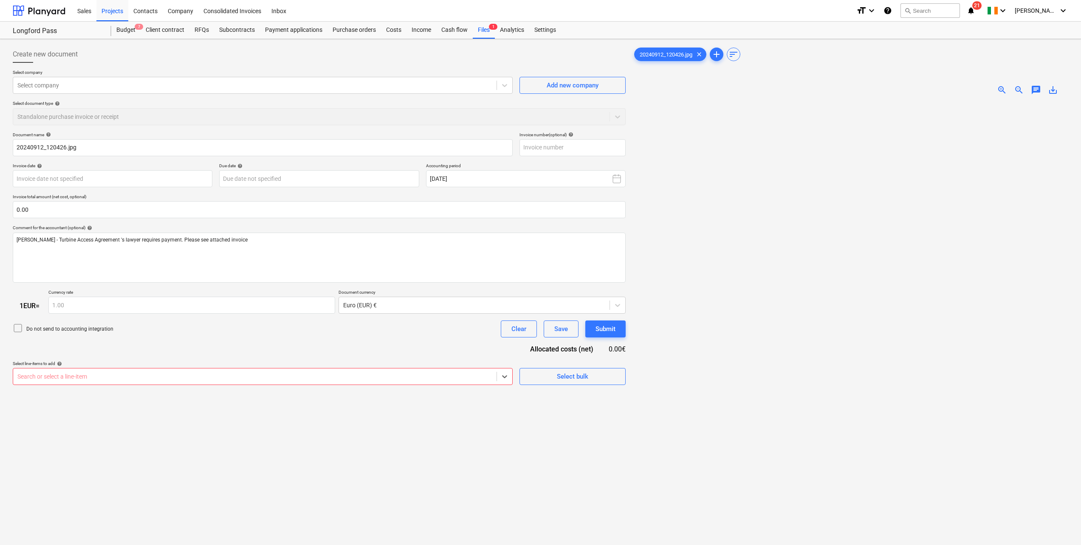
click at [73, 86] on div at bounding box center [254, 85] width 475 height 8
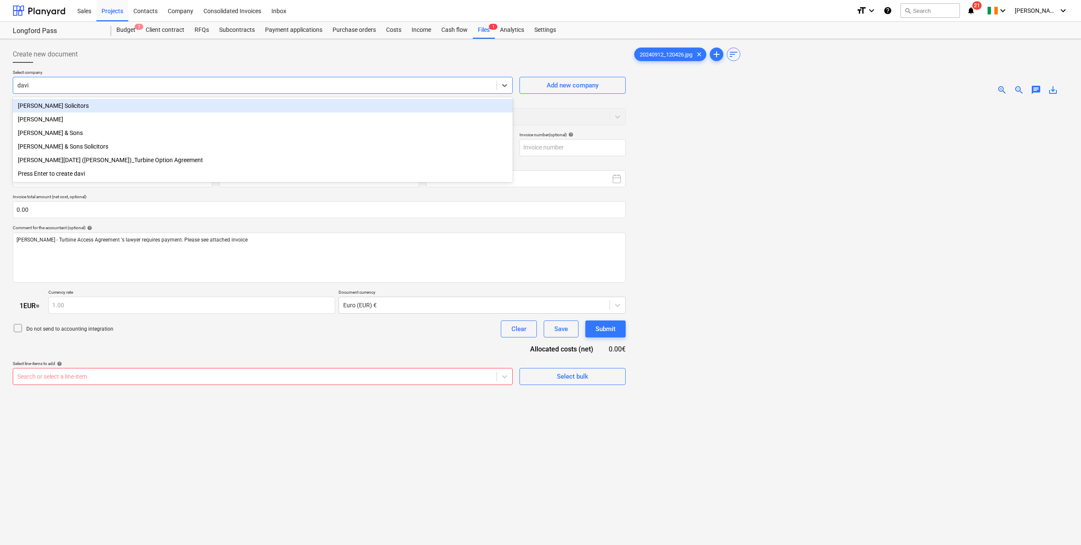
type input "[PERSON_NAME]"
click at [45, 104] on div "[PERSON_NAME] Solicitors" at bounding box center [263, 106] width 500 height 14
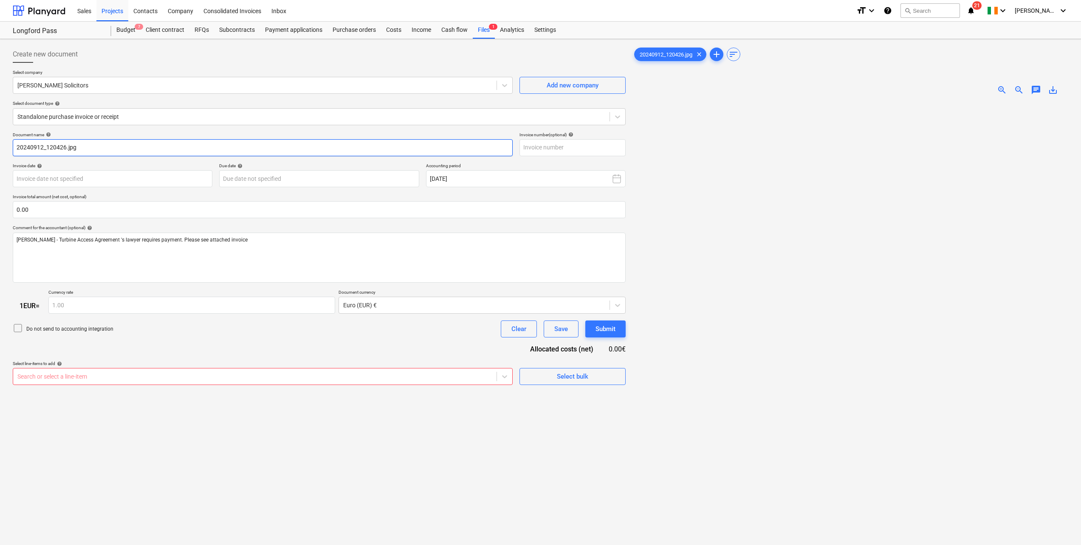
click at [89, 148] on input "20240912_120426.jpg" at bounding box center [263, 147] width 500 height 17
type input "2"
type input "WET001004"
click at [460, 379] on div at bounding box center [254, 376] width 475 height 8
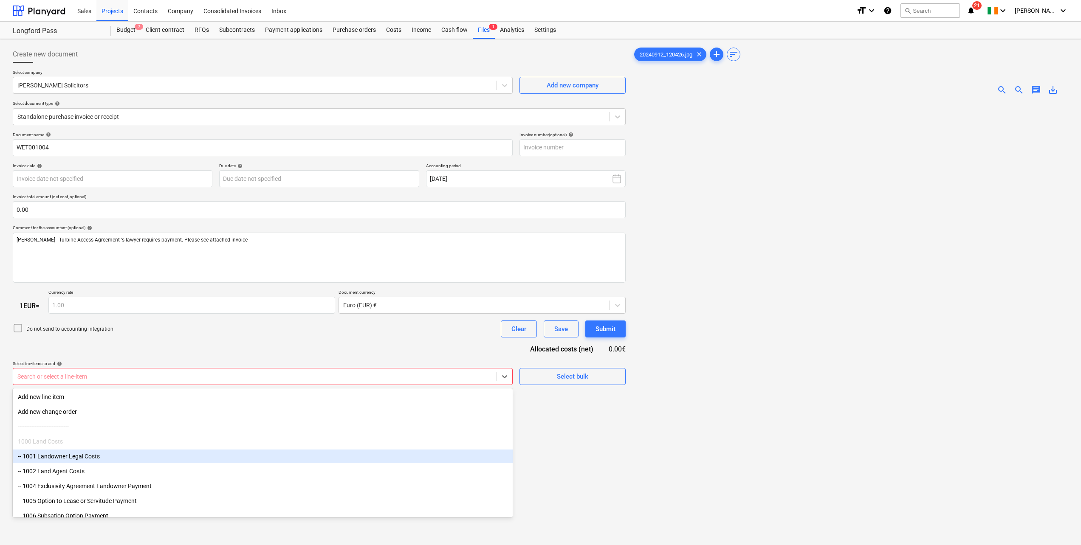
click at [71, 453] on div "-- 1001 Landowner Legal Costs" at bounding box center [263, 457] width 500 height 14
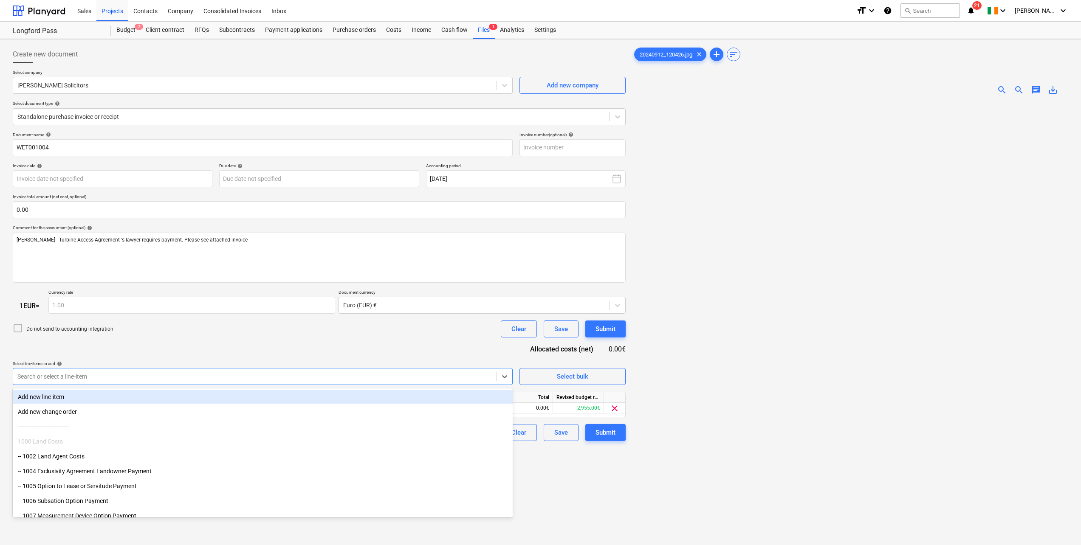
click at [161, 337] on div "Do not send to accounting integration Clear Save Submit" at bounding box center [319, 329] width 613 height 17
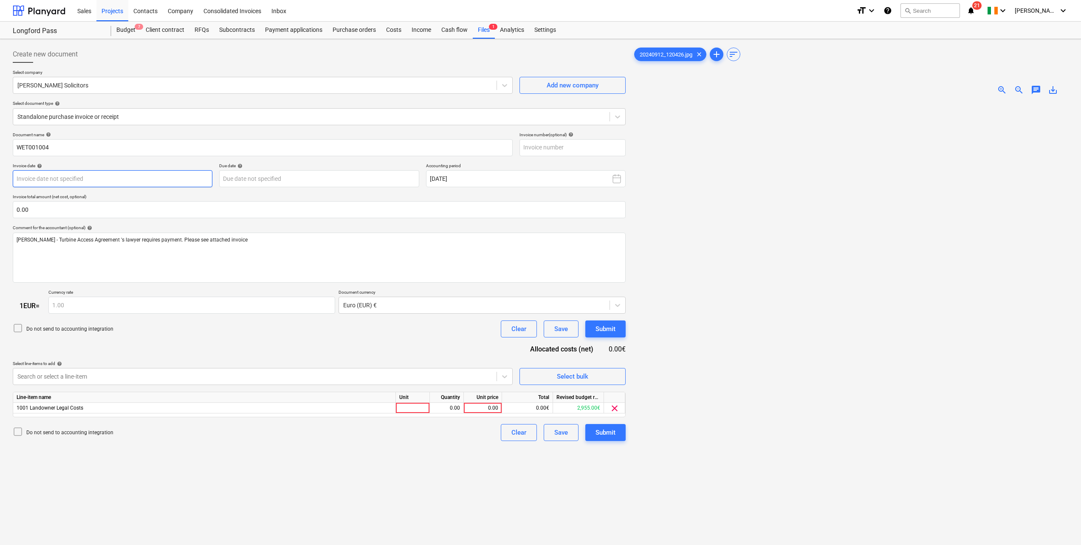
click at [91, 179] on body "Sales Projects Contacts Company Consolidated Invoices Inbox format_size keyboar…" at bounding box center [540, 272] width 1081 height 545
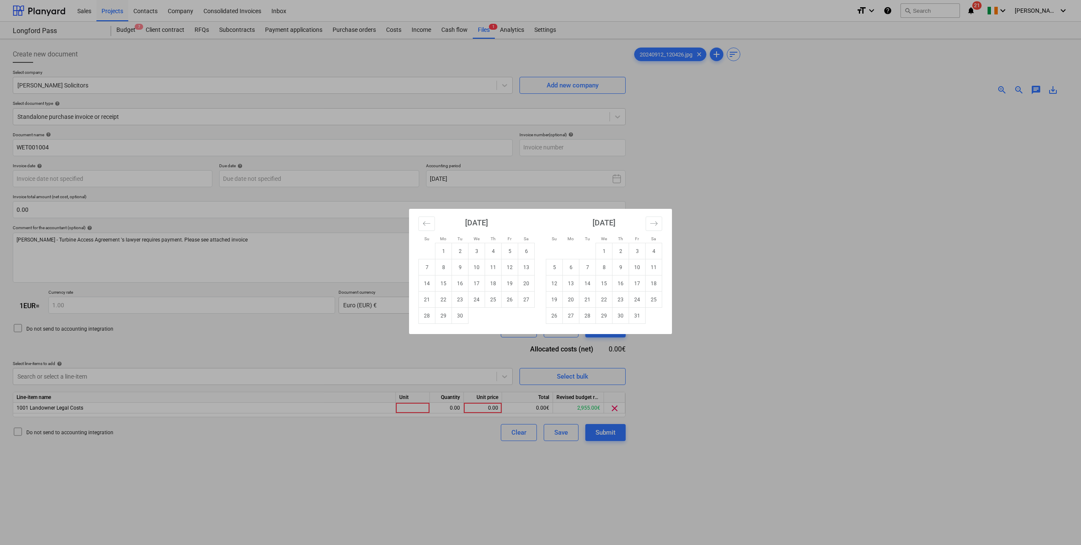
click at [440, 251] on td "1" at bounding box center [443, 251] width 17 height 16
type input "[DATE]"
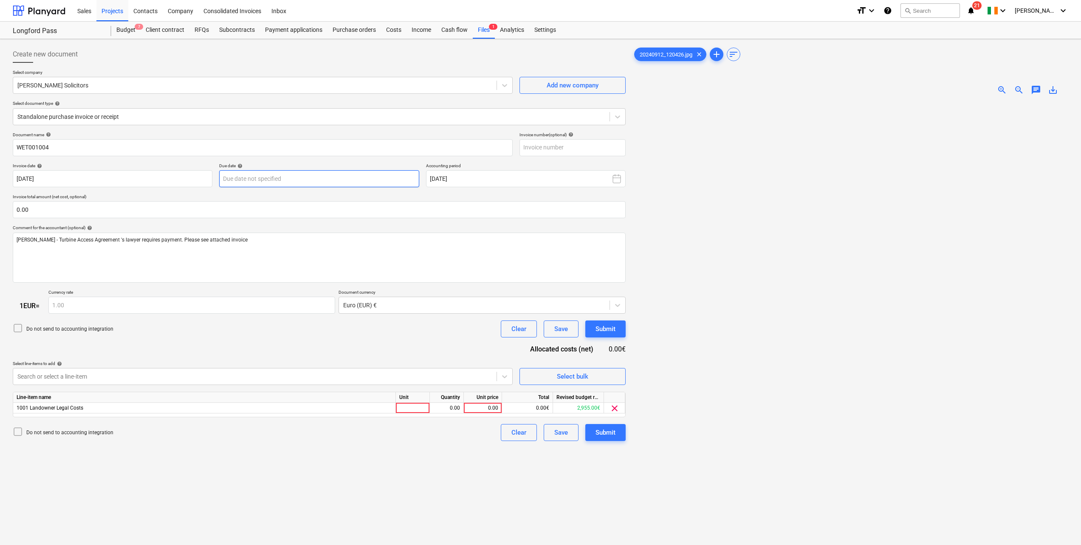
click at [336, 181] on body "Sales Projects Contacts Company Consolidated Invoices Inbox format_size keyboar…" at bounding box center [540, 272] width 1081 height 545
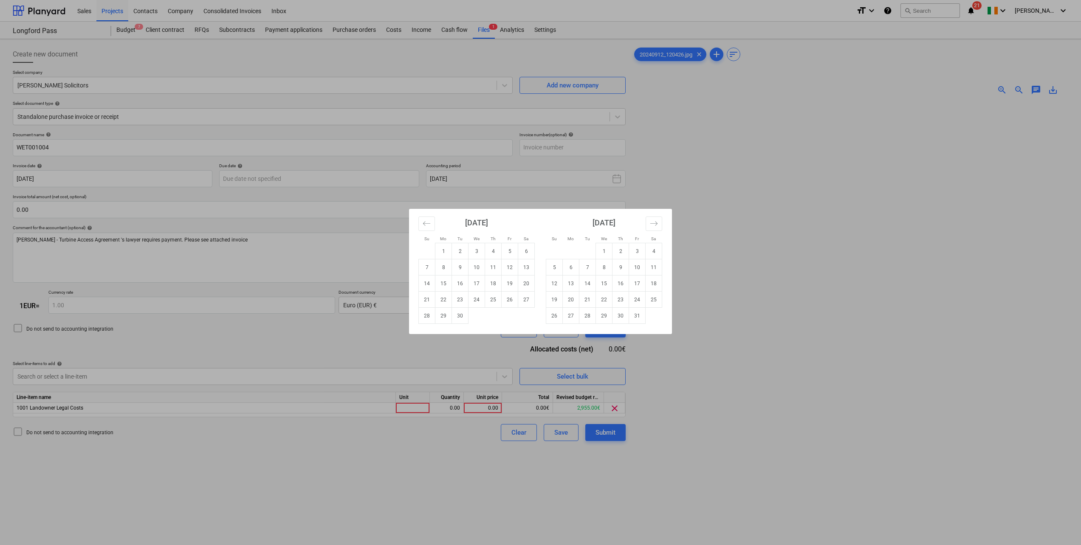
click at [446, 285] on td "15" at bounding box center [443, 284] width 17 height 16
type input "[DATE]"
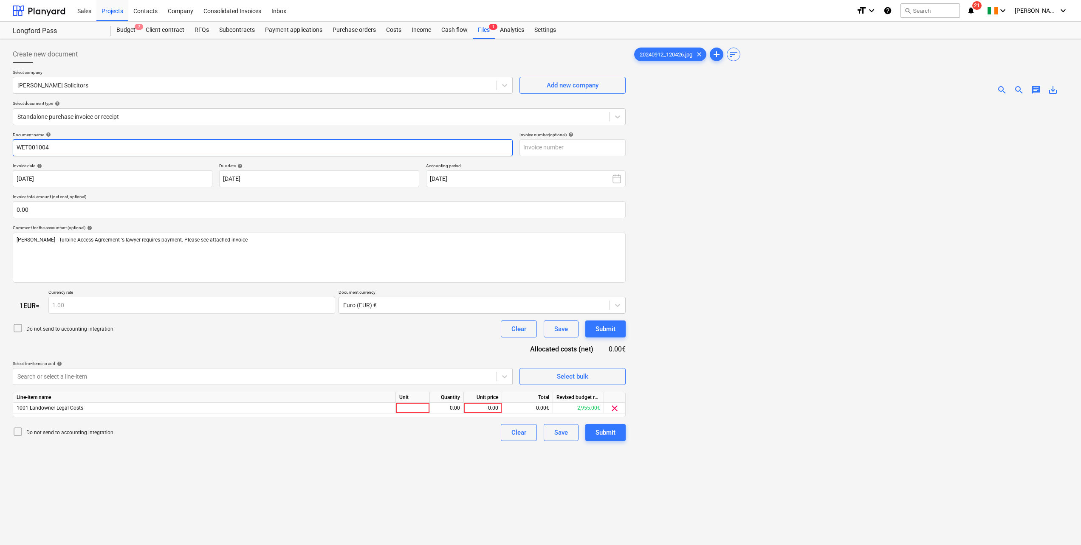
drag, startPoint x: 62, startPoint y: 149, endPoint x: 10, endPoint y: 145, distance: 52.0
click at [10, 145] on div "Create new document Select company [PERSON_NAME] Solicitors Add new company Sel…" at bounding box center [319, 334] width 620 height 584
click at [568, 152] on input "text" at bounding box center [572, 147] width 106 height 17
paste input "WET001004"
type input "WET001004"
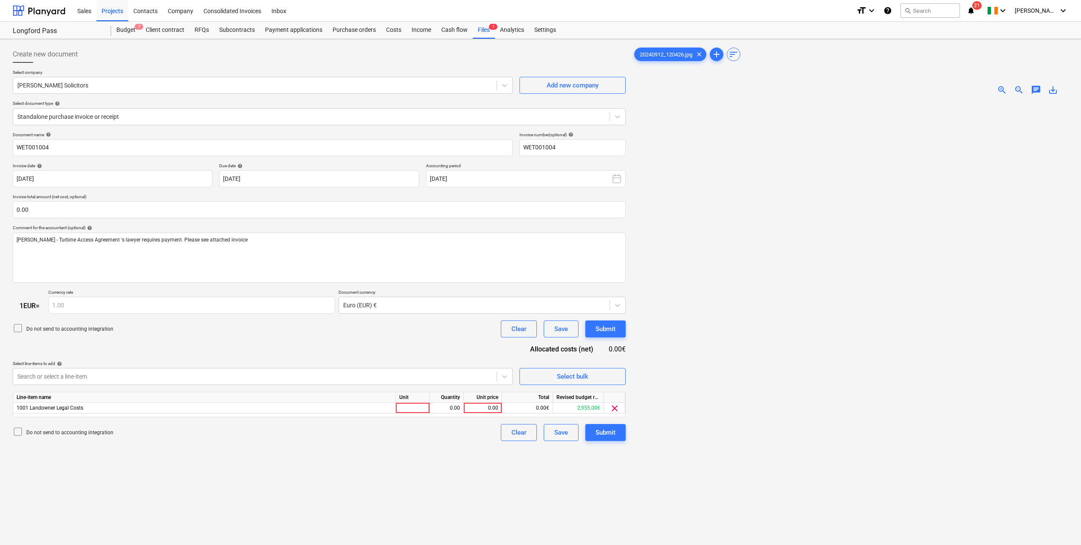
click at [358, 60] on div "Create new document" at bounding box center [319, 54] width 613 height 17
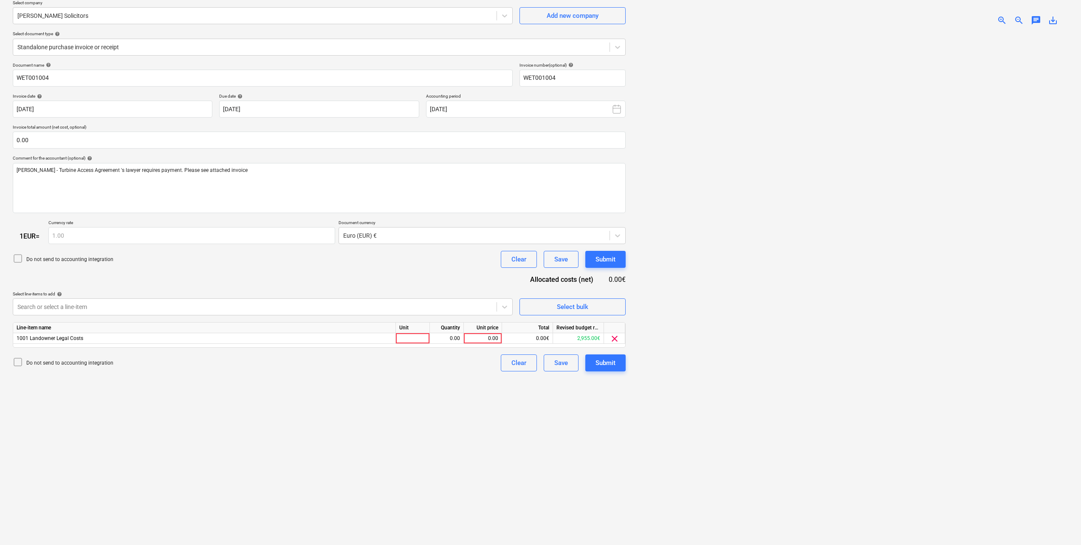
scroll to position [85, 0]
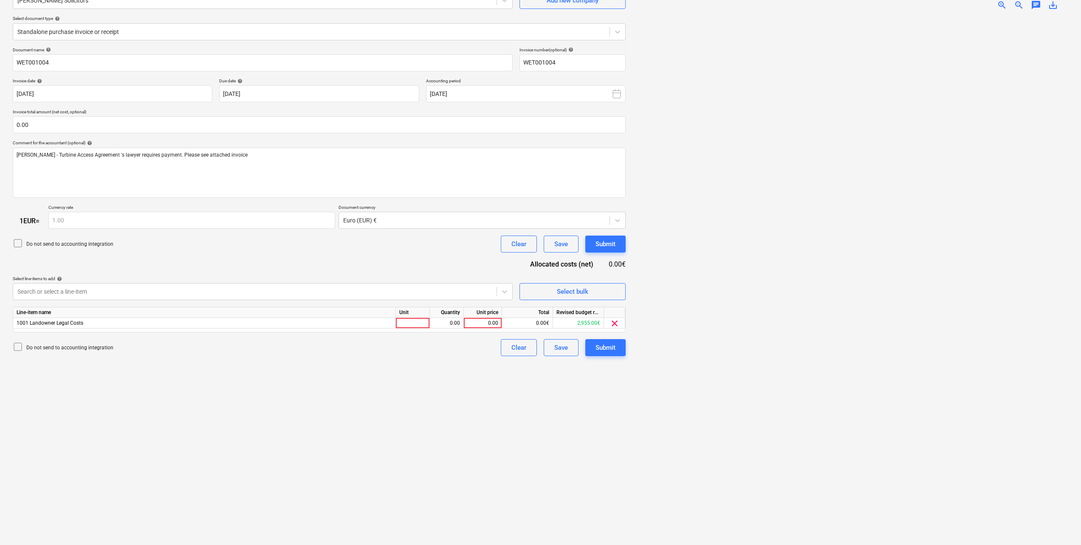
click at [452, 322] on div "0.00" at bounding box center [446, 323] width 27 height 11
click at [406, 324] on div at bounding box center [413, 323] width 34 height 11
type input "pcs"
click at [443, 323] on div "0.00" at bounding box center [446, 323] width 27 height 11
type input "1"
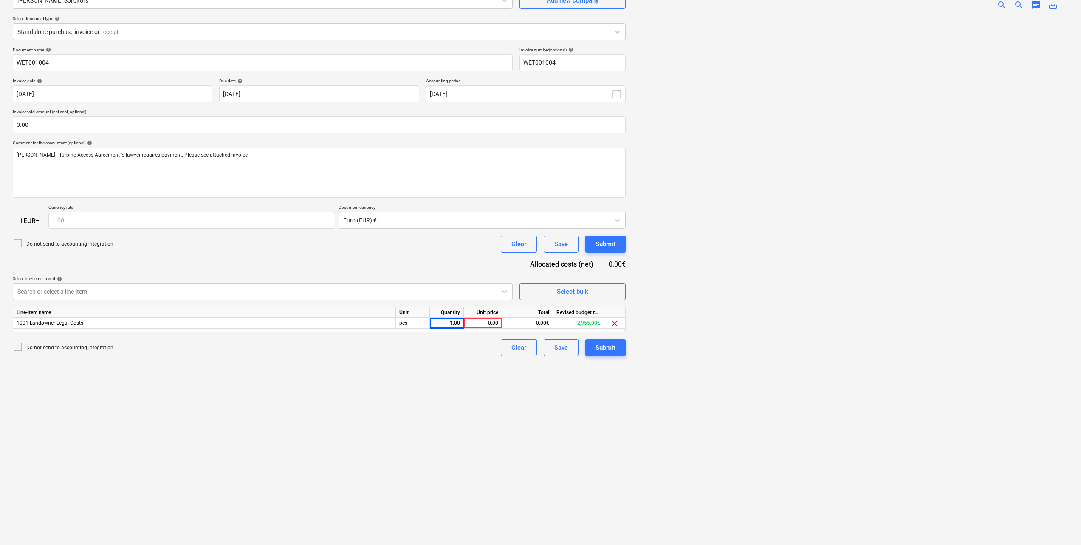
click at [476, 325] on div "0.00" at bounding box center [482, 323] width 31 height 11
type input "500"
click at [288, 415] on div "Create new document Select company [PERSON_NAME] Solicitors Add new company Sel…" at bounding box center [319, 250] width 620 height 584
click at [612, 243] on div "Submit" at bounding box center [605, 244] width 20 height 11
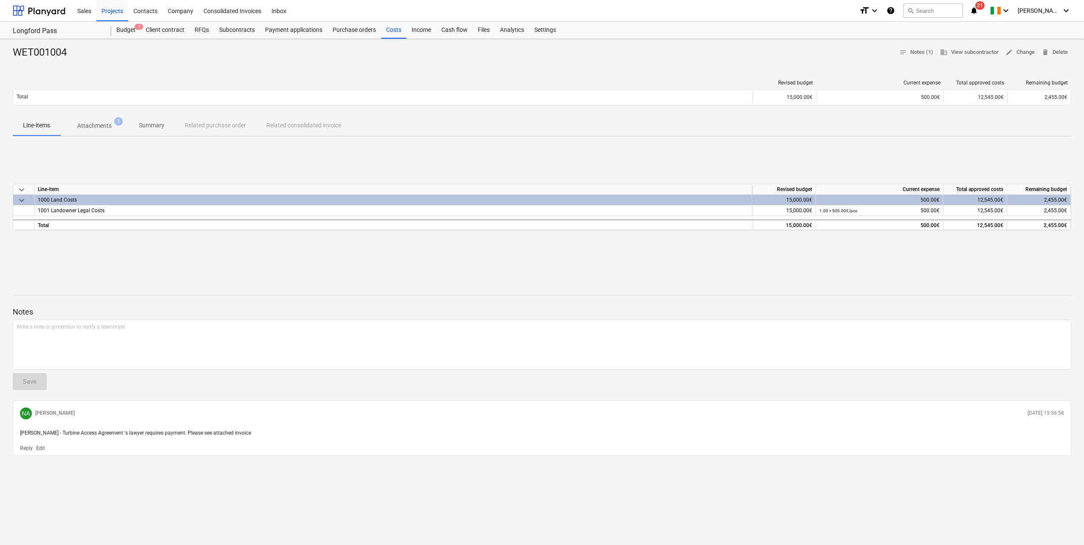
click at [114, 8] on div "Projects" at bounding box center [112, 11] width 32 height 22
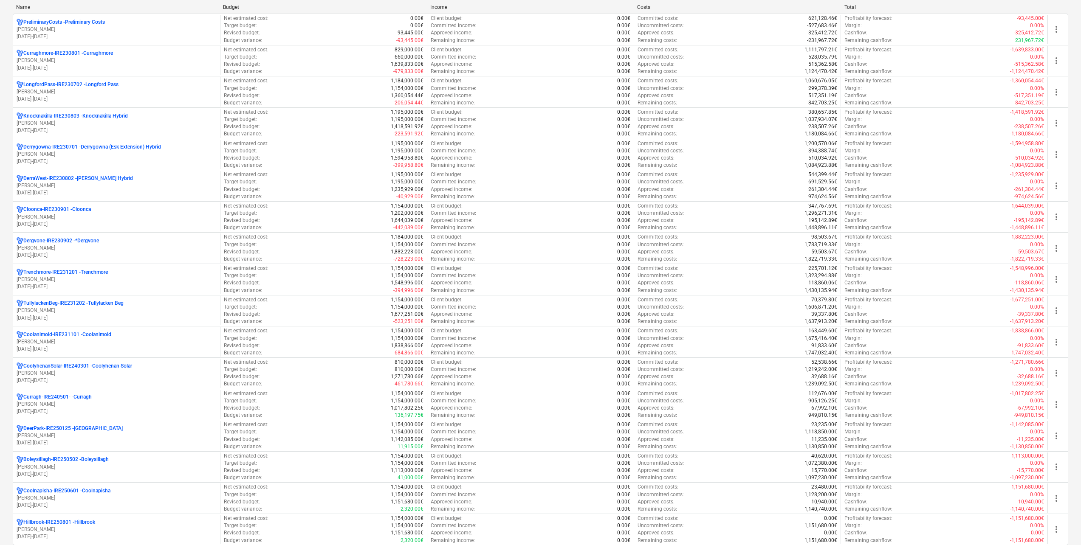
scroll to position [127, 0]
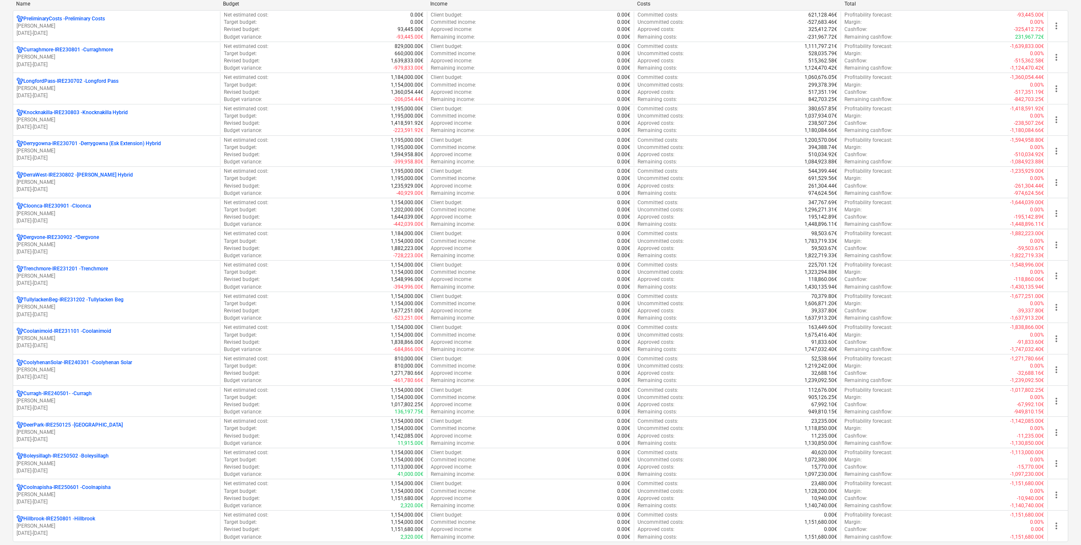
click at [102, 276] on p "[PERSON_NAME]" at bounding box center [117, 276] width 200 height 7
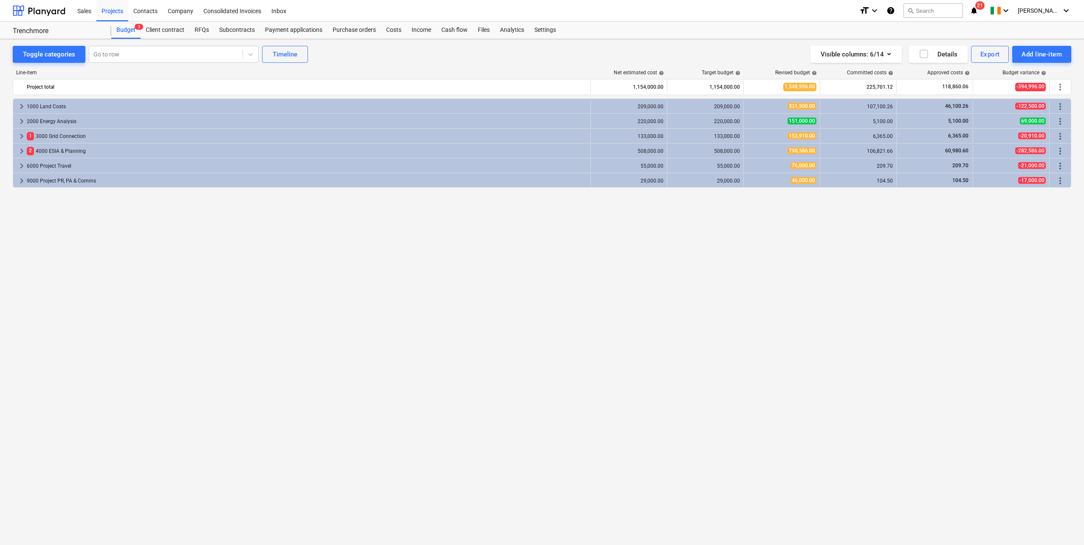
click at [232, 30] on div "Subcontracts" at bounding box center [237, 30] width 46 height 17
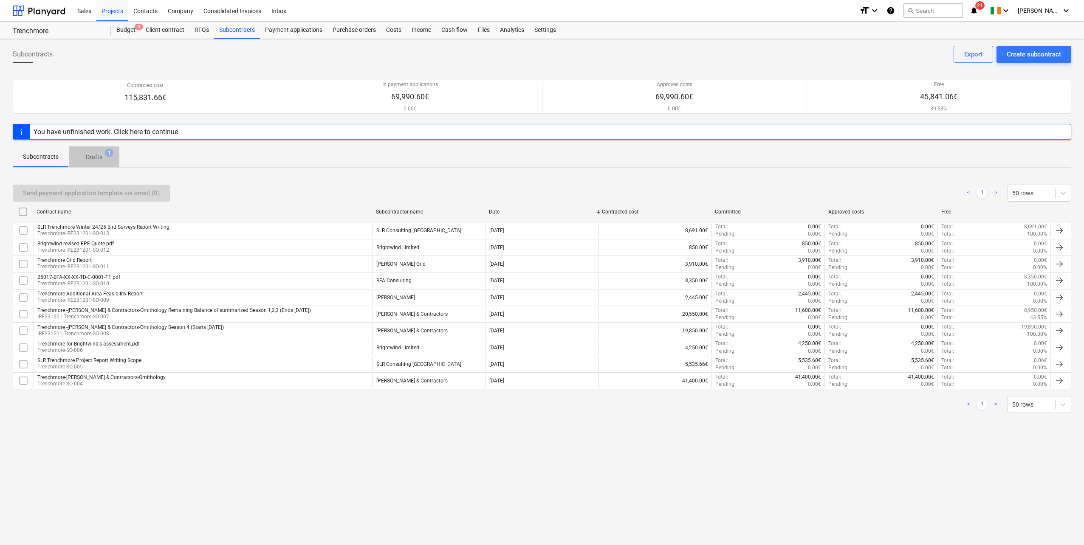
click at [104, 158] on span "Drafts 1" at bounding box center [94, 157] width 30 height 9
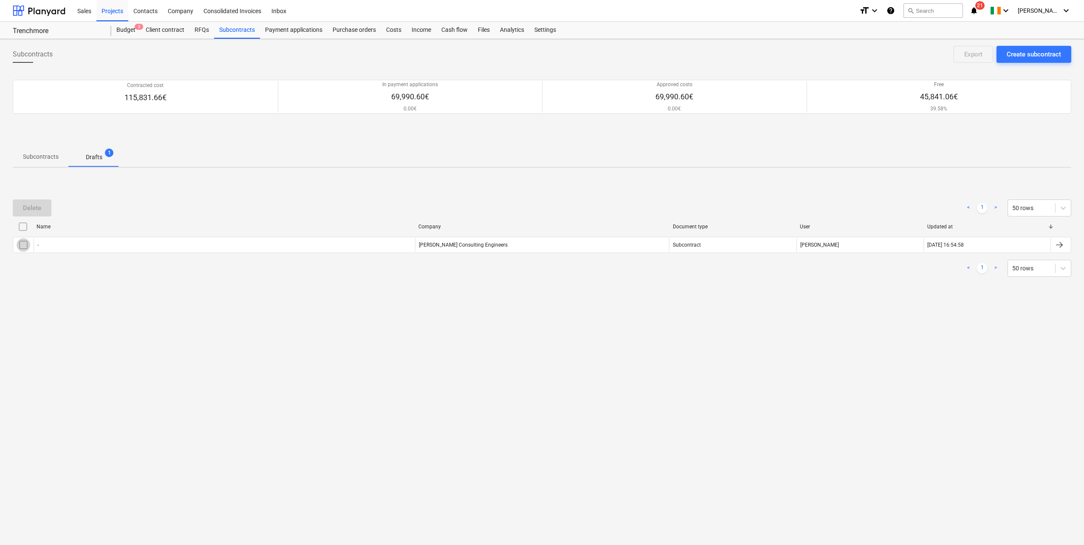
click at [22, 244] on input "checkbox" at bounding box center [24, 245] width 14 height 14
click at [36, 206] on div "Delete" at bounding box center [32, 208] width 18 height 11
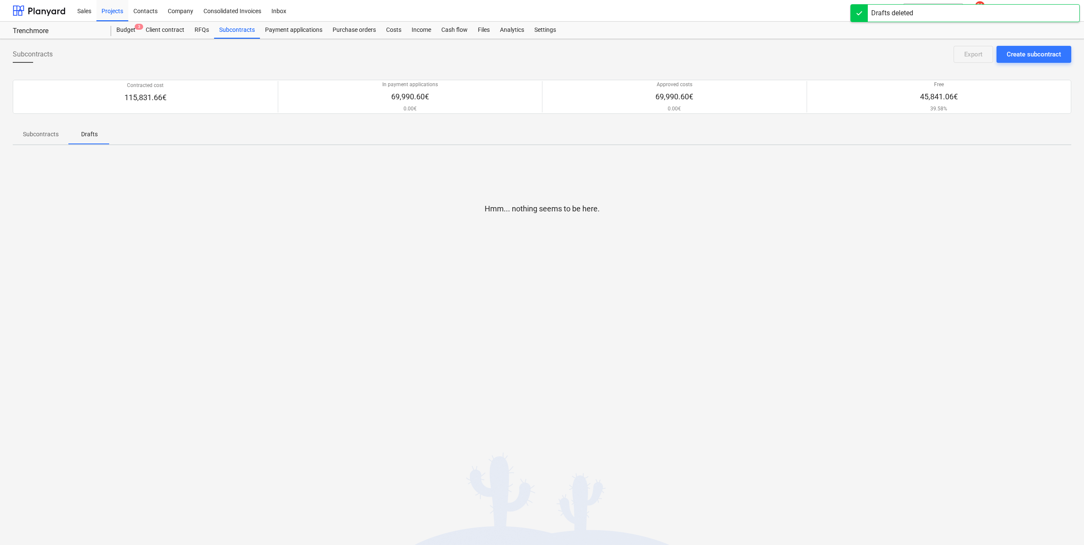
click at [226, 29] on div "Subcontracts" at bounding box center [237, 30] width 46 height 17
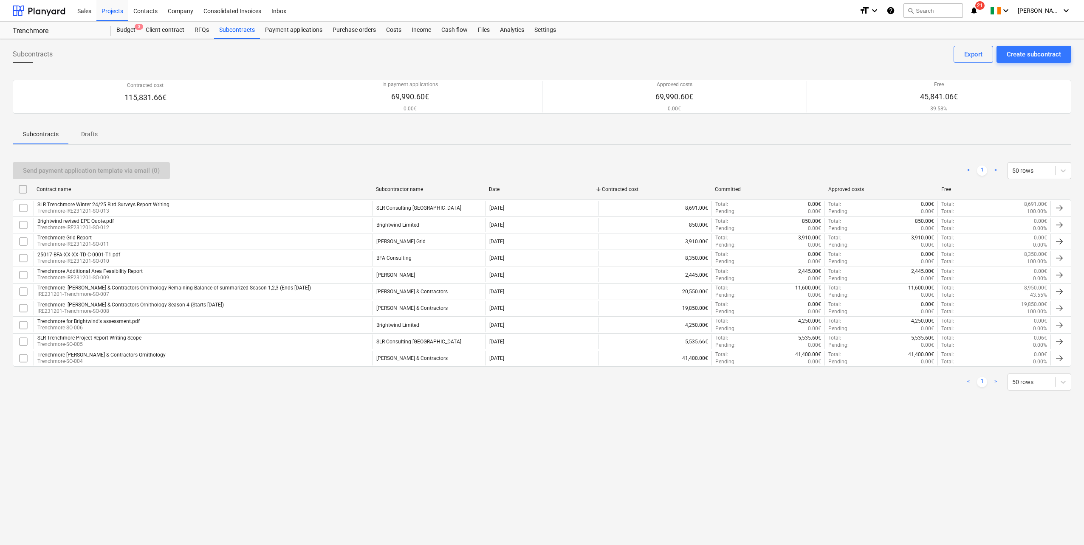
click at [146, 257] on div "25017-BFA-XX-XX-TD-C-0001-T1.pdf Trenchmore-IRE231201-SO-010" at bounding box center [203, 258] width 339 height 14
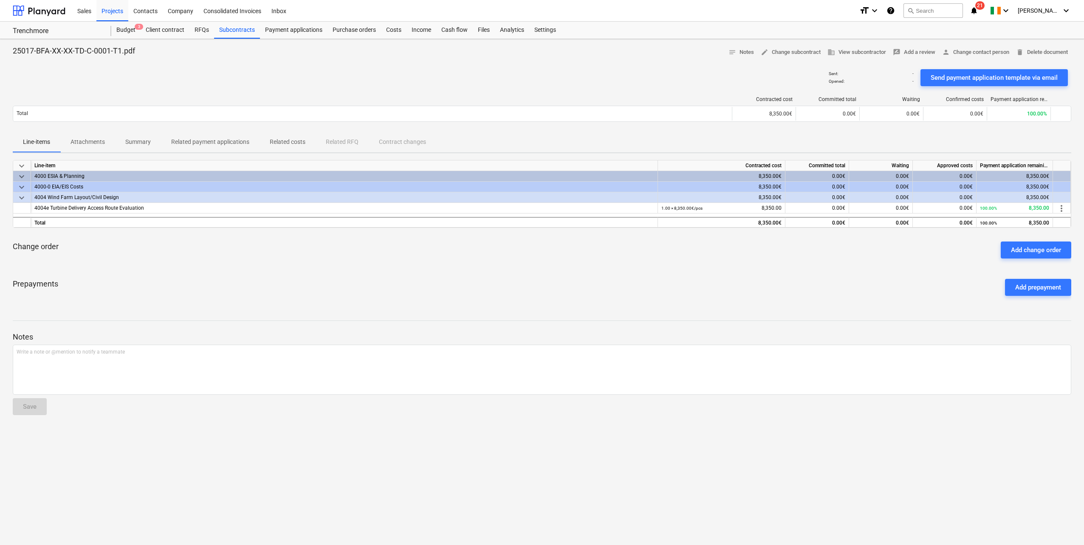
click at [137, 143] on p "Summary" at bounding box center [137, 142] width 25 height 9
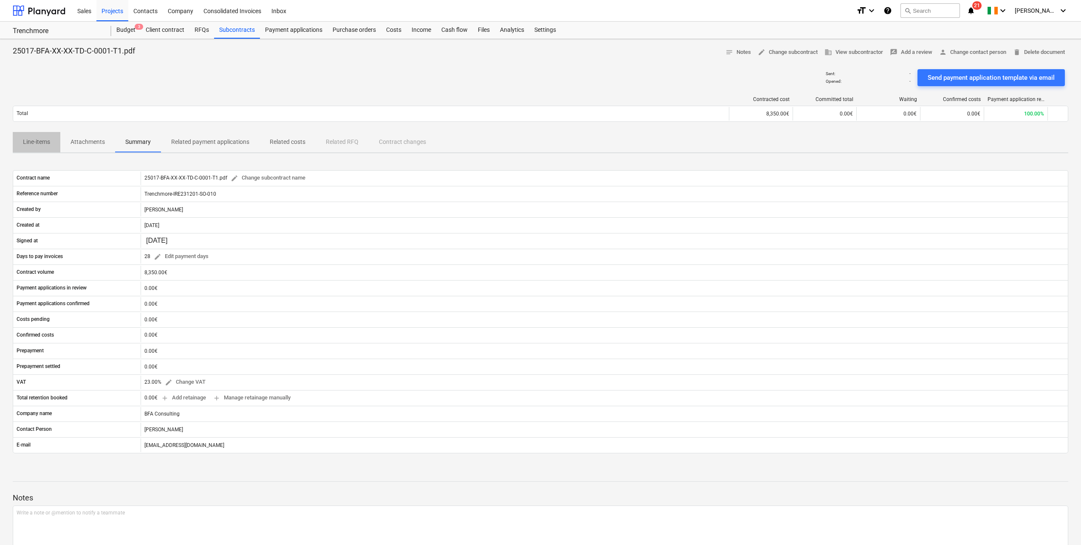
click at [37, 141] on p "Line-items" at bounding box center [36, 142] width 27 height 9
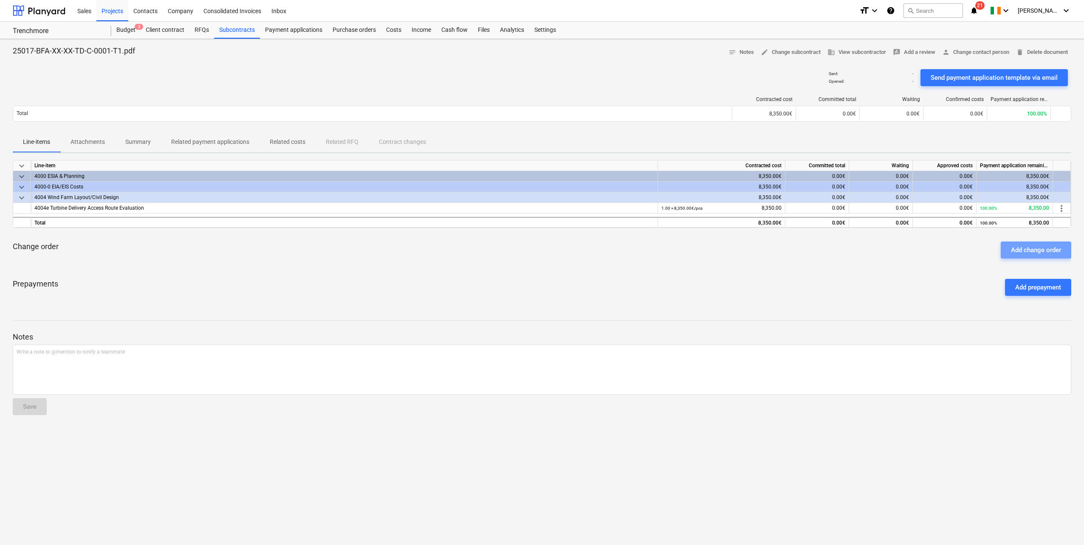
click at [1029, 250] on div "Add change order" at bounding box center [1036, 250] width 50 height 11
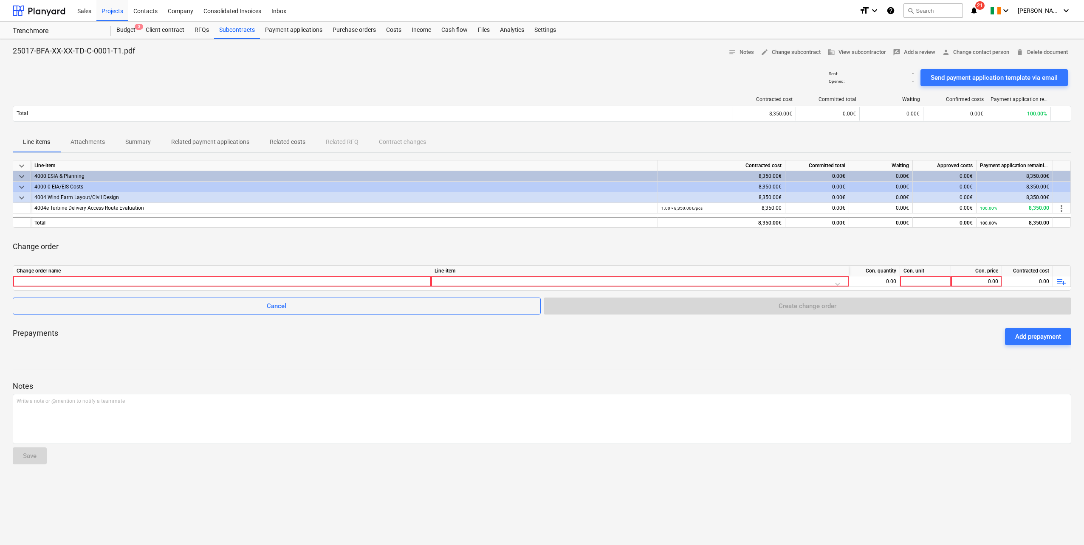
click at [81, 280] on div at bounding box center [222, 281] width 411 height 10
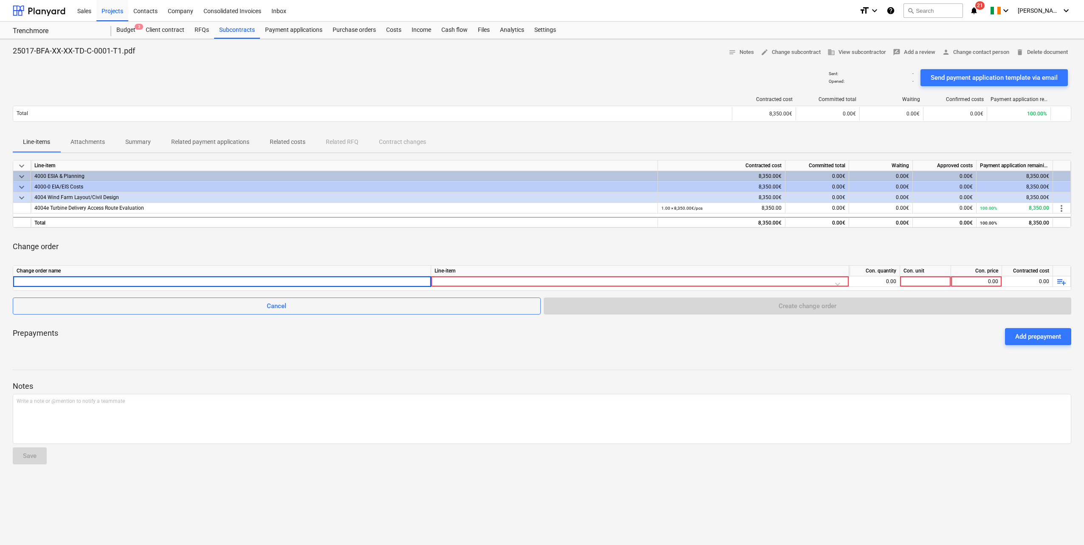
click at [120, 281] on input at bounding box center [222, 281] width 418 height 10
type input "Extra Agreed Cost"
click at [456, 276] on div at bounding box center [639, 283] width 411 height 15
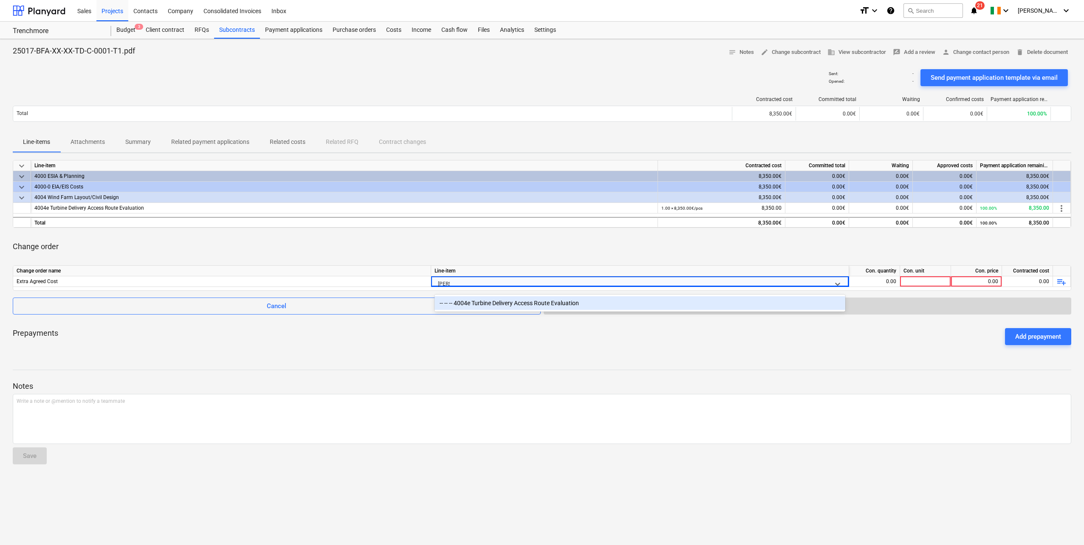
type input "turbine"
click at [521, 302] on div "-- -- -- 4004e Turbine Delivery Access Route Evaluation" at bounding box center [639, 303] width 411 height 14
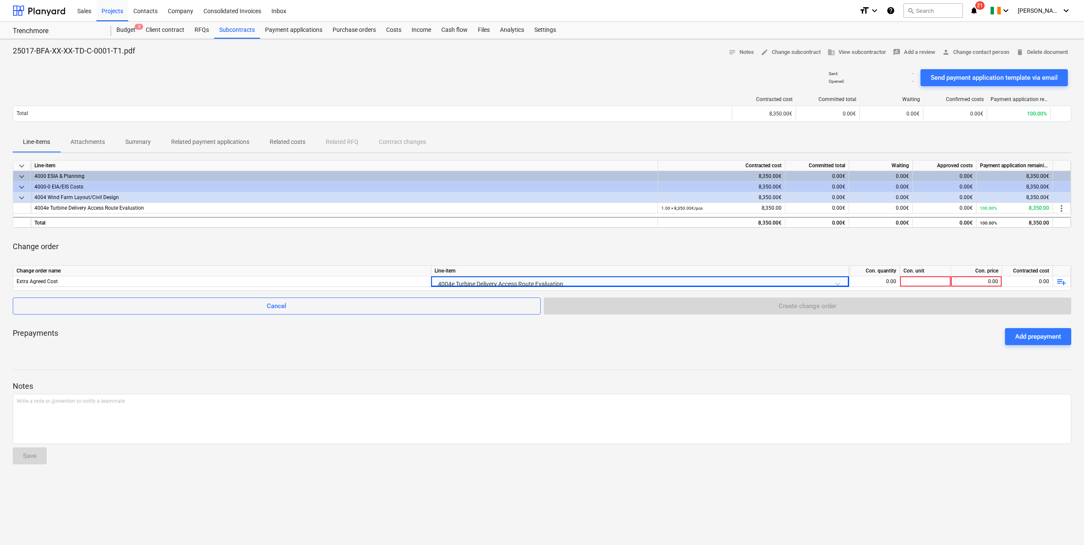
click at [996, 282] on div "0.00" at bounding box center [976, 281] width 44 height 11
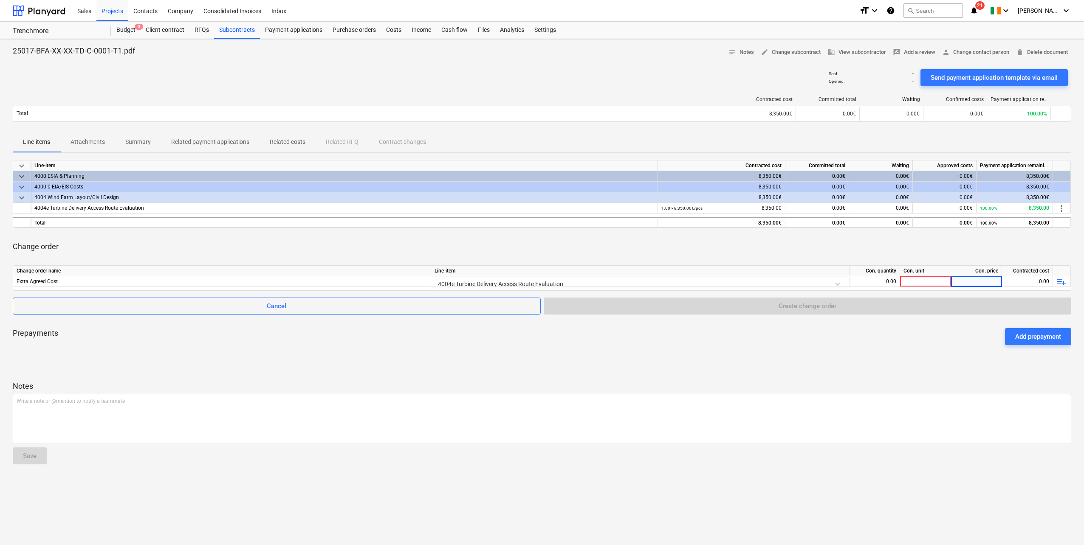
click at [900, 282] on div "0.00" at bounding box center [874, 281] width 51 height 11
click at [919, 276] on div at bounding box center [925, 281] width 51 height 11
click at [1064, 282] on span "playlist_add" at bounding box center [1061, 282] width 10 height 10
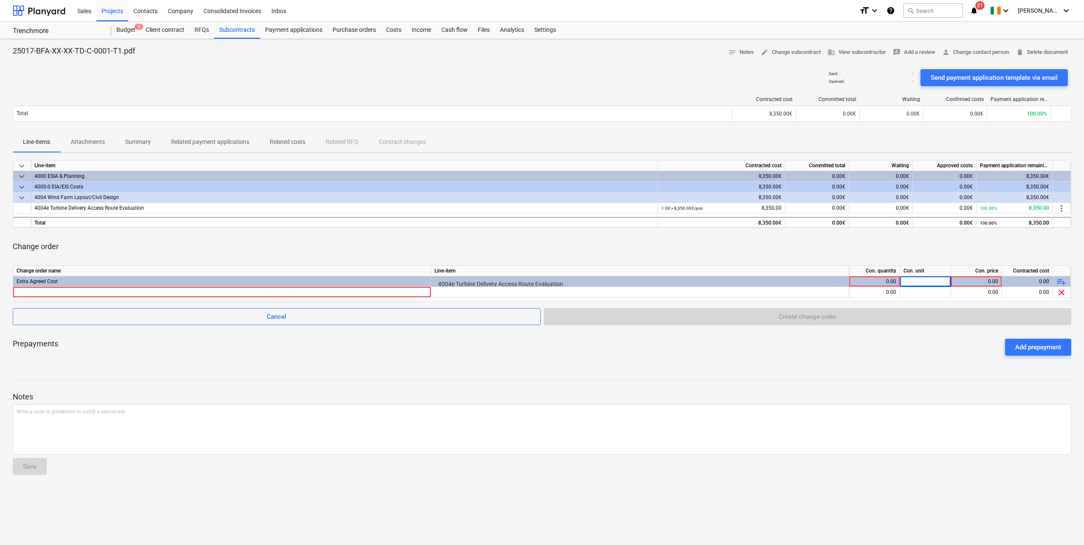
click at [55, 290] on div at bounding box center [222, 292] width 411 height 10
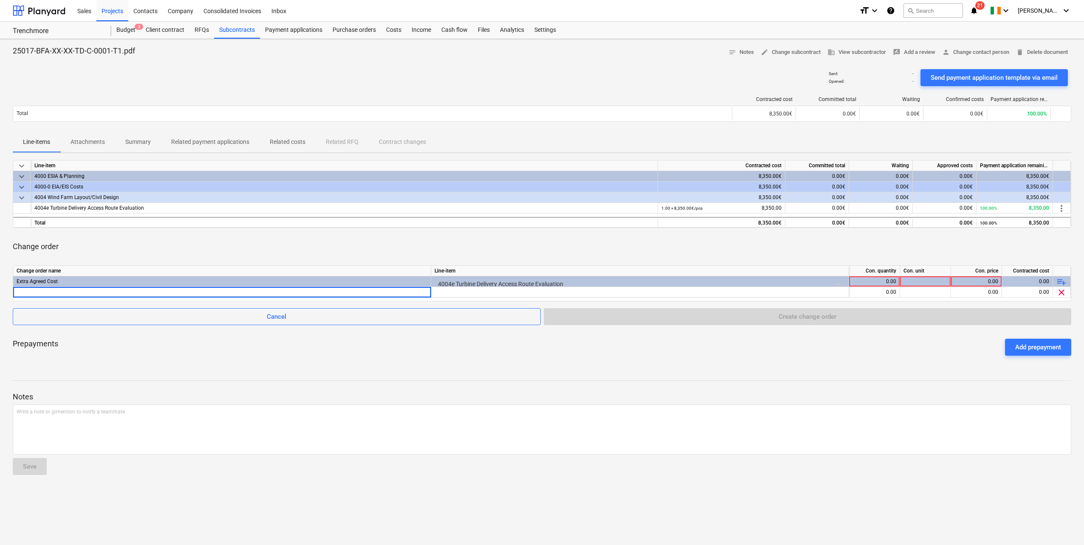
type input "DLM Mapping"
click at [950, 290] on div at bounding box center [925, 292] width 51 height 11
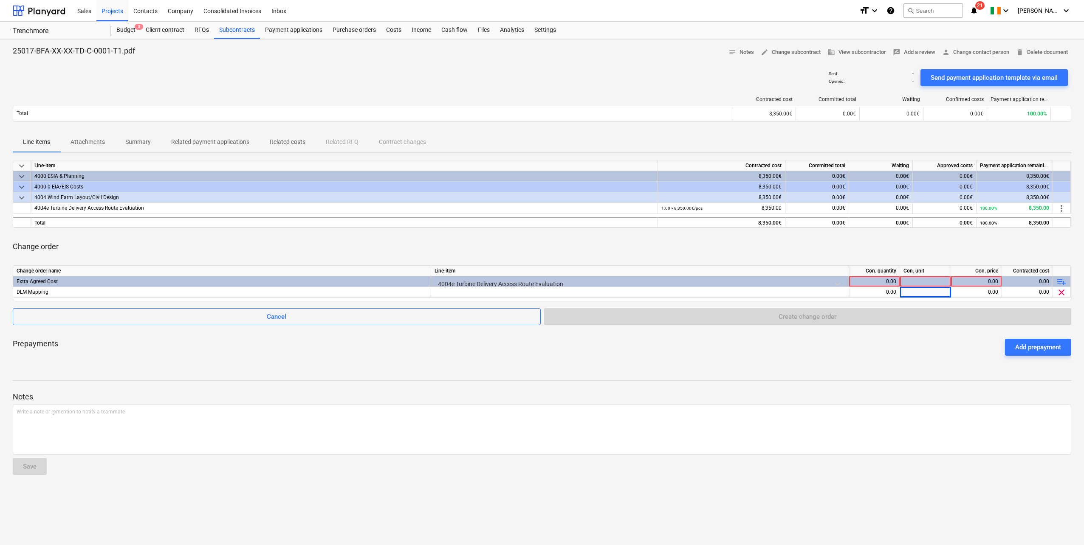
click at [972, 290] on div "0.00" at bounding box center [976, 292] width 44 height 11
click at [887, 293] on div "0.00" at bounding box center [874, 292] width 44 height 11
type input "1"
click at [926, 292] on div at bounding box center [925, 292] width 51 height 11
type input "pcs"
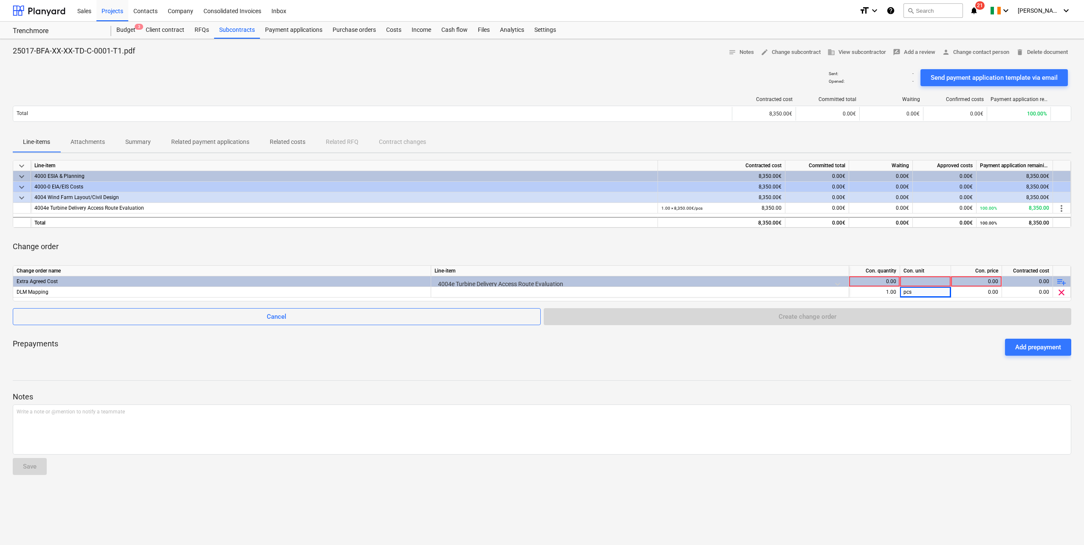
click at [966, 290] on div "0.00" at bounding box center [976, 292] width 44 height 11
click at [971, 290] on div "0.00" at bounding box center [976, 292] width 44 height 11
type input "366"
click at [853, 359] on div "Prepayments Add prepayment" at bounding box center [542, 347] width 1058 height 31
click at [913, 283] on div at bounding box center [925, 281] width 51 height 11
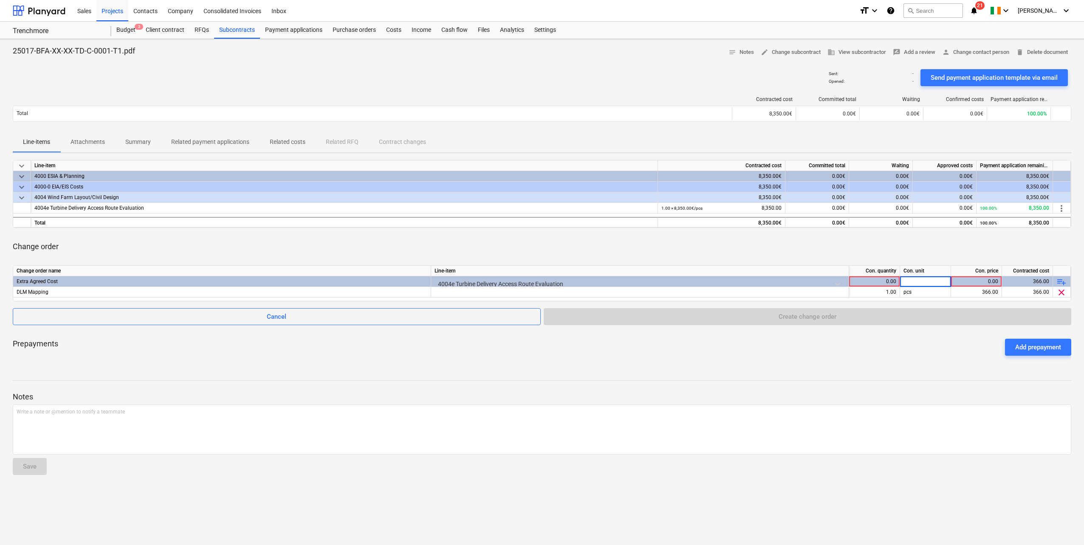
click at [872, 280] on div "0.00" at bounding box center [874, 281] width 44 height 11
type input "1"
click at [922, 279] on div at bounding box center [925, 281] width 51 height 11
type input "pcs"
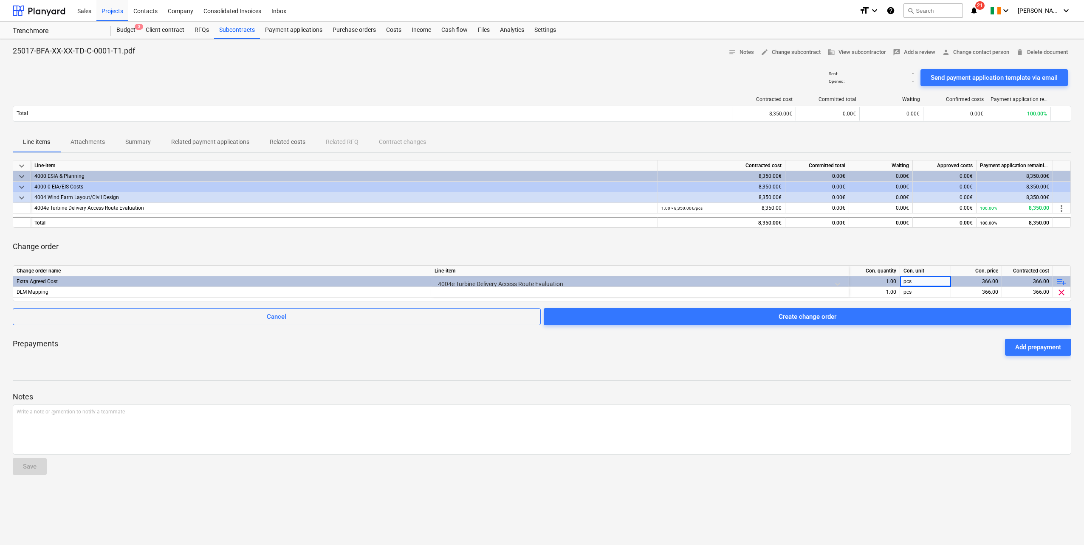
click at [823, 358] on div "Prepayments Add prepayment" at bounding box center [542, 347] width 1058 height 31
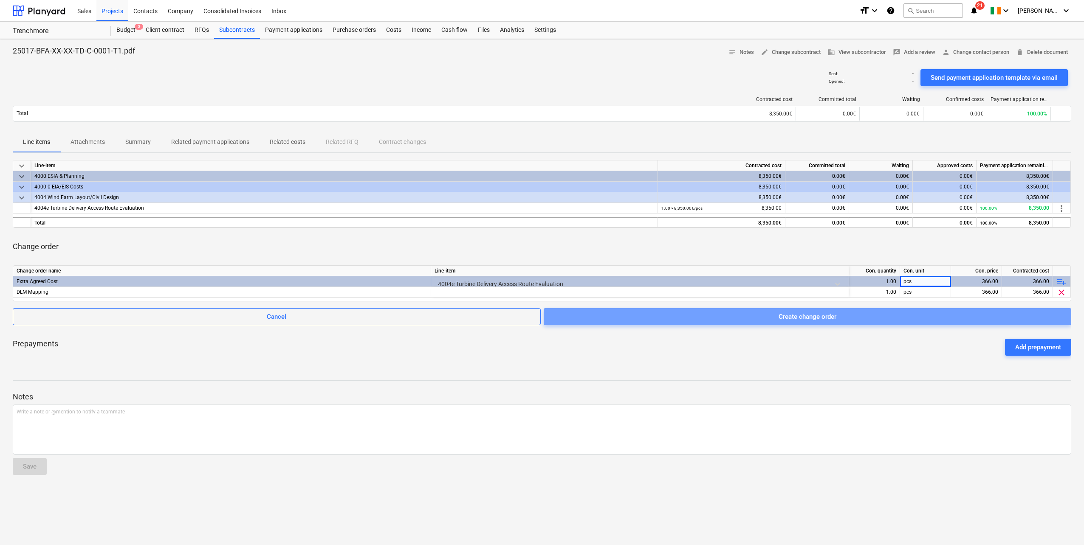
click at [778, 315] on span "Create change order" at bounding box center [807, 316] width 507 height 11
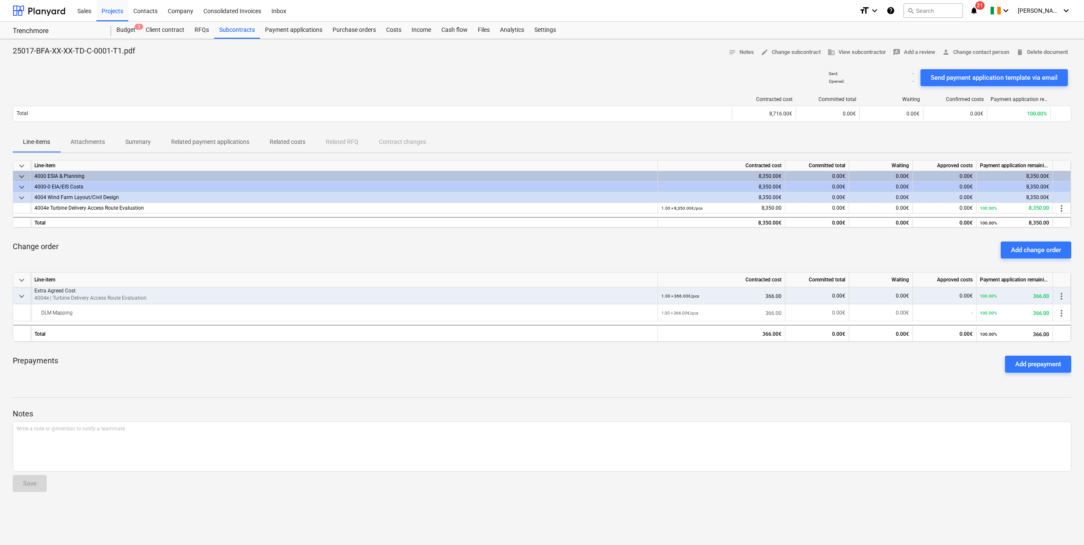
click at [397, 28] on div "Costs" at bounding box center [393, 30] width 25 height 17
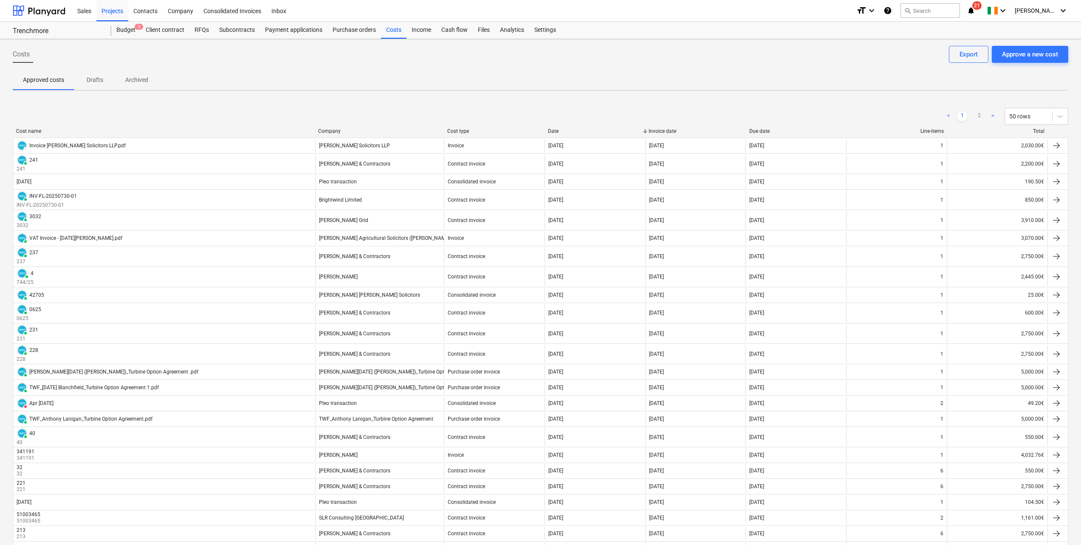
click at [1033, 56] on div "Approve a new cost" at bounding box center [1030, 54] width 56 height 11
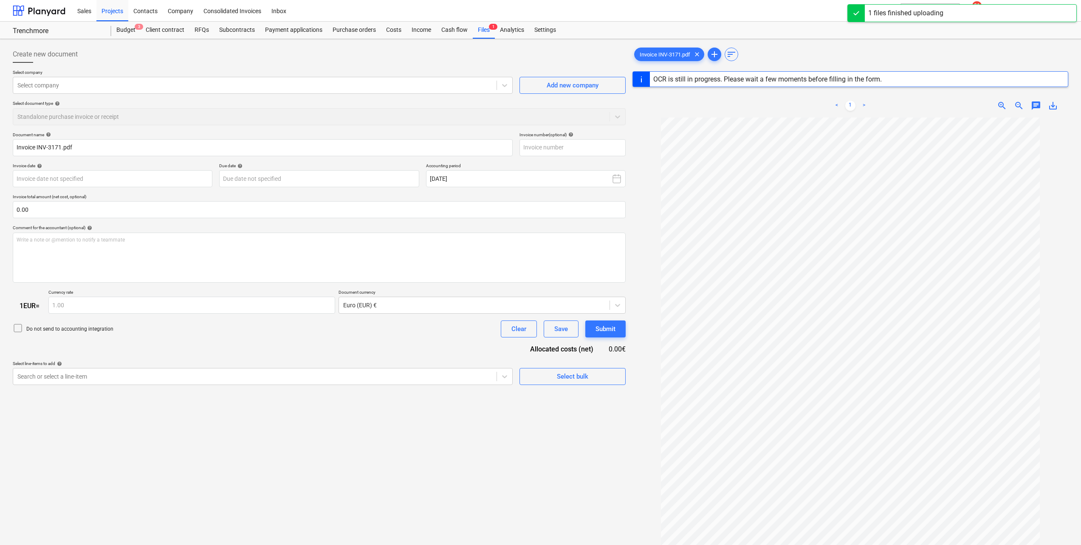
type input "INV-3171"
type input "[DATE]"
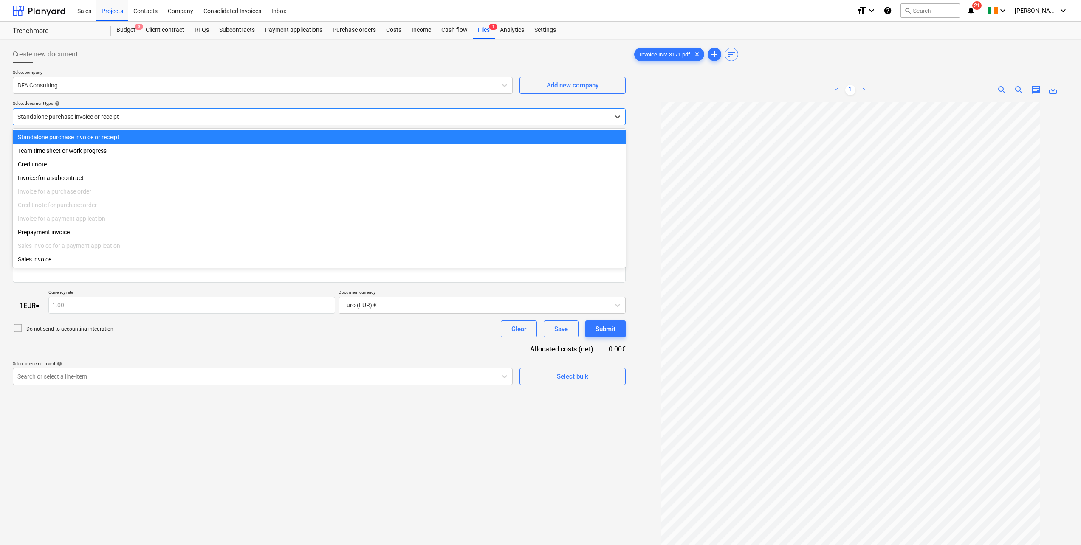
click at [106, 114] on div at bounding box center [311, 117] width 588 height 8
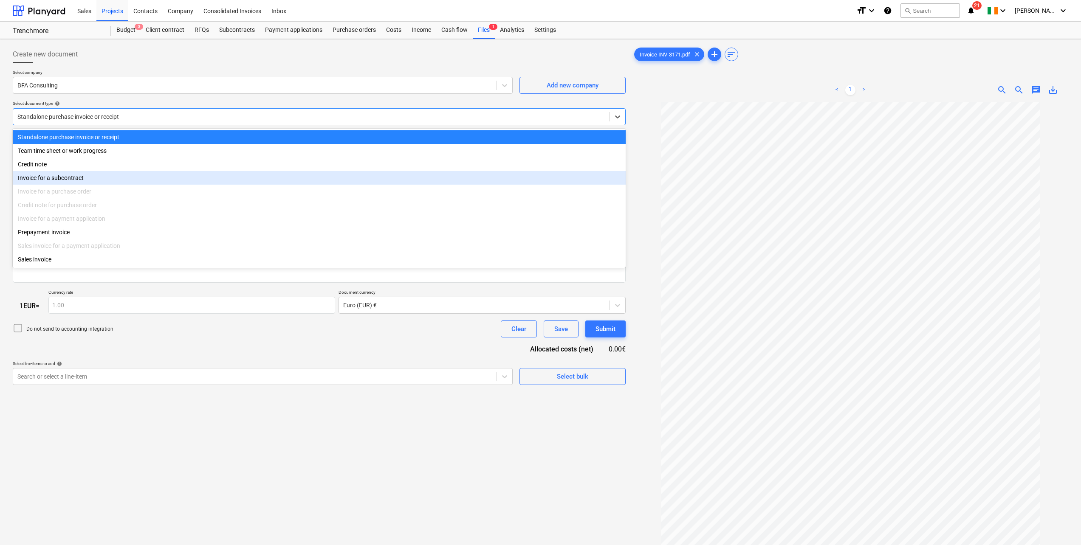
click at [79, 180] on div "Invoice for a subcontract" at bounding box center [319, 178] width 613 height 14
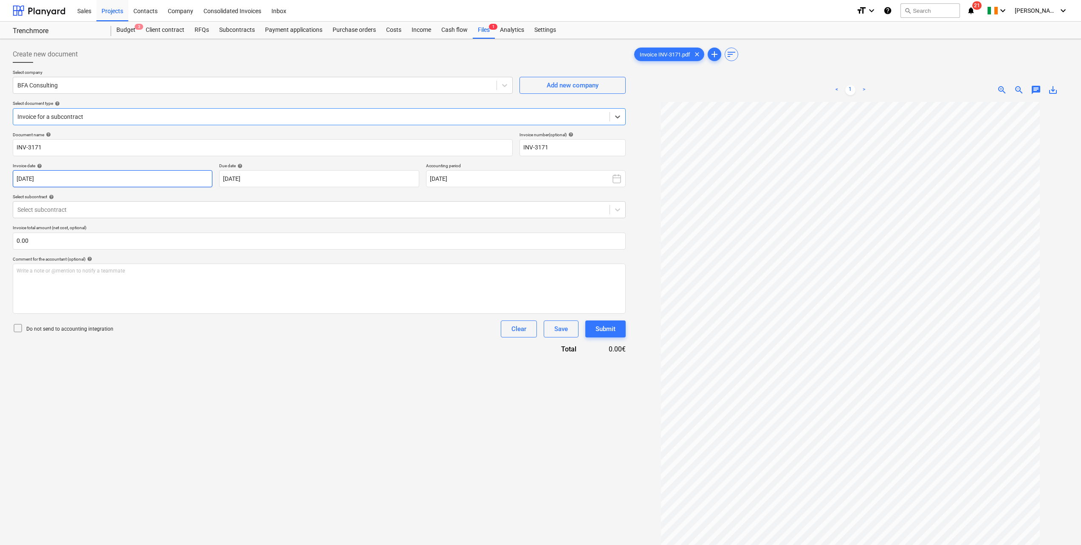
click at [91, 180] on body "Sales Projects Contacts Company Consolidated Invoices Inbox format_size keyboar…" at bounding box center [540, 272] width 1081 height 545
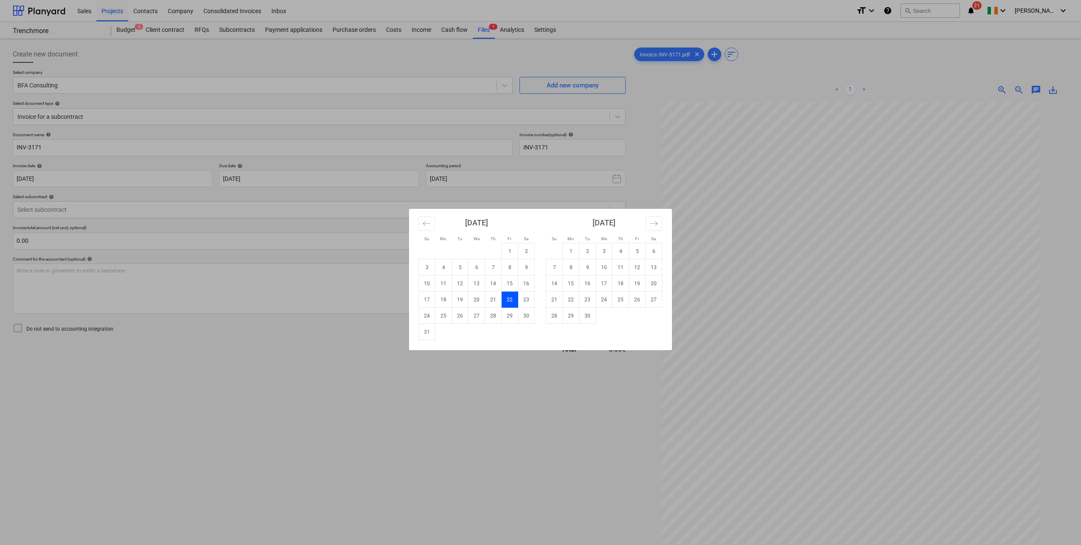
click at [569, 251] on td "1" at bounding box center [571, 251] width 17 height 16
type input "[DATE]"
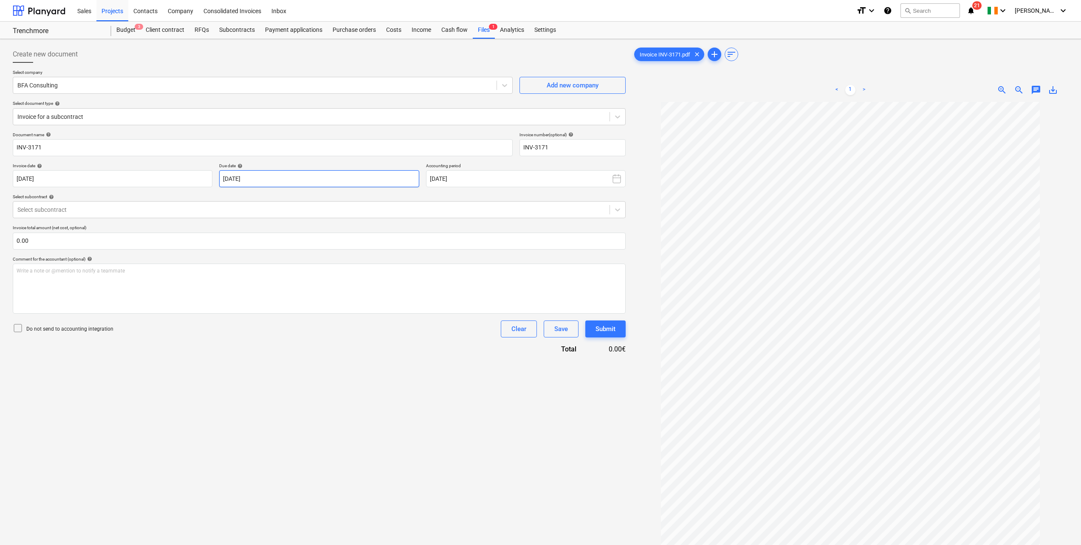
click at [332, 179] on body "Sales Projects Contacts Company Consolidated Invoices Inbox format_size keyboar…" at bounding box center [540, 272] width 1081 height 545
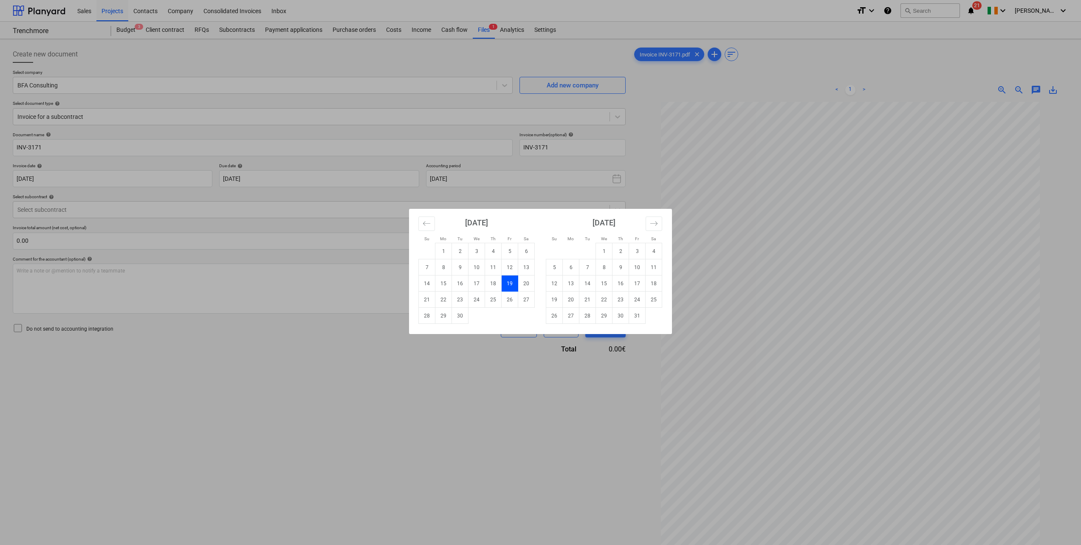
click at [443, 285] on td "15" at bounding box center [443, 284] width 17 height 16
type input "[DATE]"
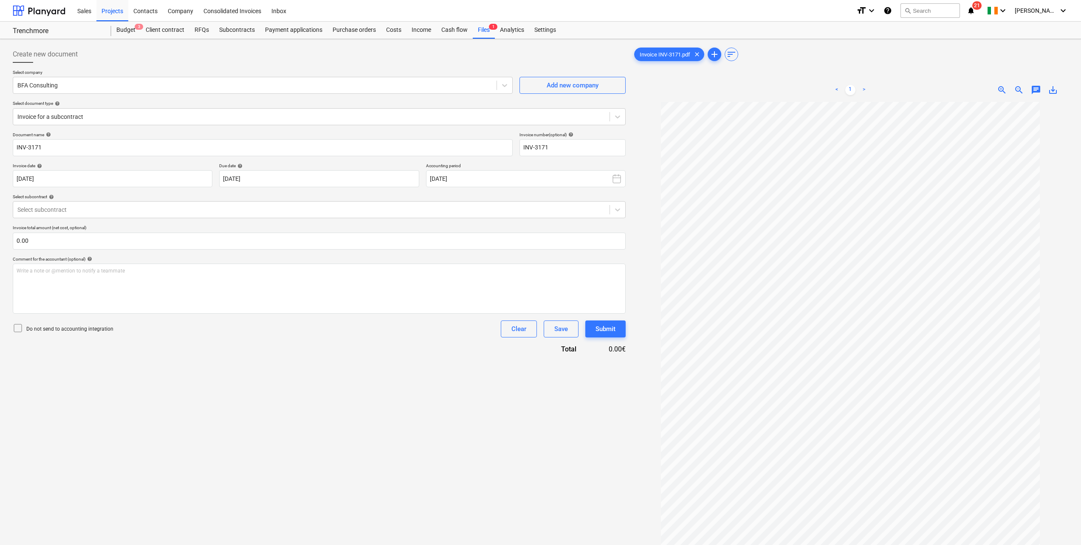
click at [254, 205] on div "Select subcontract" at bounding box center [311, 210] width 596 height 12
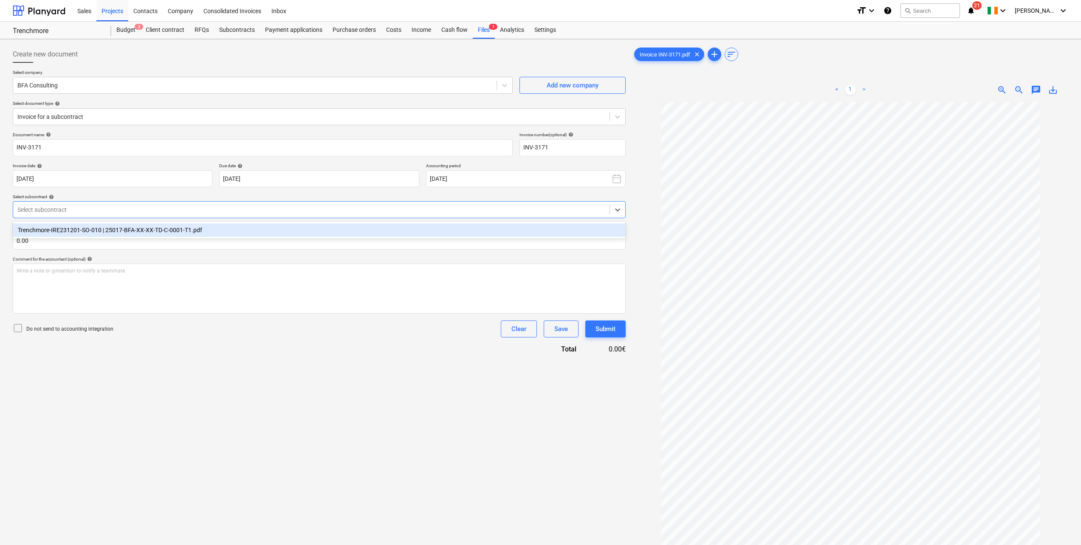
click at [166, 231] on div "Trenchmore-IRE231201-SO-010 | 25017-BFA-XX-XX-TD-C-0001-T1.pdf" at bounding box center [319, 230] width 613 height 14
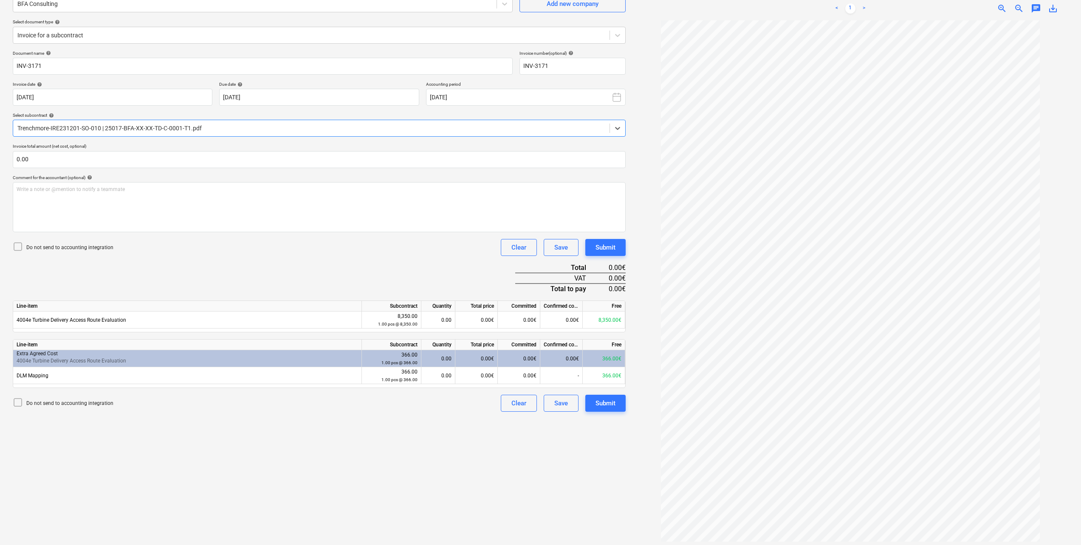
scroll to position [85, 0]
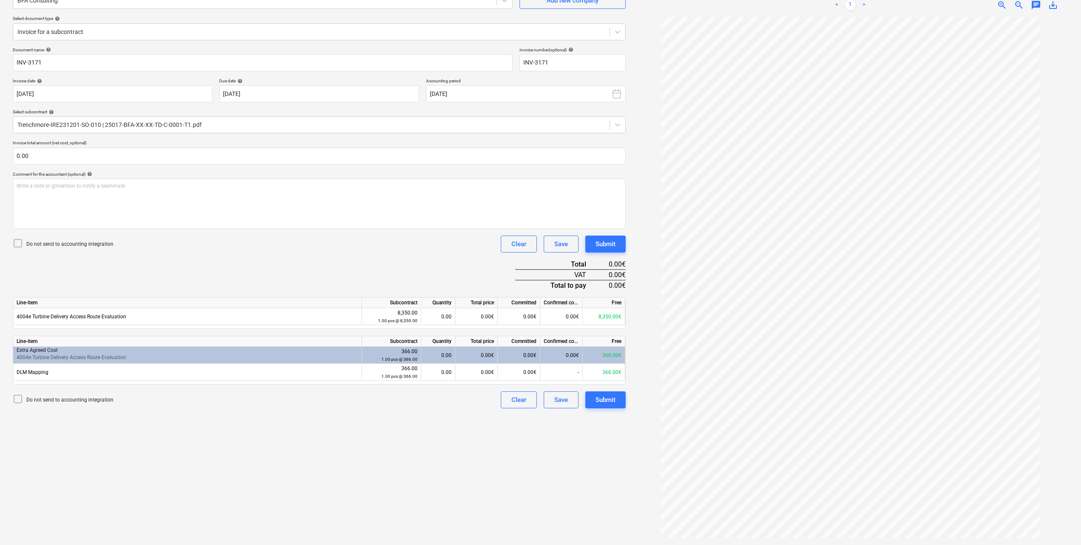
click at [443, 315] on div "0.00" at bounding box center [438, 316] width 27 height 17
type input "1"
click at [410, 268] on div "Document name help INV-3171 Invoice number (optional) help INV-3171 Invoice dat…" at bounding box center [319, 227] width 613 height 361
click at [446, 316] on div "1.00" at bounding box center [438, 316] width 27 height 17
click at [399, 259] on div "Document name help INV-3171 Invoice number (optional) help INV-3171 Invoice dat…" at bounding box center [319, 227] width 613 height 361
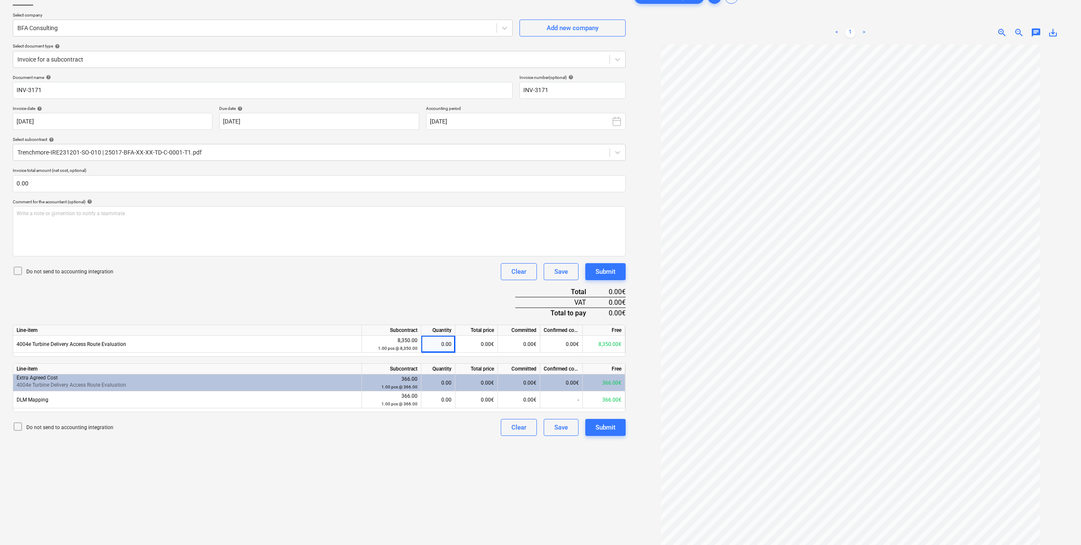
scroll to position [42, 0]
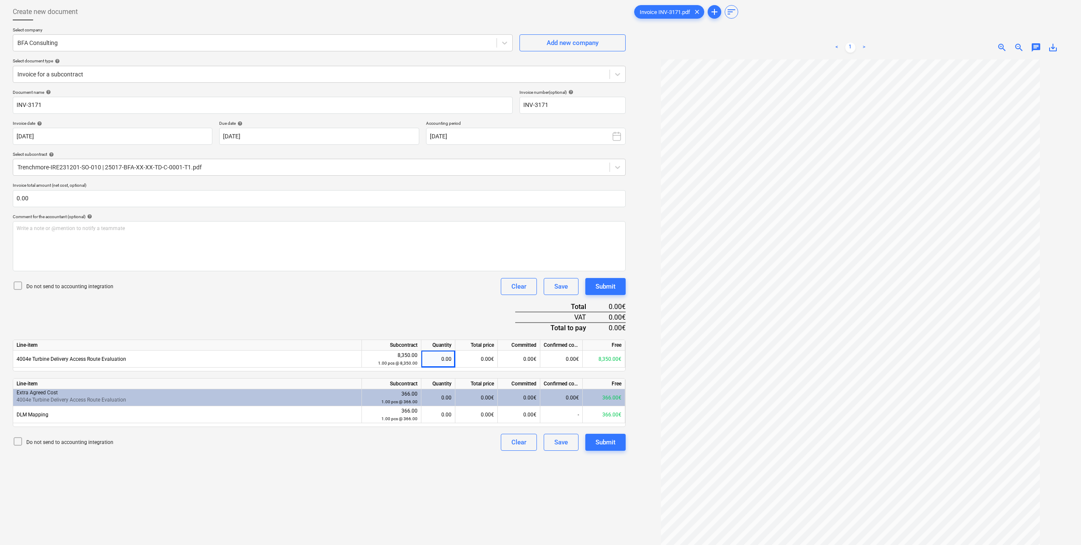
click at [437, 360] on div "0.00" at bounding box center [438, 359] width 27 height 17
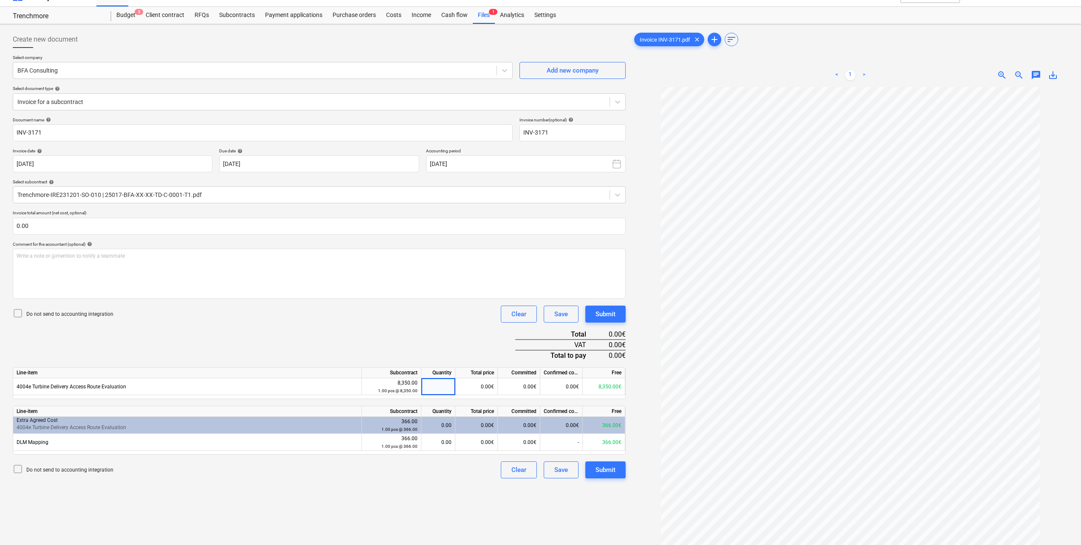
scroll to position [0, 0]
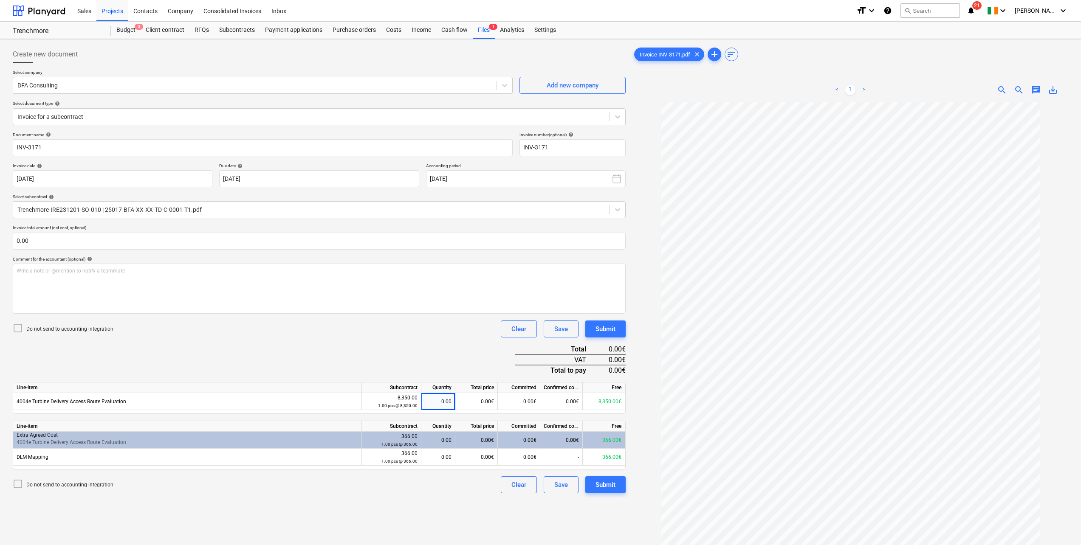
click at [535, 402] on div "0.00€" at bounding box center [519, 401] width 42 height 17
click at [483, 401] on div "0.00€" at bounding box center [476, 401] width 42 height 17
type input "8150"
click at [440, 359] on div "Document name help INV-3171 Invoice number (optional) help INV-3171 Invoice dat…" at bounding box center [319, 312] width 613 height 361
click at [452, 459] on div "0.00" at bounding box center [438, 457] width 34 height 17
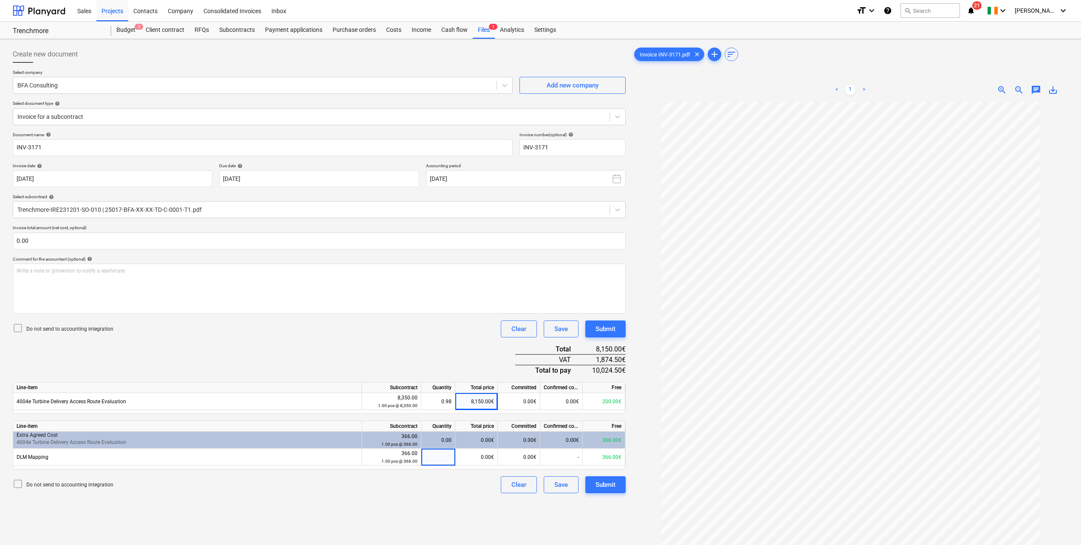
type input "1"
click at [382, 338] on div "Document name help INV-3171 Invoice number (optional) help INV-3171 Invoice dat…" at bounding box center [319, 312] width 613 height 361
click at [607, 332] on div "Submit" at bounding box center [605, 329] width 20 height 11
